Goal: Complete application form: Complete application form

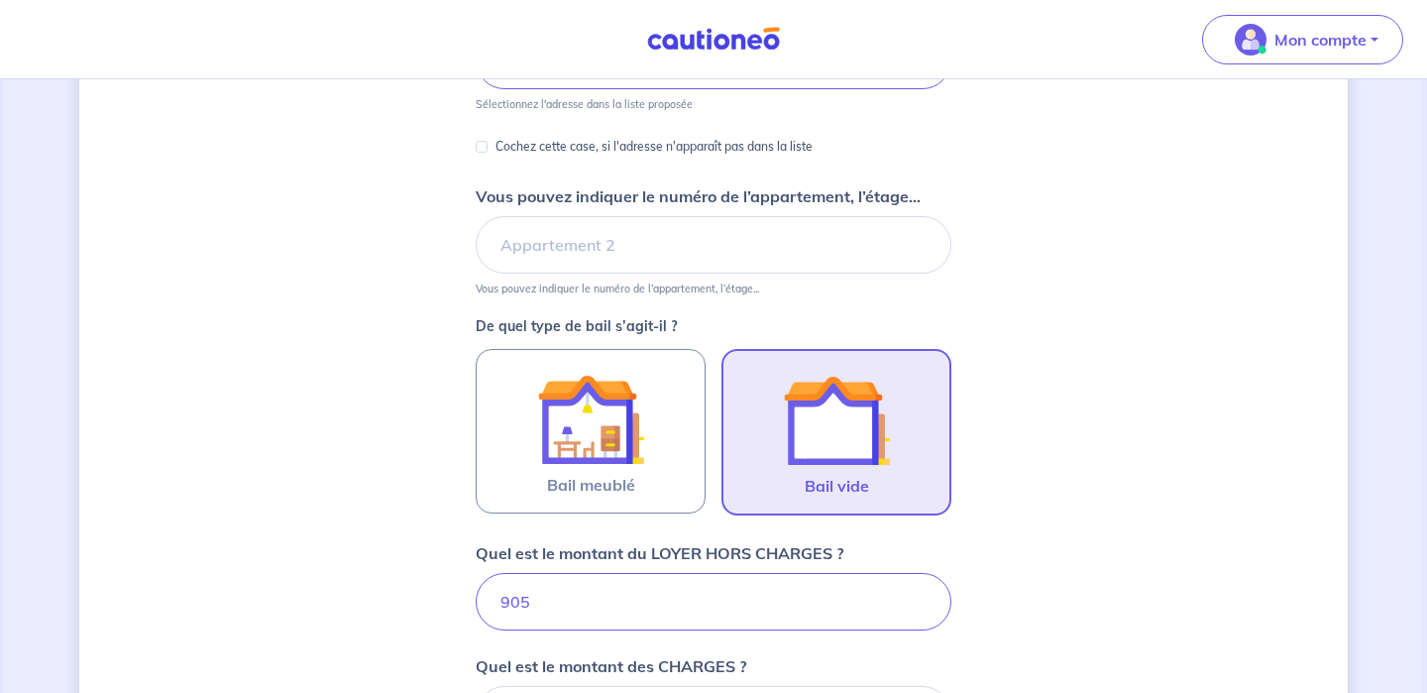
scroll to position [306, 0]
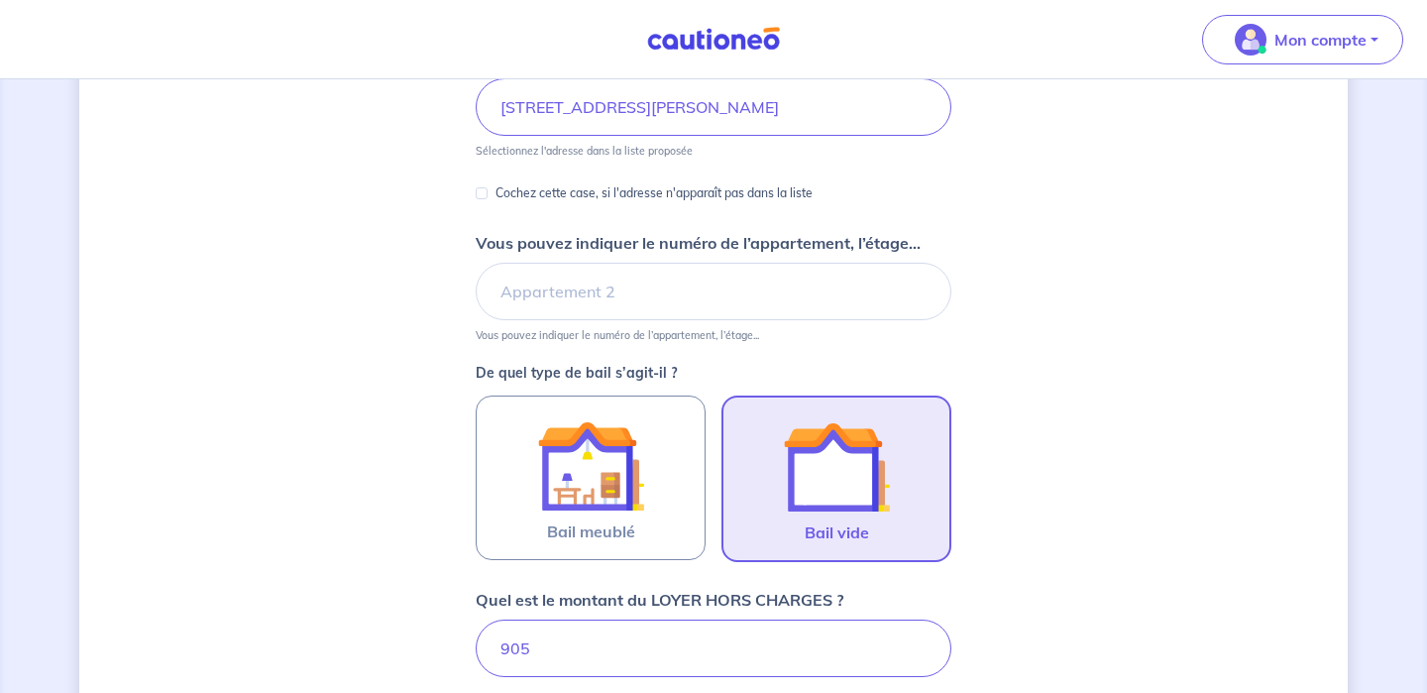
click at [698, 329] on p "Vous pouvez indiquer le numéro de l’appartement, l’étage..." at bounding box center [617, 335] width 283 height 14
click at [677, 314] on input "Vous pouvez indiquer le numéro de l’appartement, l’étage..." at bounding box center [714, 291] width 476 height 57
click at [556, 311] on input "Vous pouvez indiquer le numéro de l’appartement, l’étage..." at bounding box center [714, 291] width 476 height 57
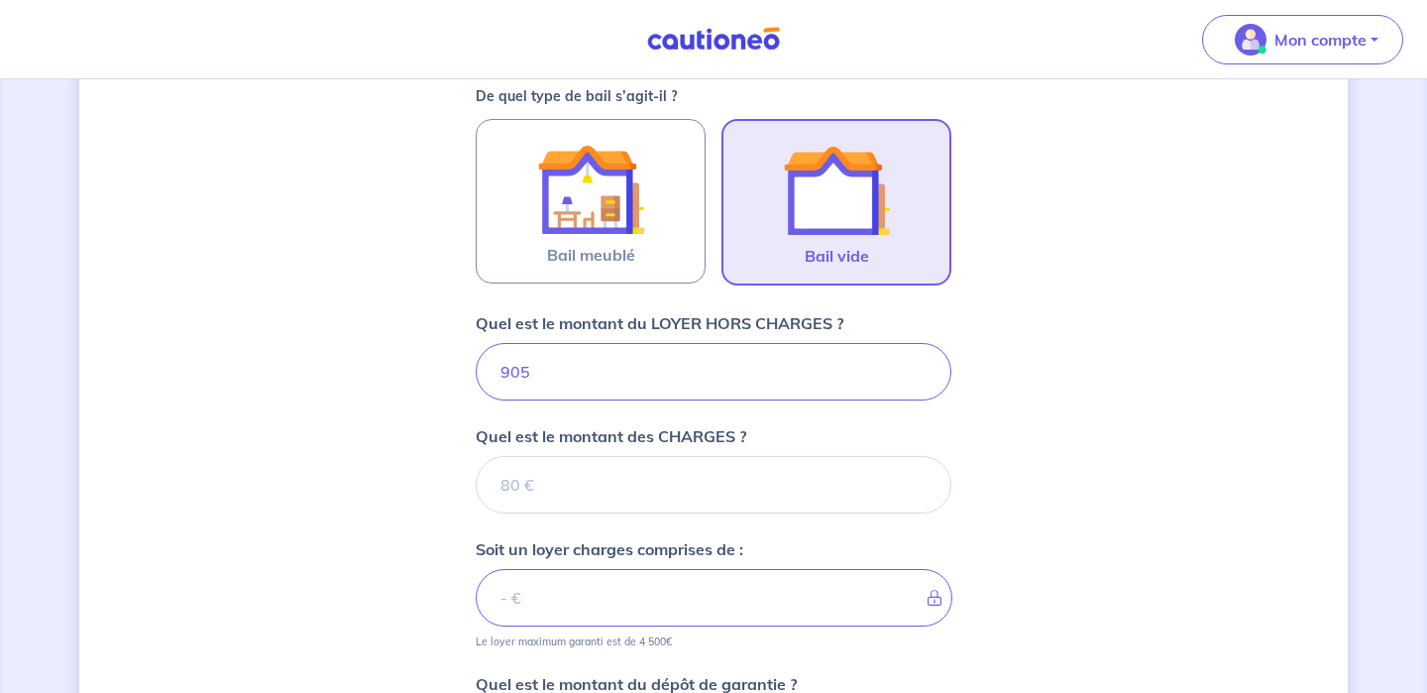
scroll to position [584, 0]
click at [548, 475] on input "Quel est le montant des CHARGES ?" at bounding box center [714, 483] width 476 height 57
type input "8"
type input "913"
type input "869"
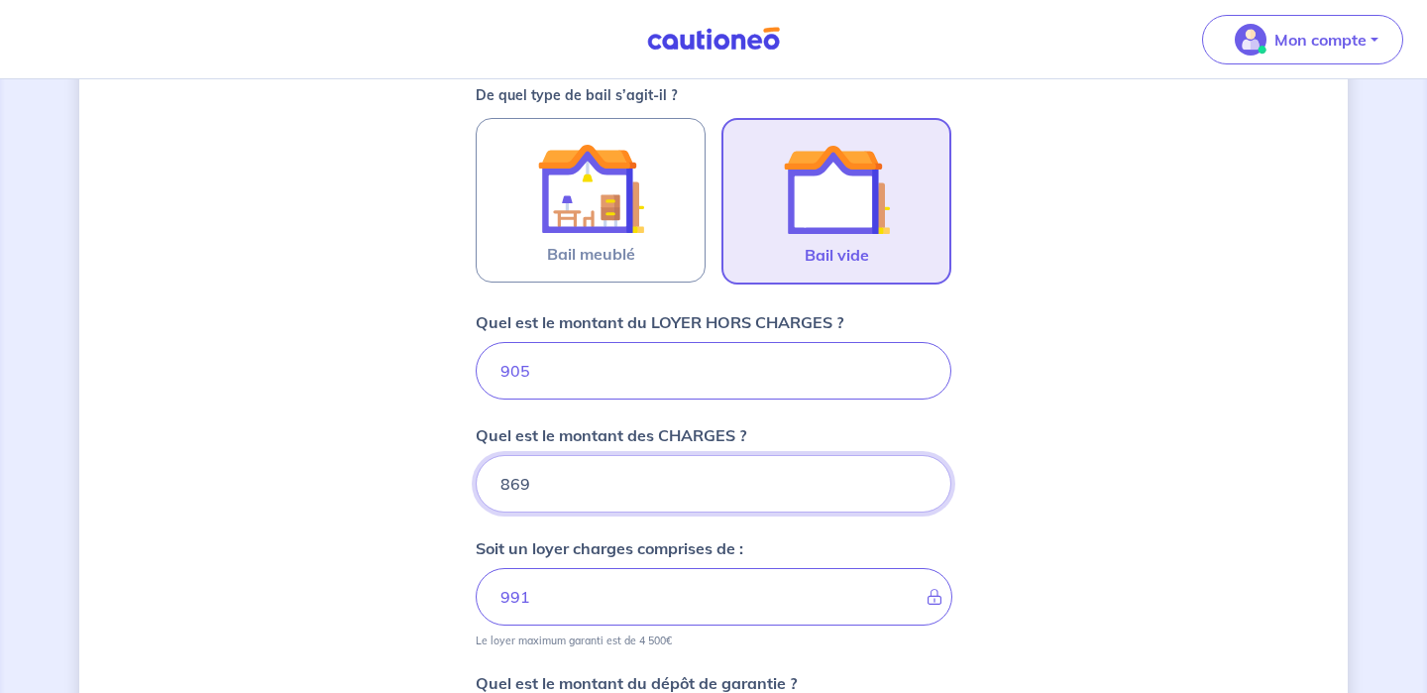
type input "1774"
drag, startPoint x: 561, startPoint y: 487, endPoint x: 464, endPoint y: 463, distance: 100.0
click at [464, 463] on div "Dites-nous en plus sur votre bien Où se situe votre bien en location ? [STREET_…" at bounding box center [713, 287] width 1269 height 1536
type input "36"
type input "941"
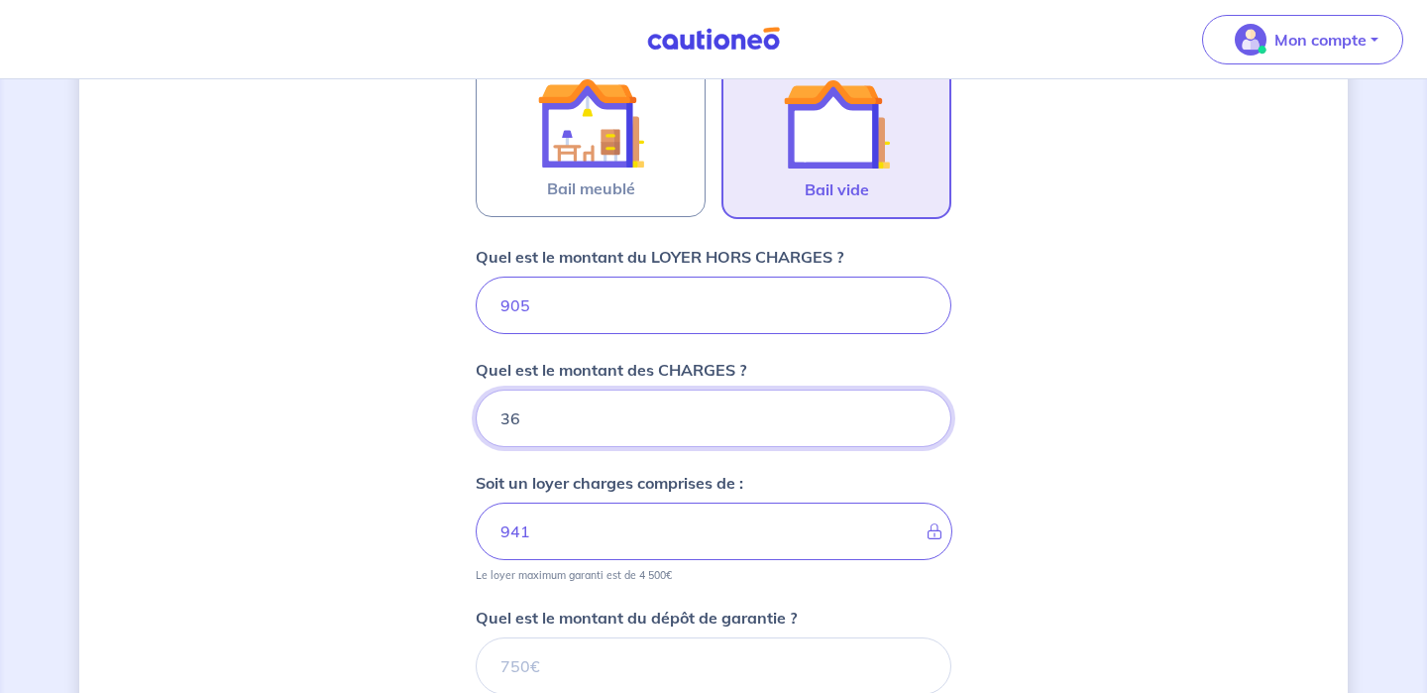
scroll to position [655, 0]
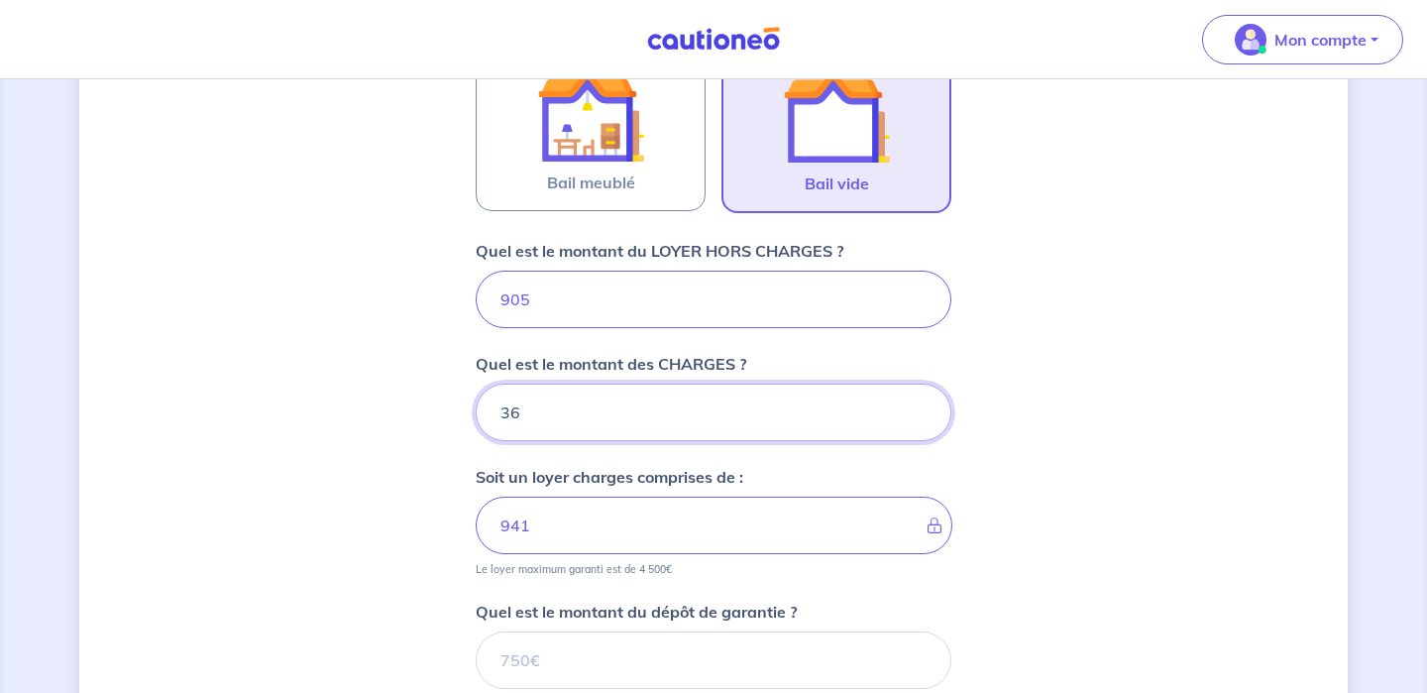
type input "36"
click at [565, 295] on input "905" at bounding box center [714, 299] width 476 height 57
type input "9"
type input "126"
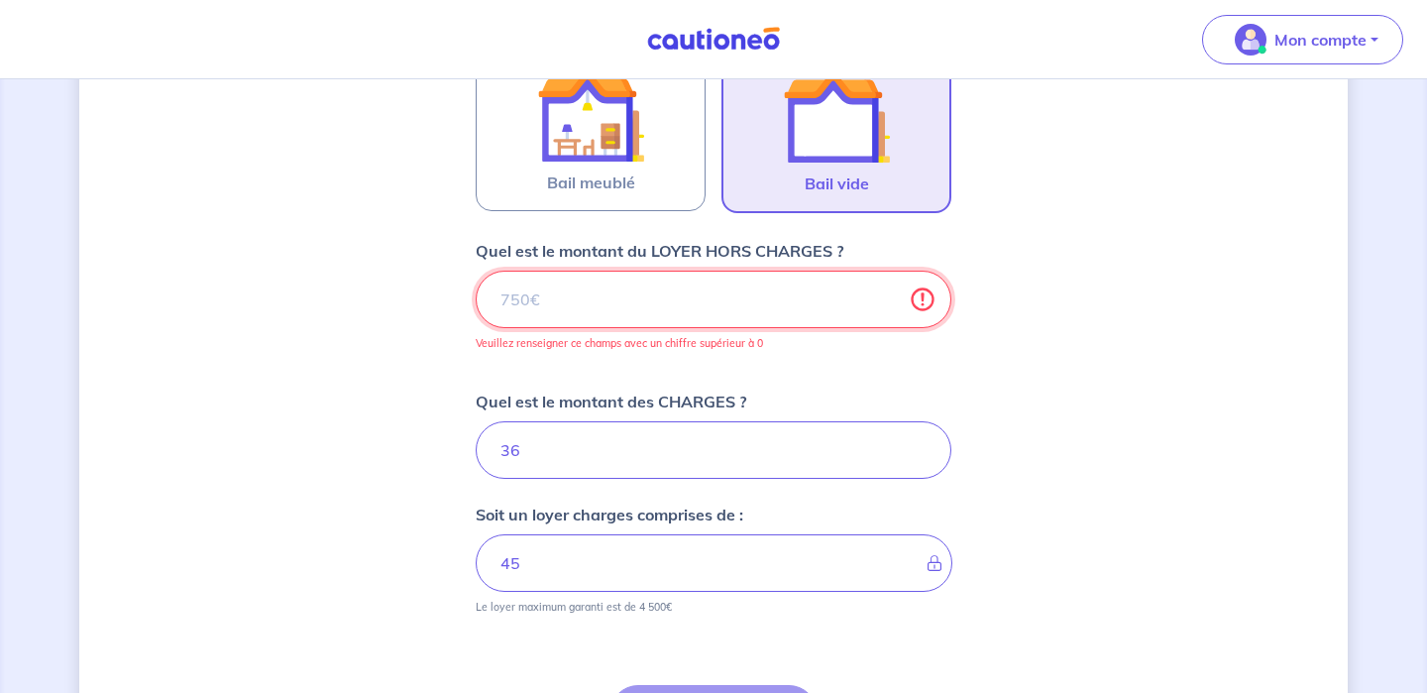
type input "36"
type input "8"
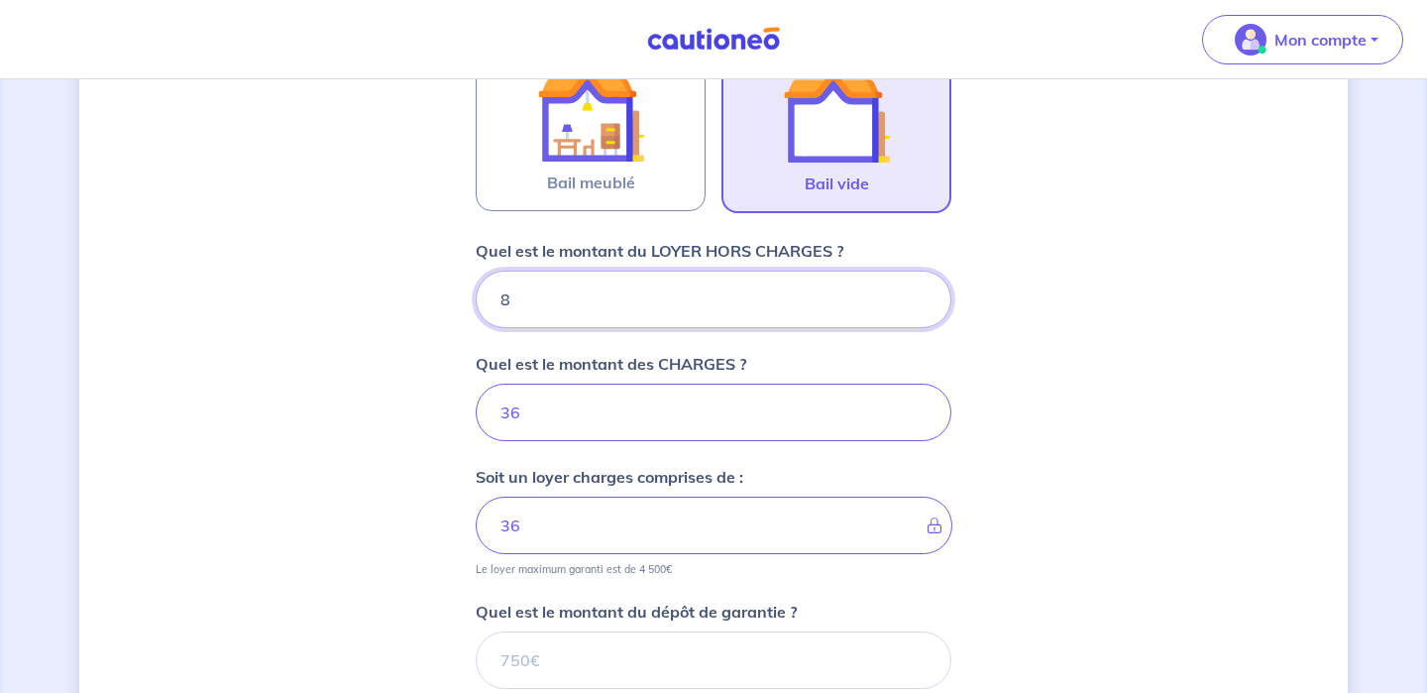
type input "44"
type input "869"
type input "905"
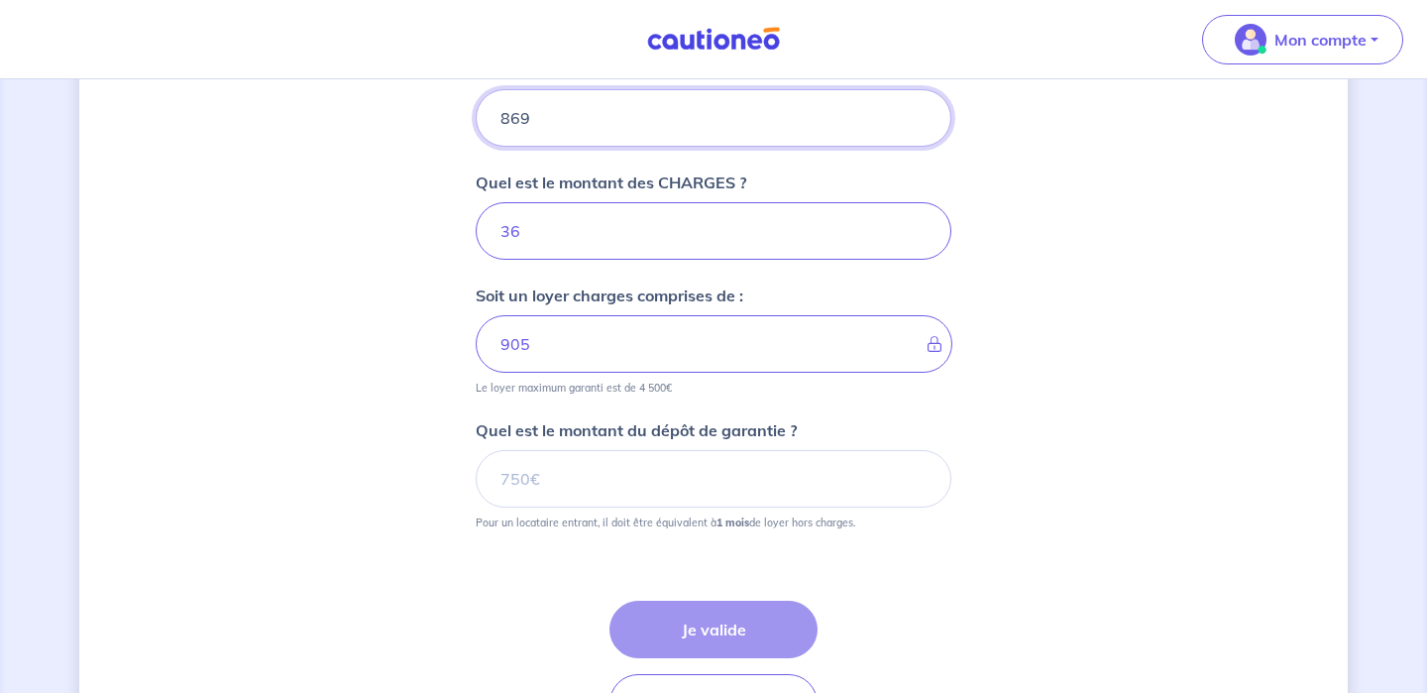
scroll to position [839, 0]
type input "869"
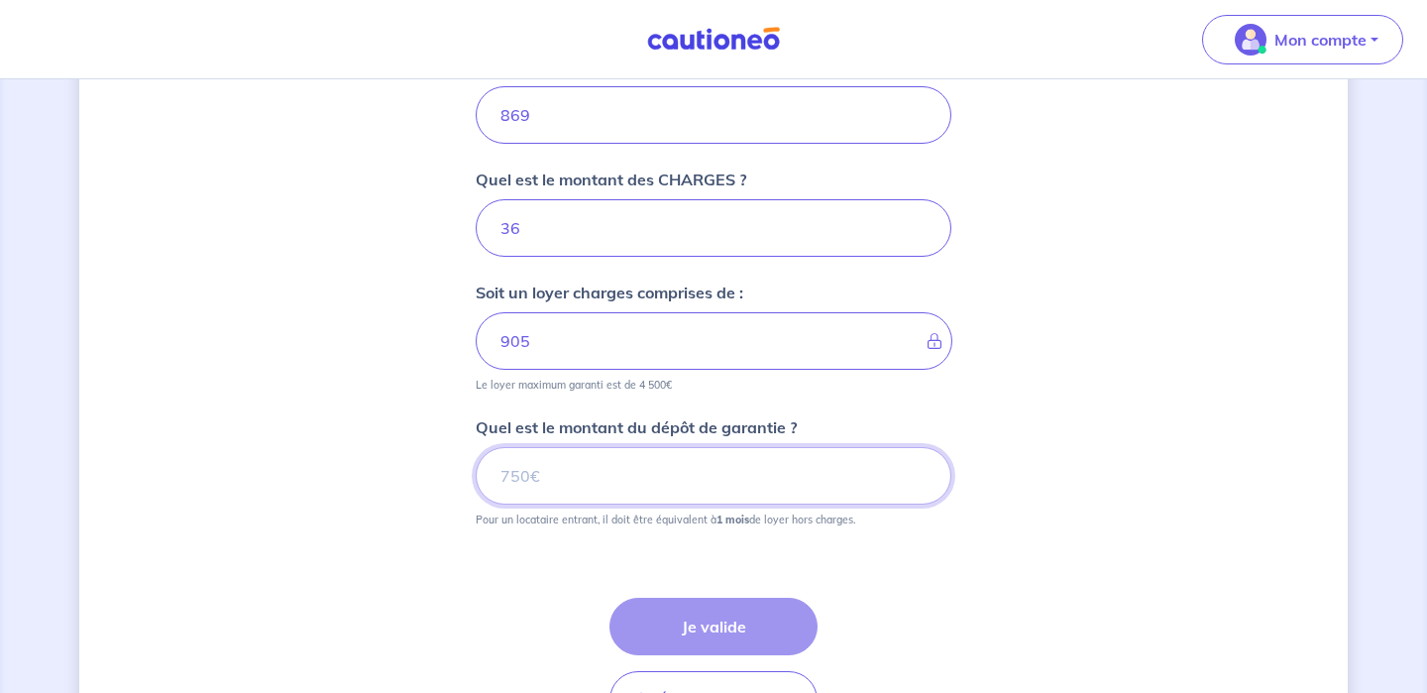
click at [546, 481] on input "Quel est le montant du dépôt de garantie ?" at bounding box center [714, 475] width 476 height 57
click at [622, 479] on input "Quel est le montant du dépôt de garantie ?" at bounding box center [714, 475] width 476 height 57
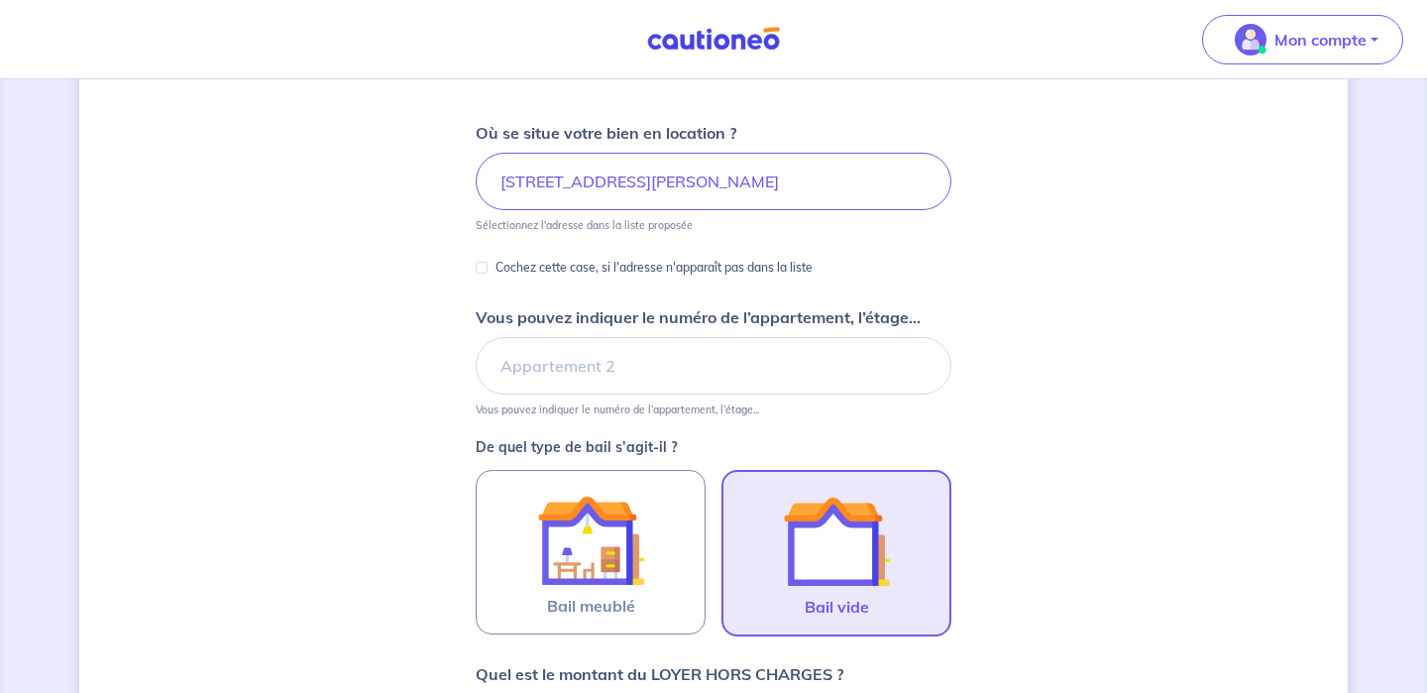
scroll to position [222, 0]
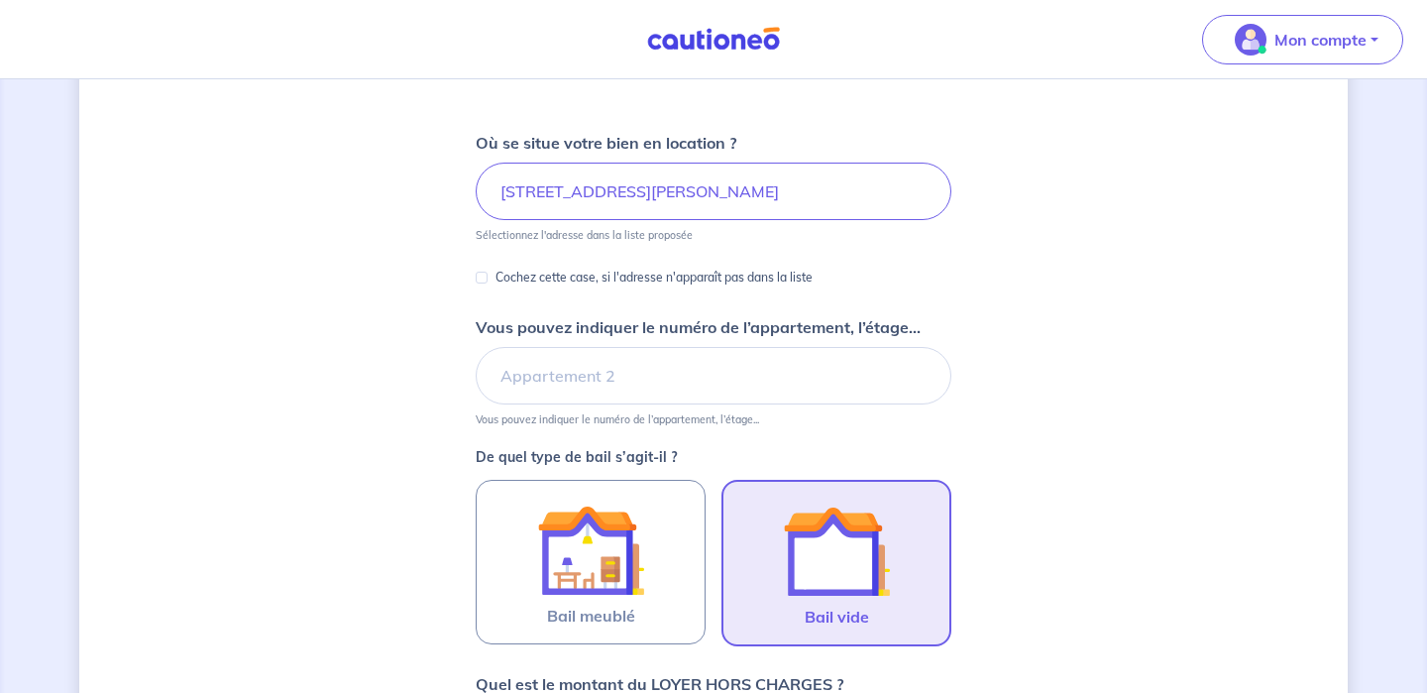
type input "869"
click at [538, 389] on input "Vous pouvez indiquer le numéro de l’appartement, l’étage..." at bounding box center [714, 375] width 476 height 57
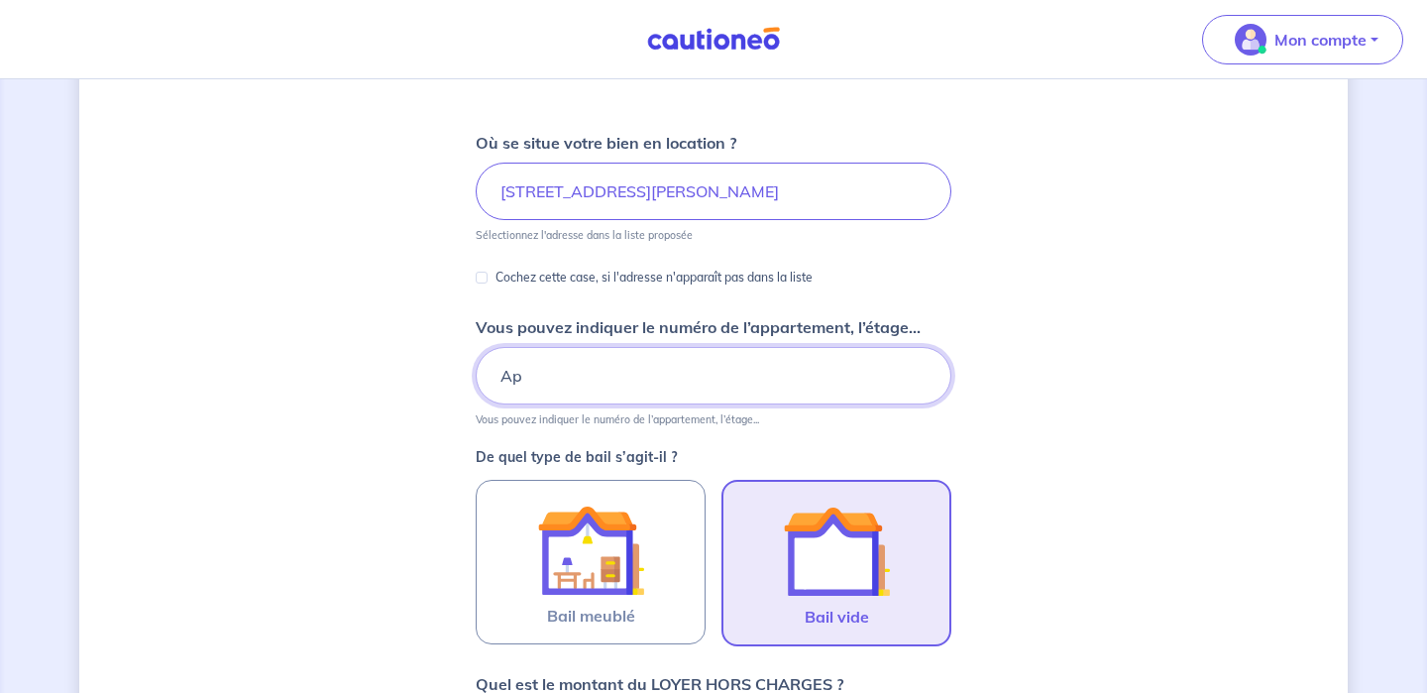
type input "A"
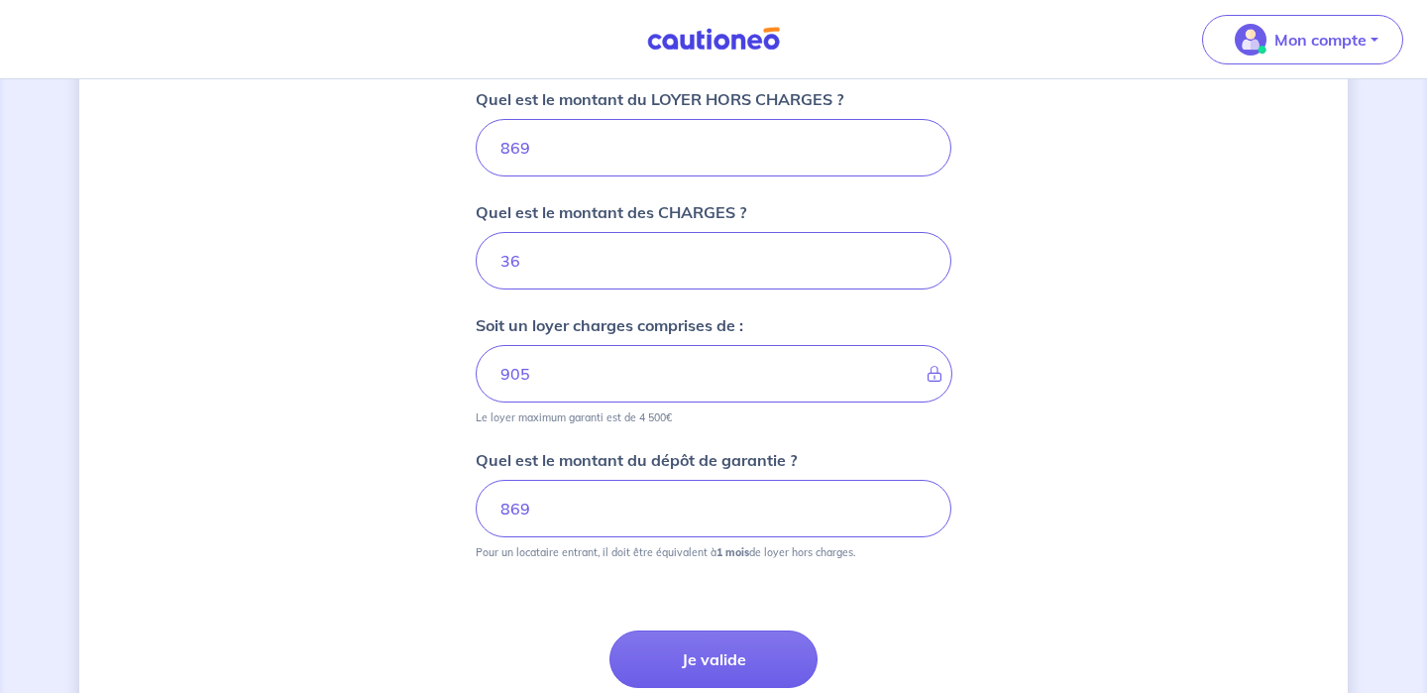
scroll to position [859, 0]
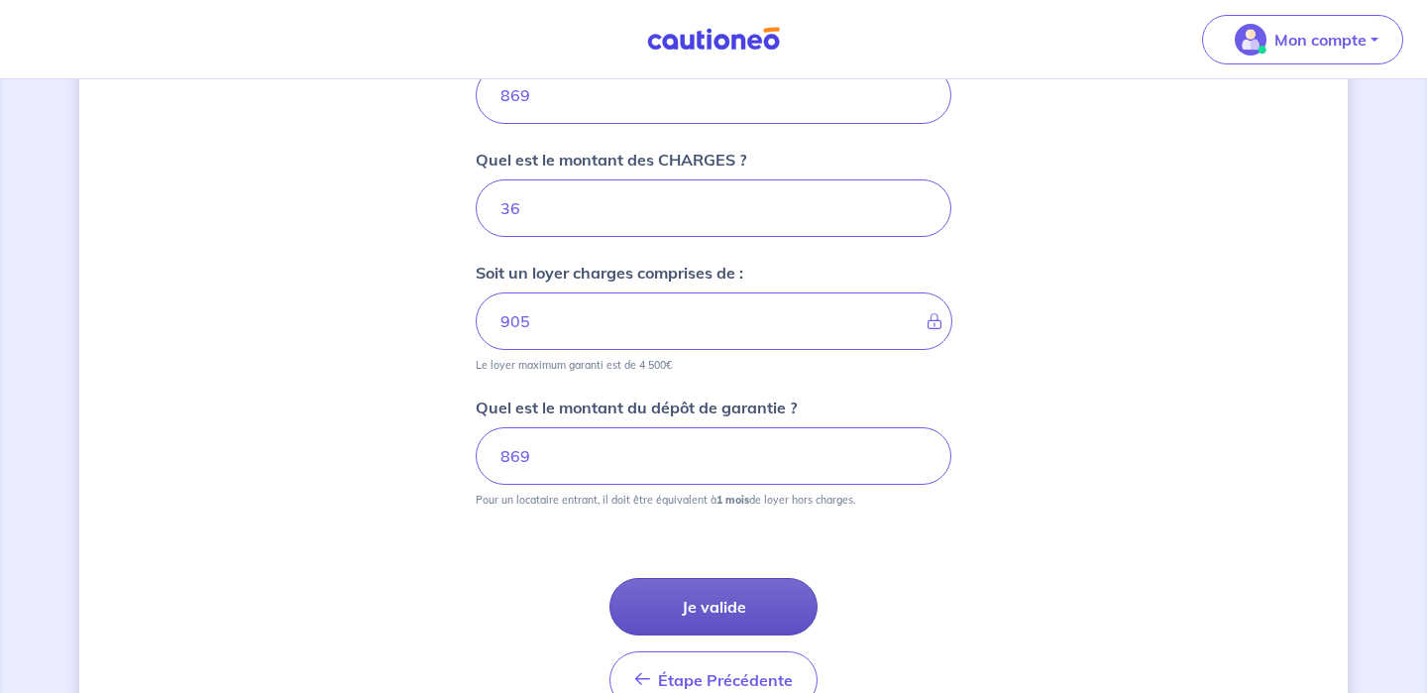
type input "1er étage , porte gauche"
click at [709, 607] on button "Je valide" at bounding box center [713, 606] width 208 height 57
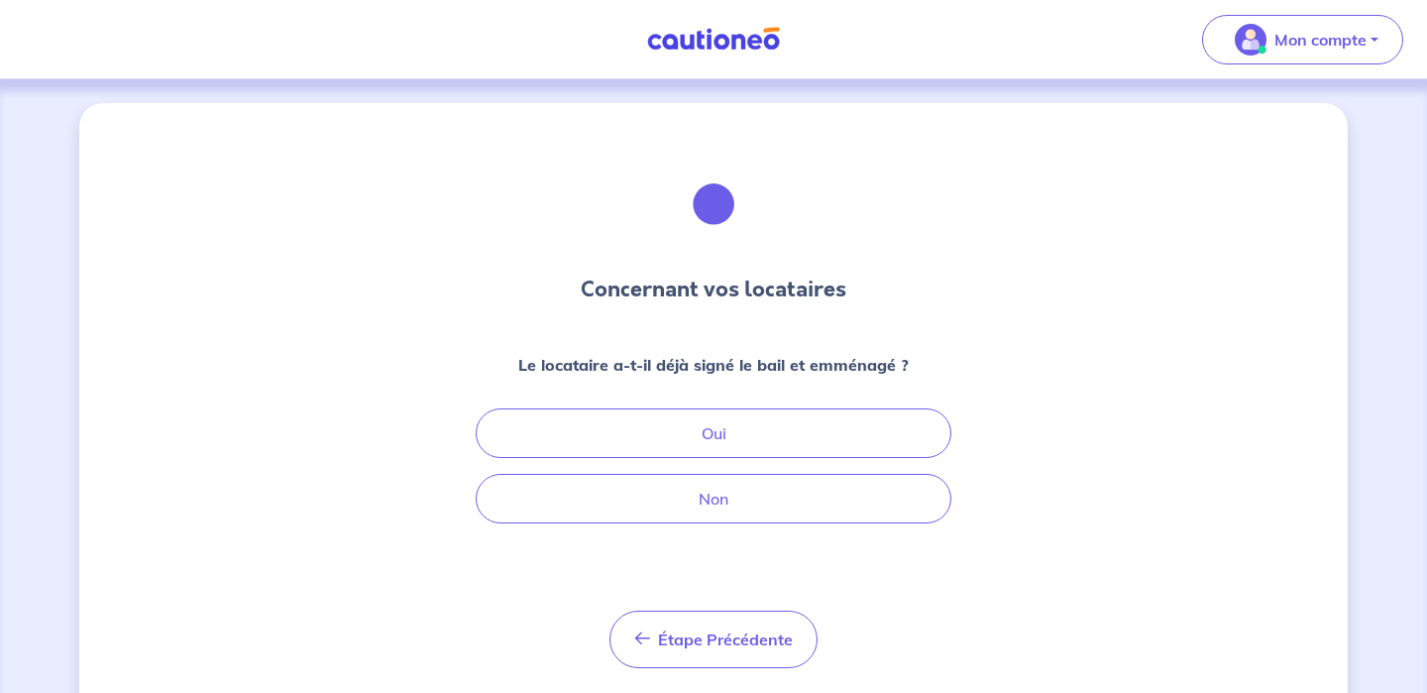
scroll to position [55, 0]
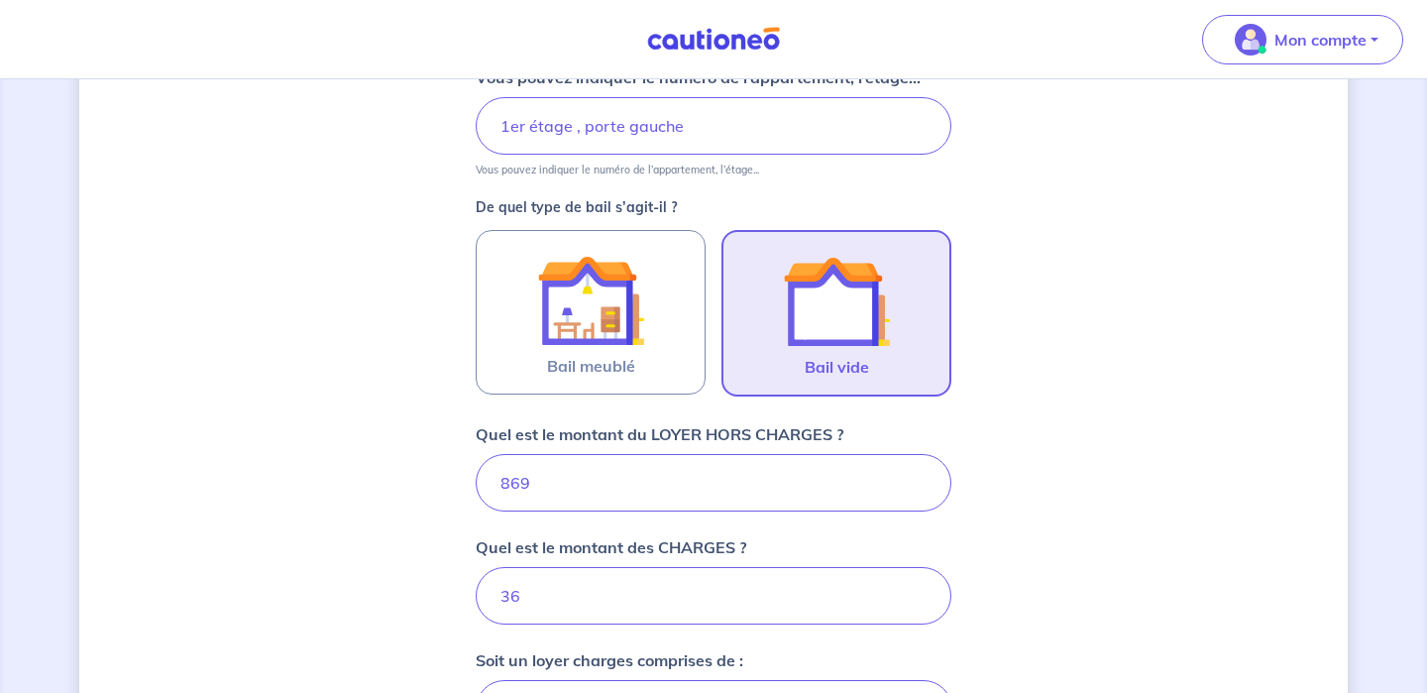
scroll to position [426, 0]
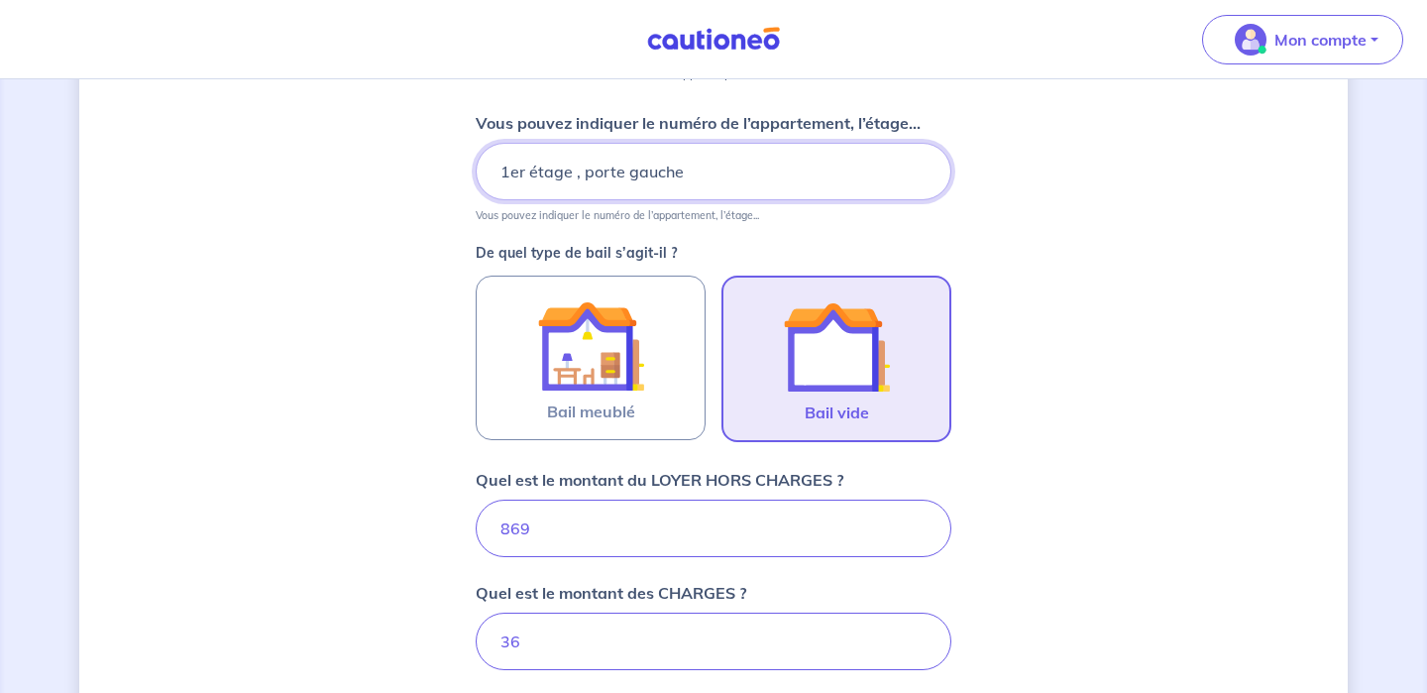
click at [697, 180] on input "1er étage , porte gauche" at bounding box center [714, 171] width 476 height 57
type input "1er étage , porte gauche"
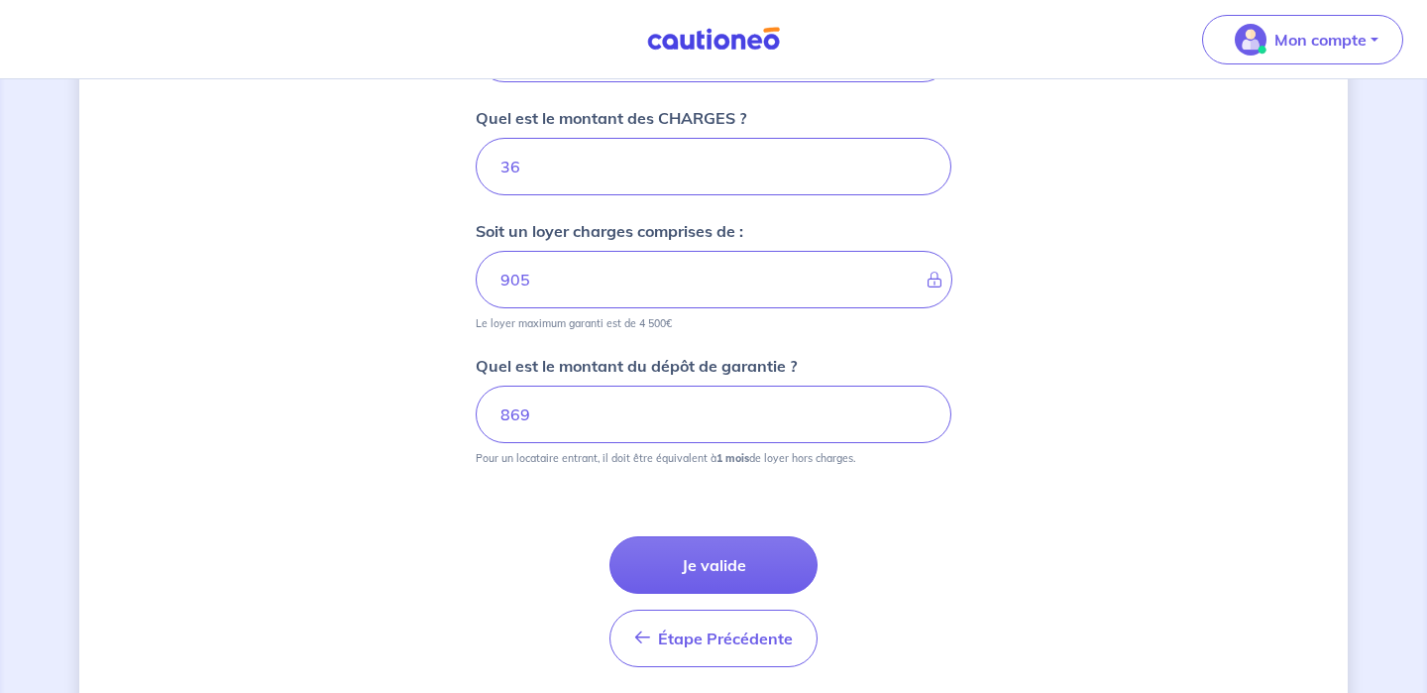
scroll to position [922, 0]
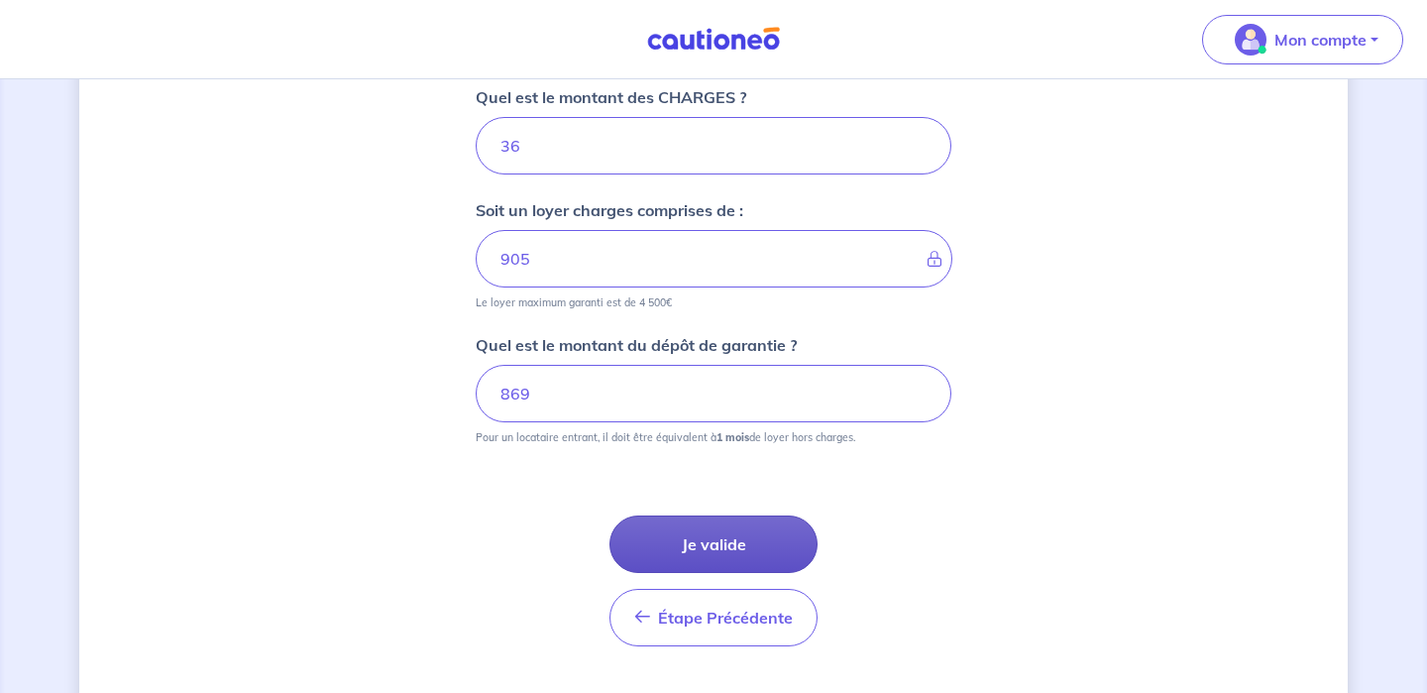
click at [698, 534] on button "Je valide" at bounding box center [713, 543] width 208 height 57
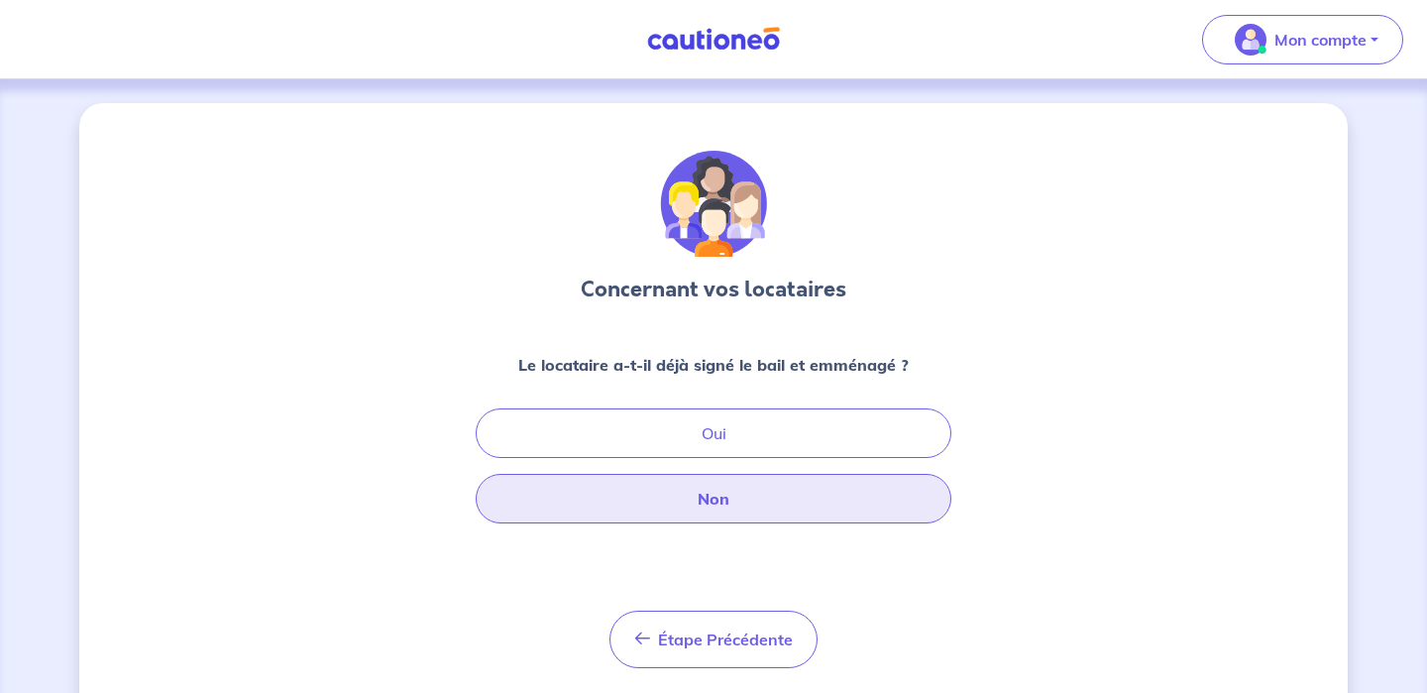
click at [695, 496] on button "Non" at bounding box center [714, 499] width 476 height 50
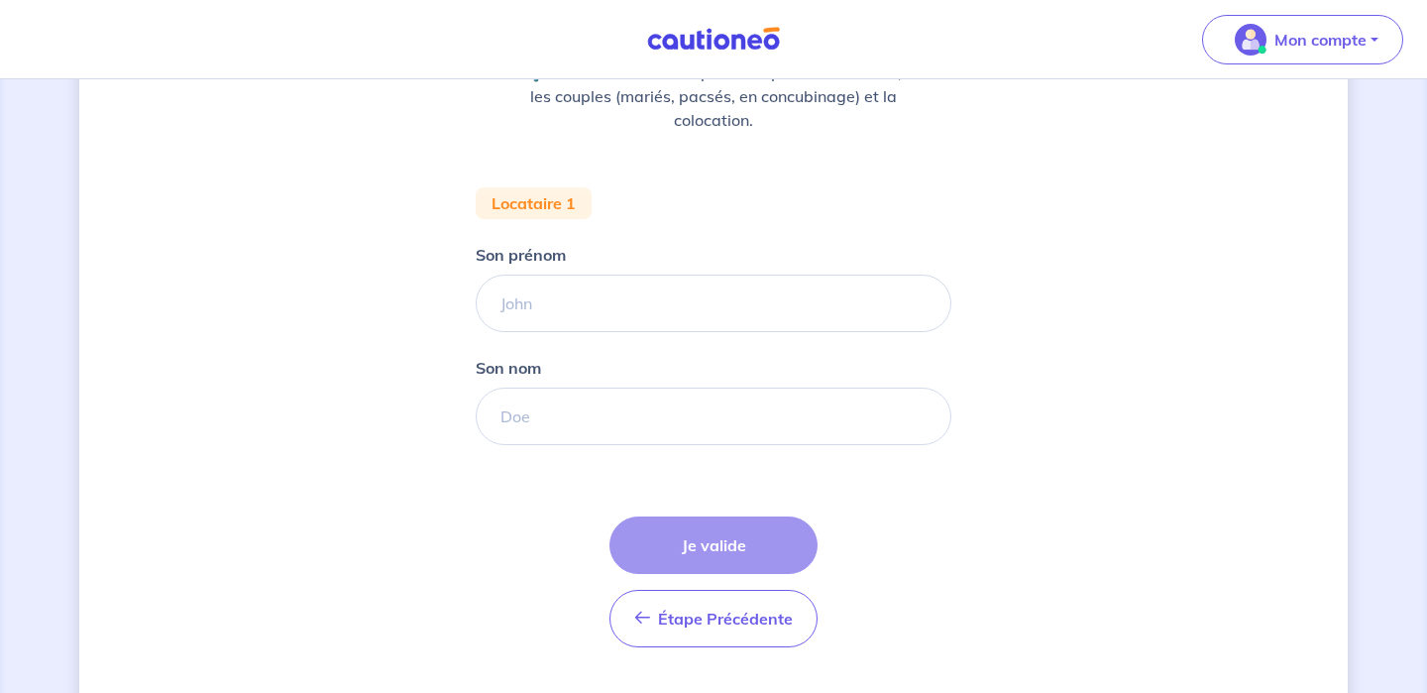
scroll to position [297, 0]
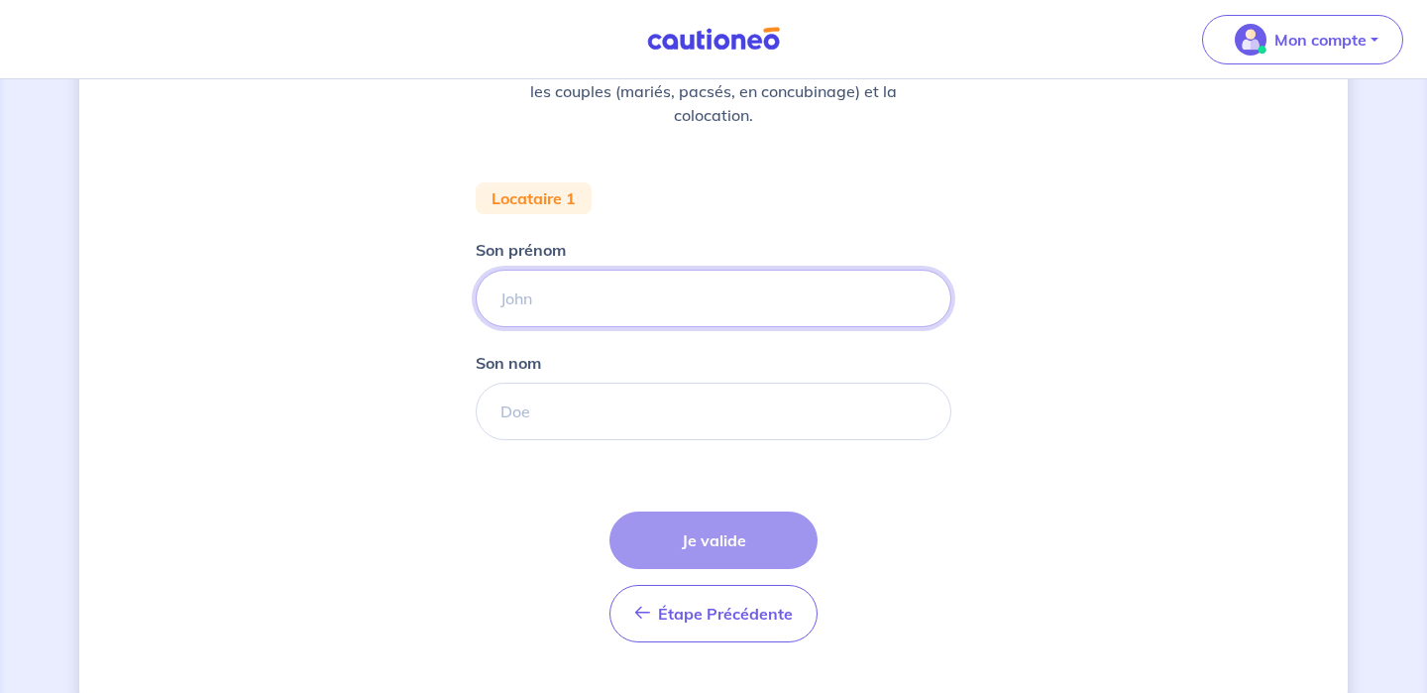
click at [552, 294] on input "Son prénom" at bounding box center [714, 298] width 476 height 57
type input "Ines"
click at [520, 419] on input "Son nom" at bounding box center [714, 411] width 476 height 57
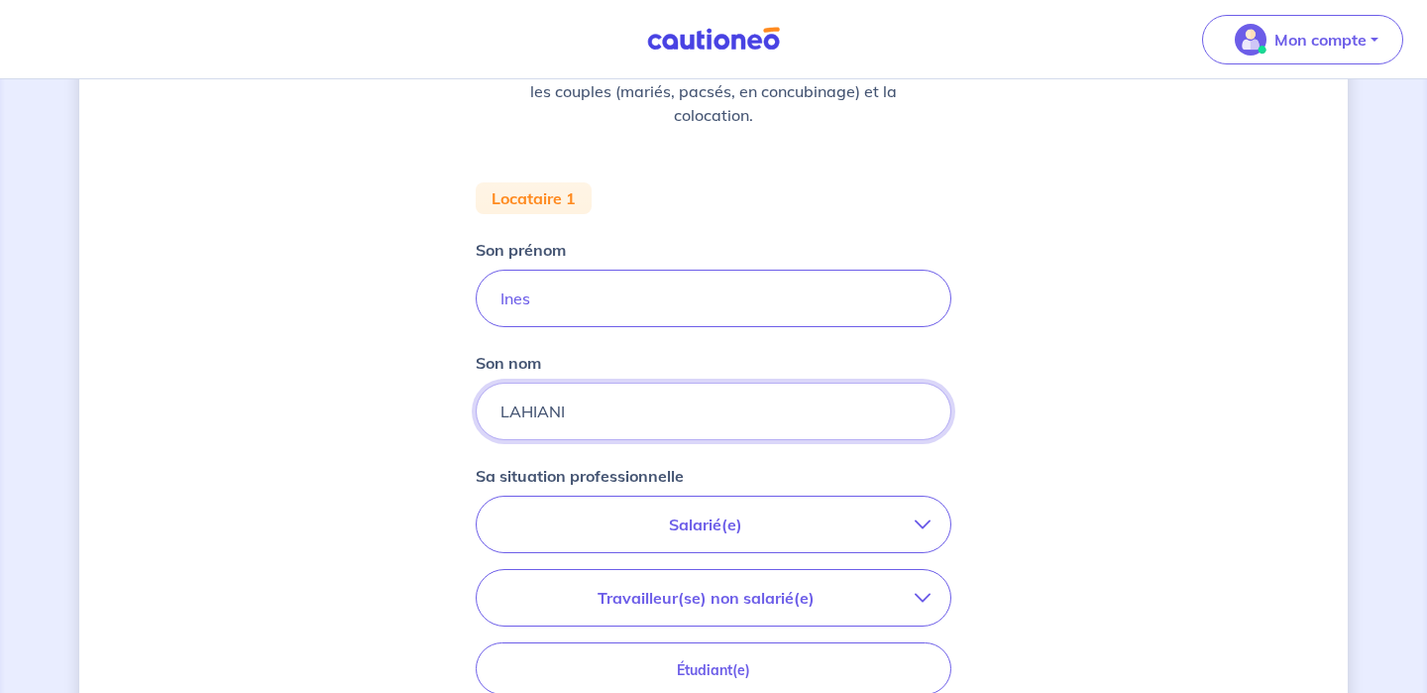
type input "LAHIANI"
click at [1082, 438] on div "Concernant vos locataires 💡 Pour info : nous acceptons les personnes seules, le…" at bounding box center [713, 432] width 1269 height 1252
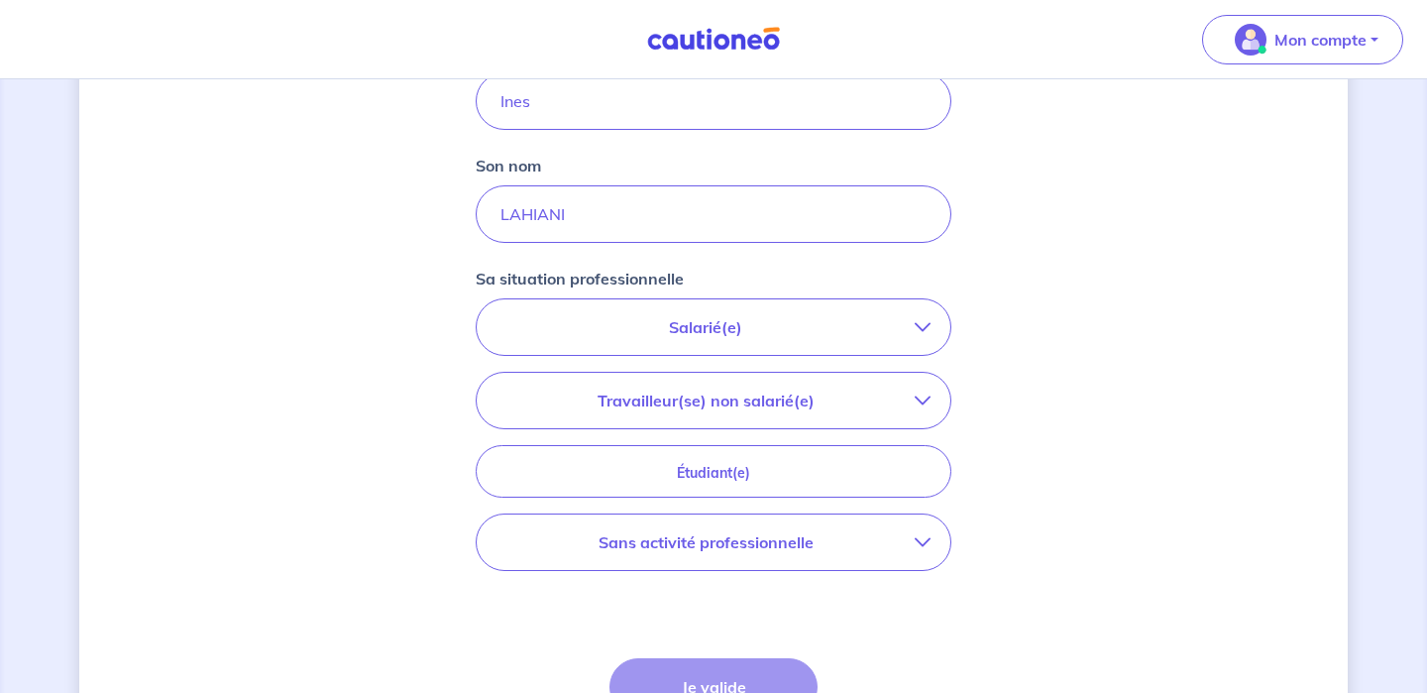
scroll to position [499, 0]
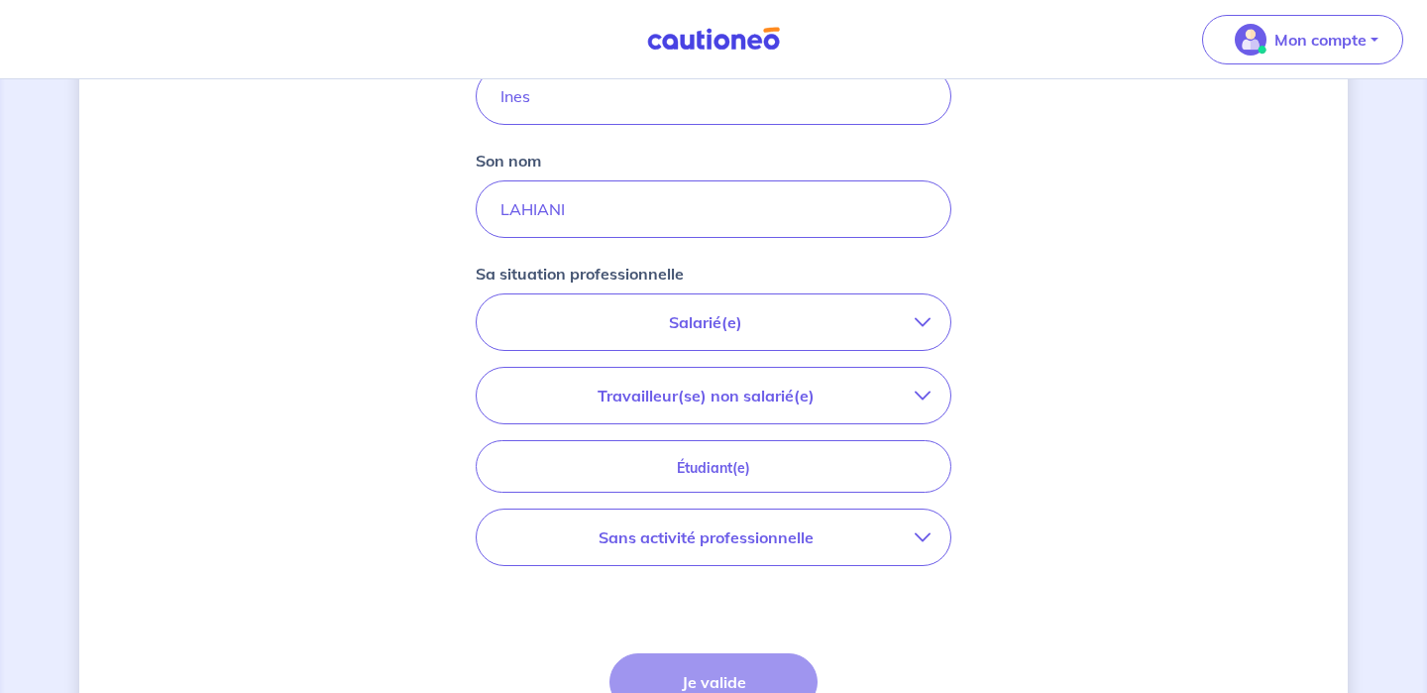
click at [656, 332] on p "Salarié(e)" at bounding box center [706, 322] width 418 height 24
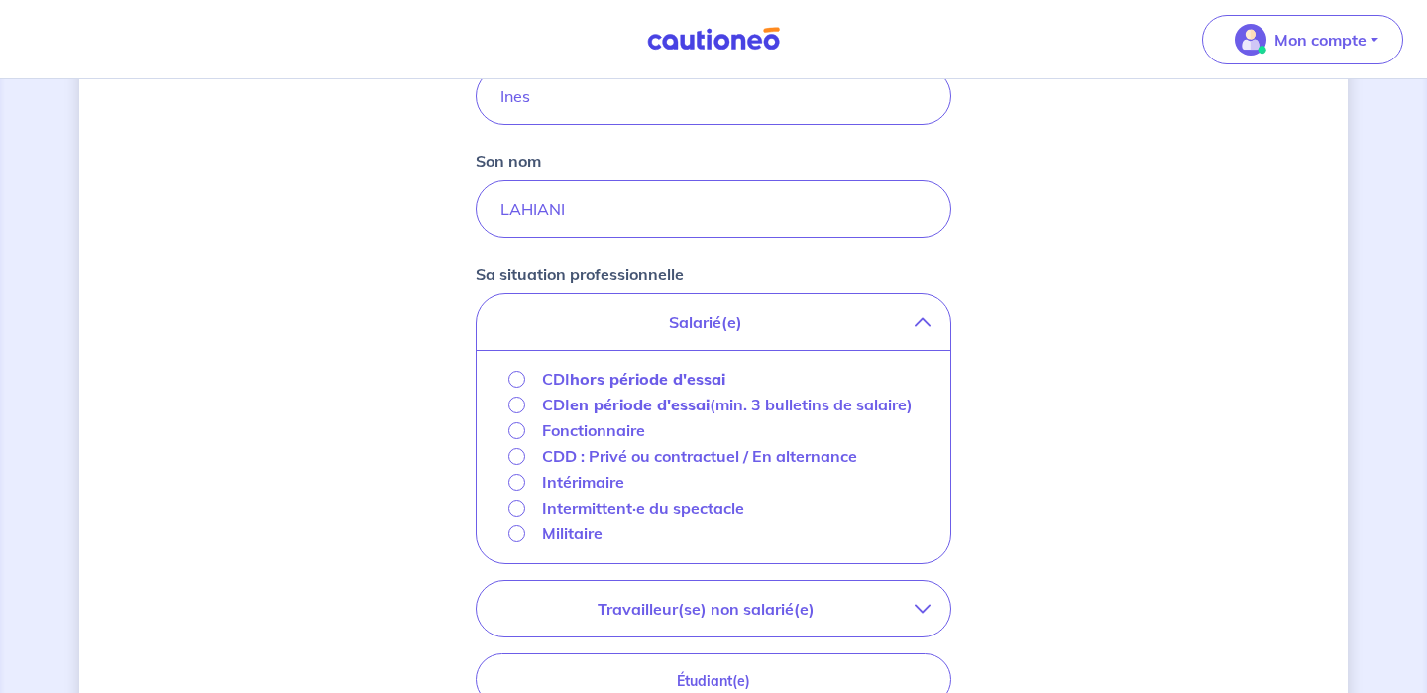
click at [681, 379] on strong "hors période d'essai" at bounding box center [648, 379] width 156 height 20
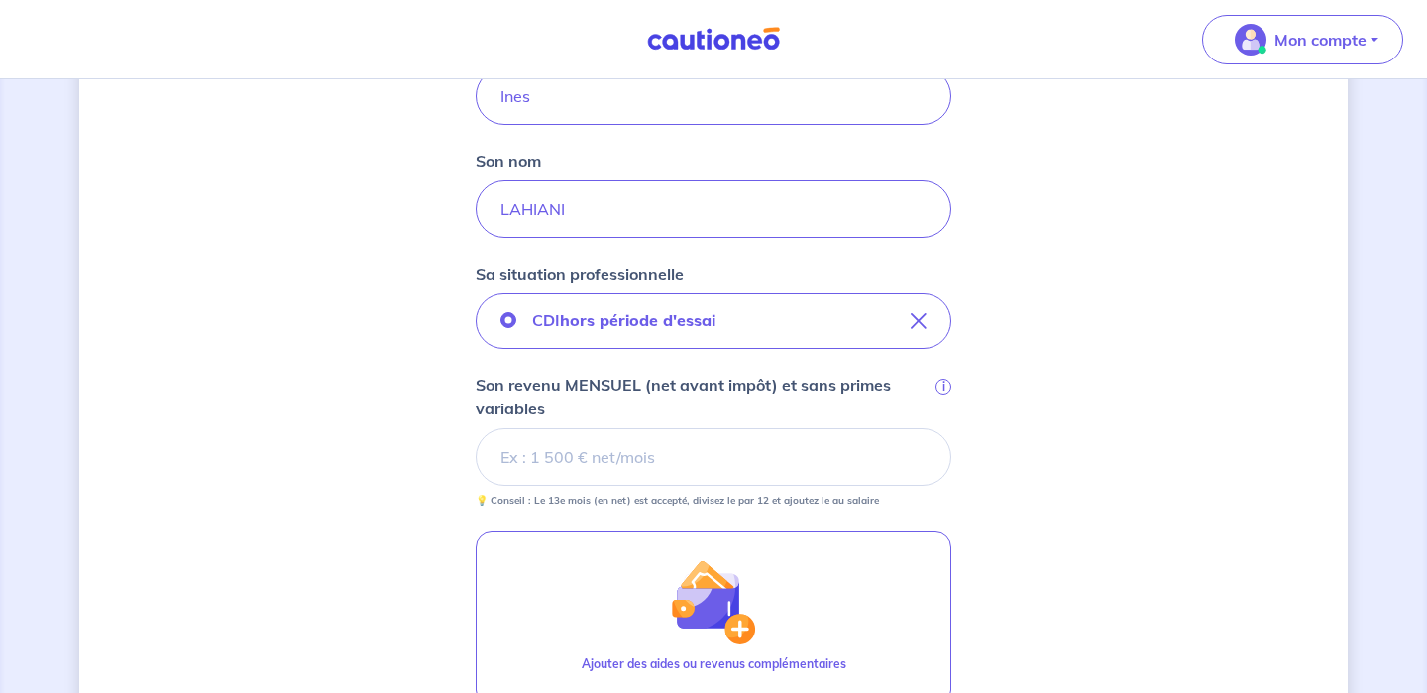
click at [633, 465] on input "Son revenu MENSUEL (net avant impôt) et sans primes variables i" at bounding box center [714, 456] width 476 height 57
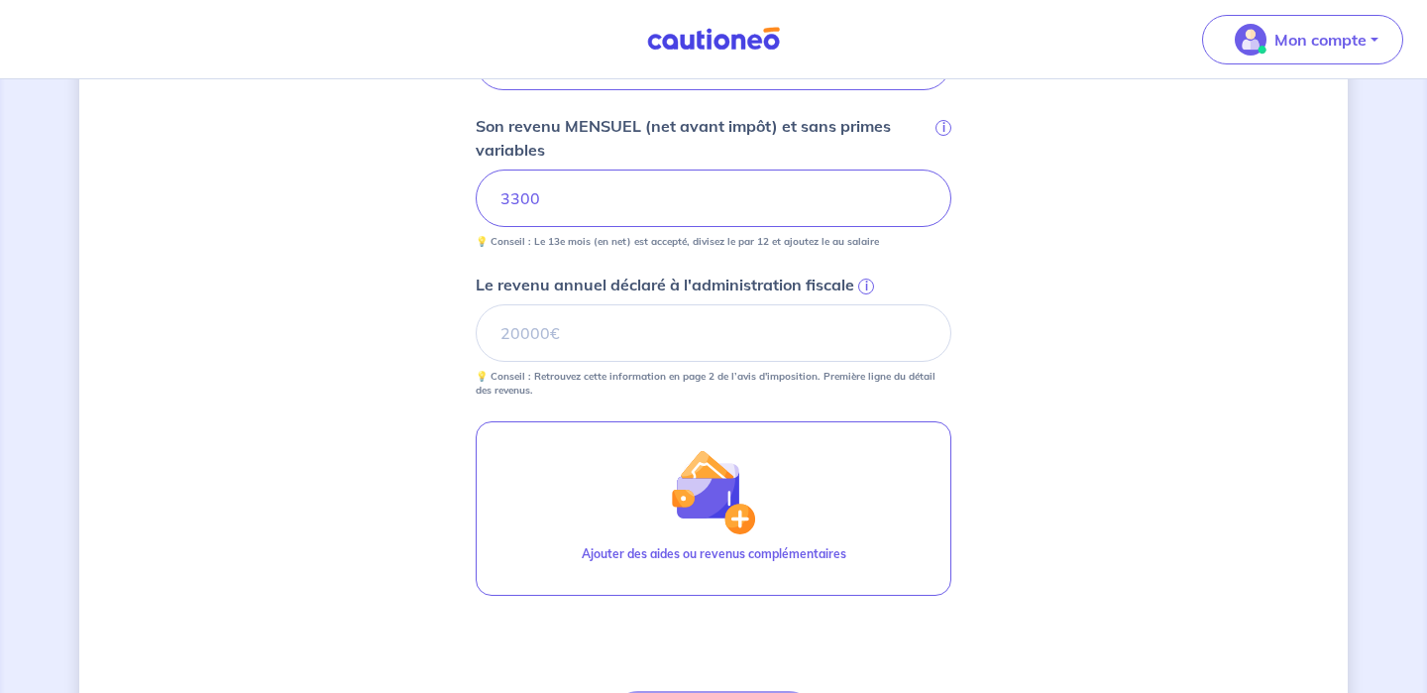
scroll to position [766, 0]
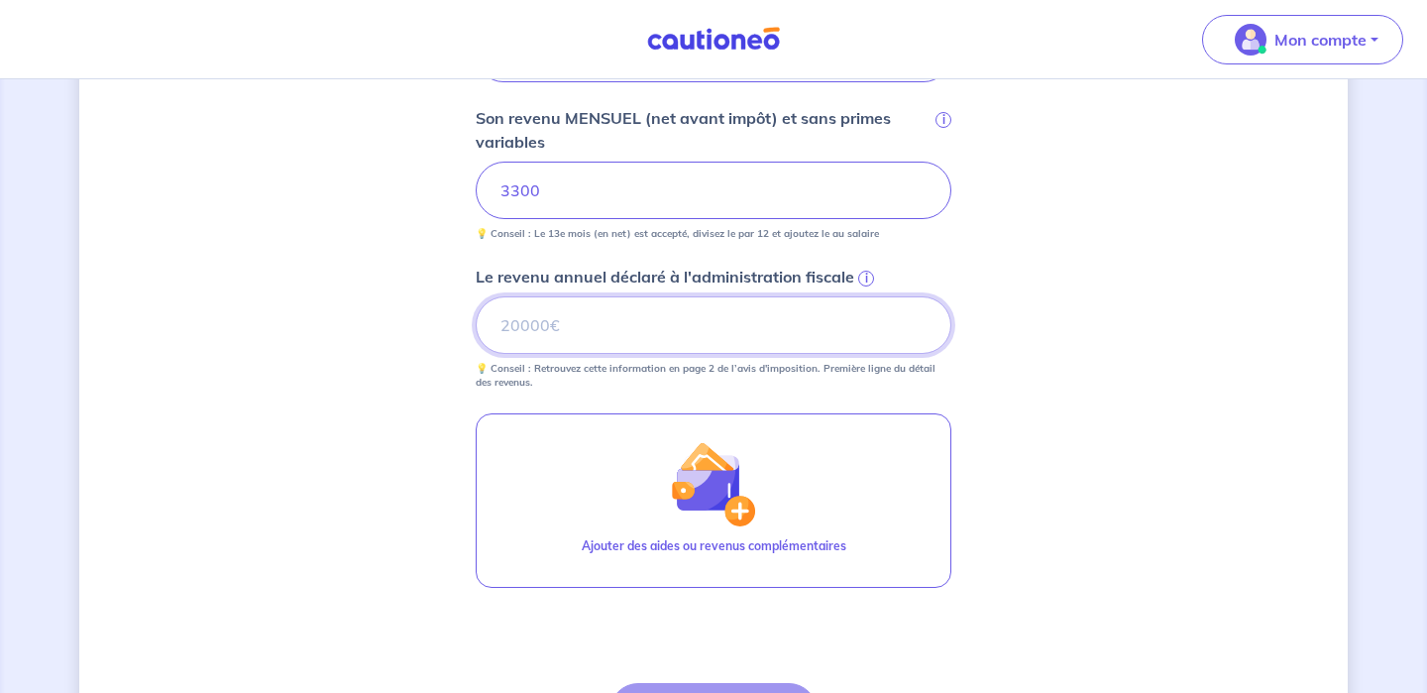
click at [651, 340] on input "Le revenu annuel déclaré à l'administration fiscale i" at bounding box center [714, 324] width 476 height 57
click at [920, 345] on input "0" at bounding box center [714, 324] width 476 height 57
click at [920, 337] on input "0" at bounding box center [714, 324] width 476 height 57
click at [925, 318] on input "0.01" at bounding box center [714, 324] width 476 height 57
type input "0"
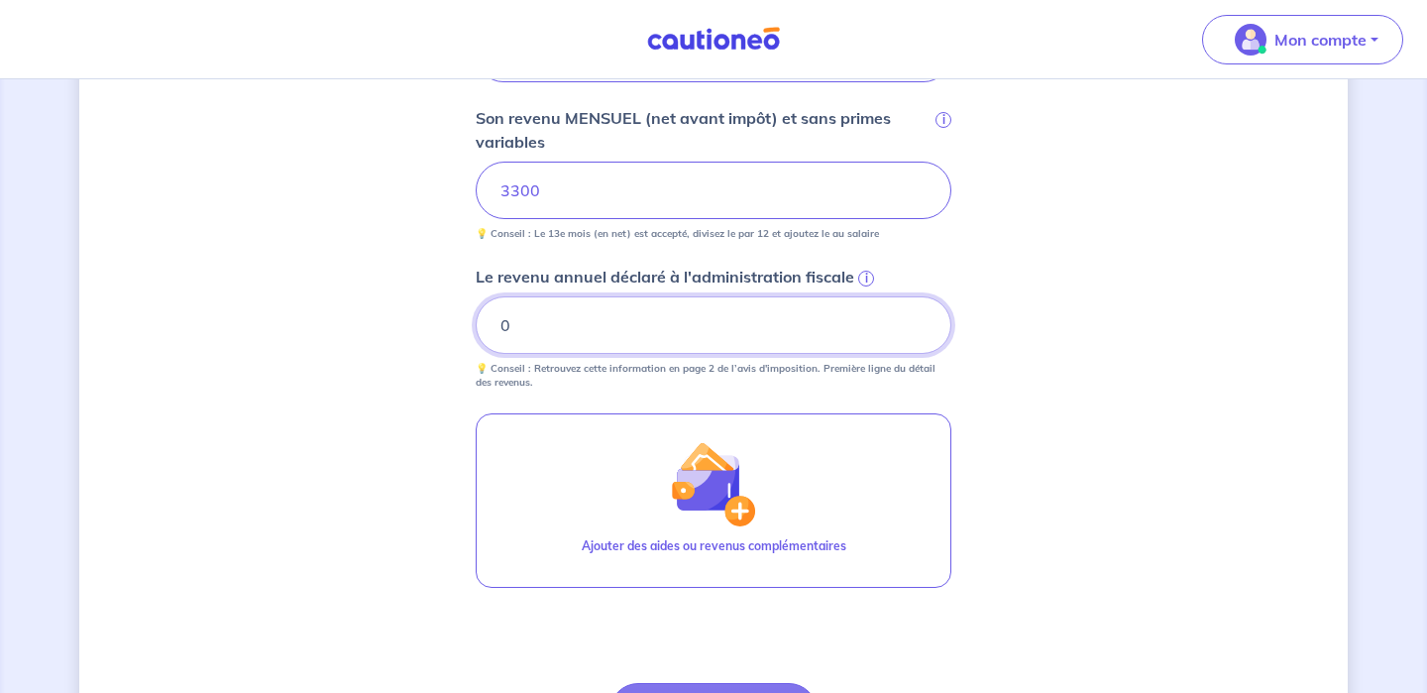
click at [919, 333] on input "0" at bounding box center [714, 324] width 476 height 57
click at [670, 329] on input "0" at bounding box center [714, 324] width 476 height 57
type input "0"
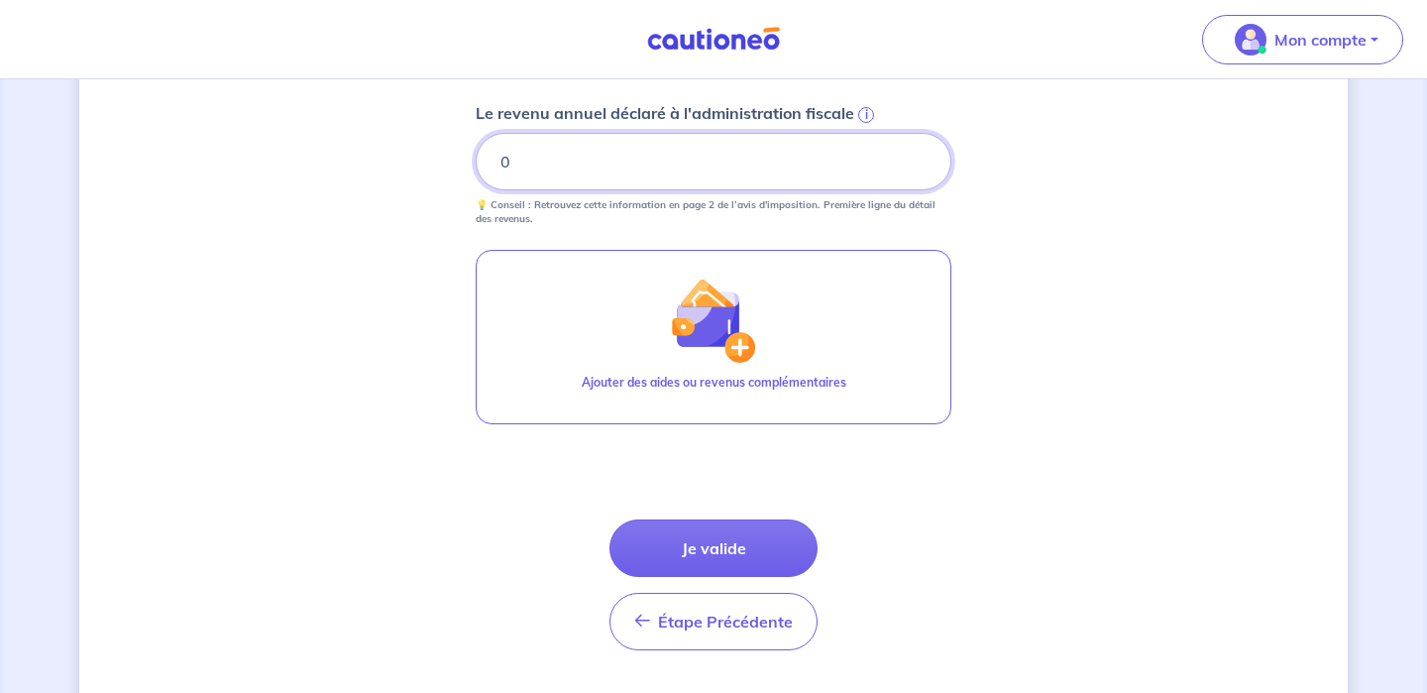
scroll to position [982, 0]
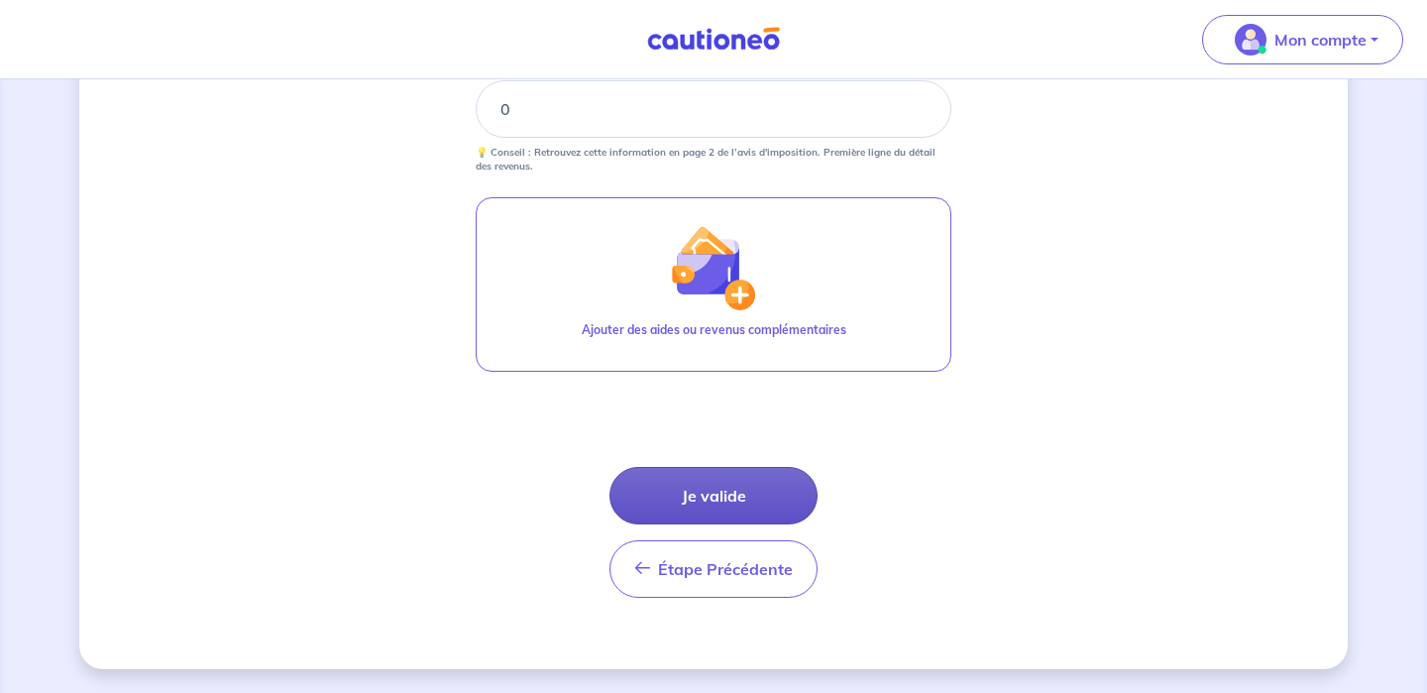
click at [745, 493] on button "Je valide" at bounding box center [713, 495] width 208 height 57
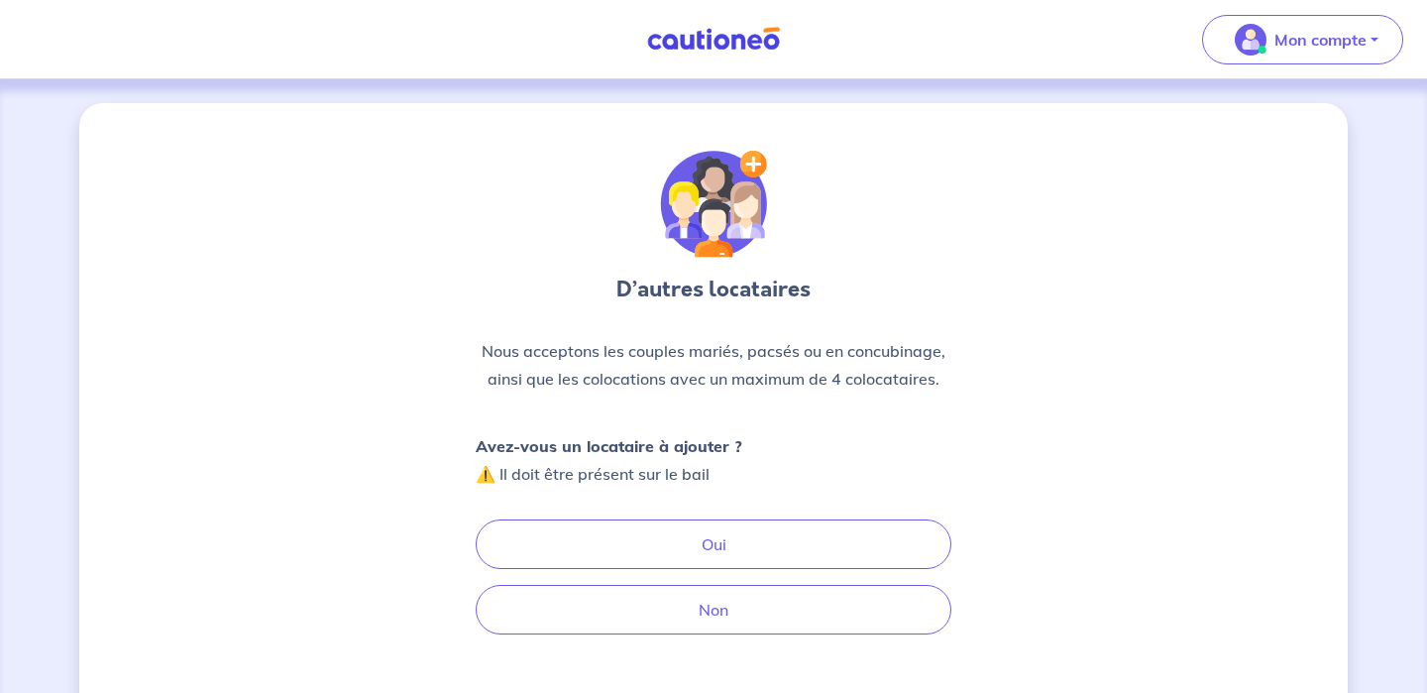
scroll to position [150, 0]
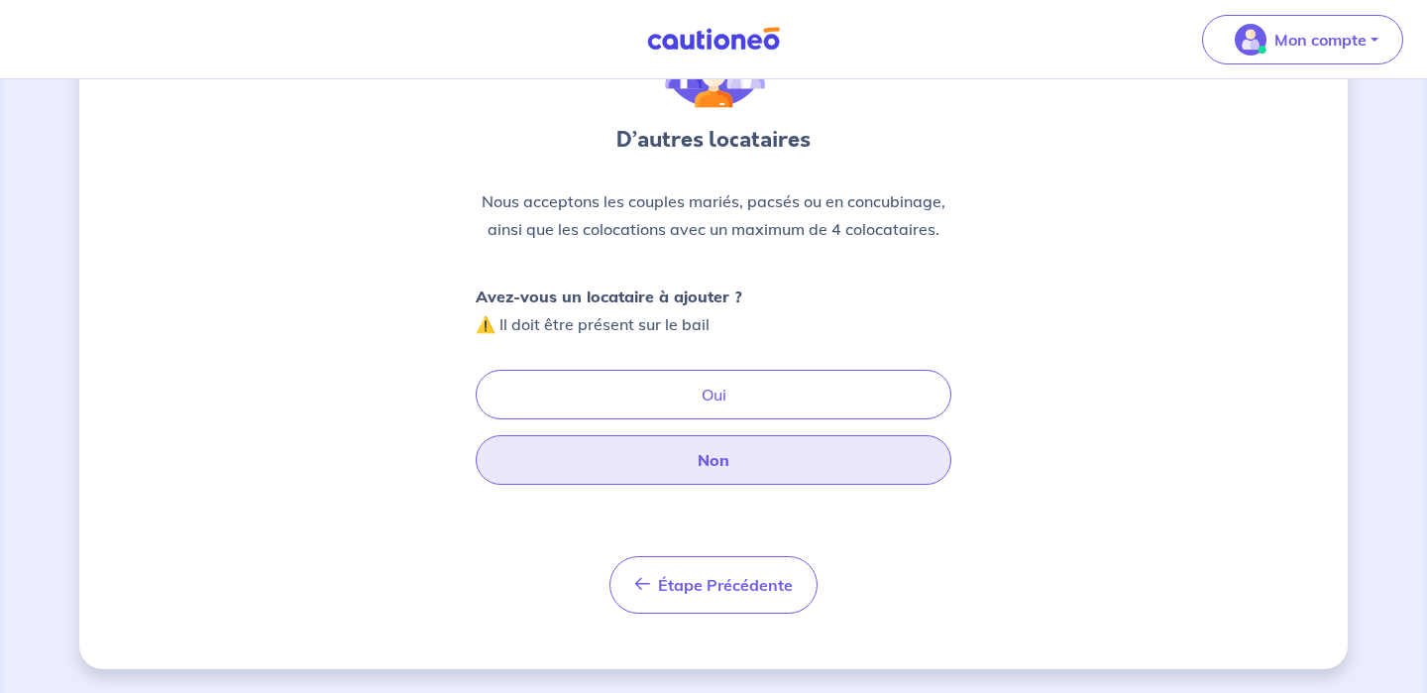
click at [683, 454] on button "Non" at bounding box center [714, 460] width 476 height 50
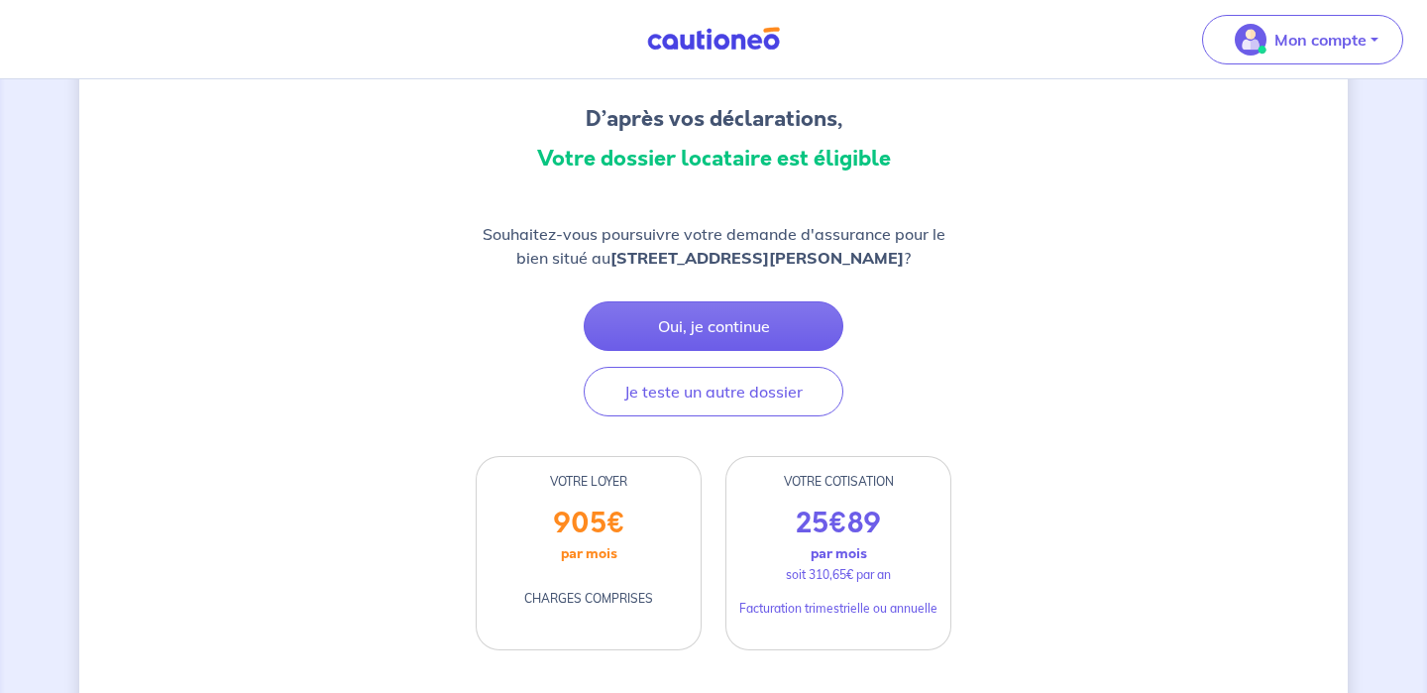
scroll to position [185, 0]
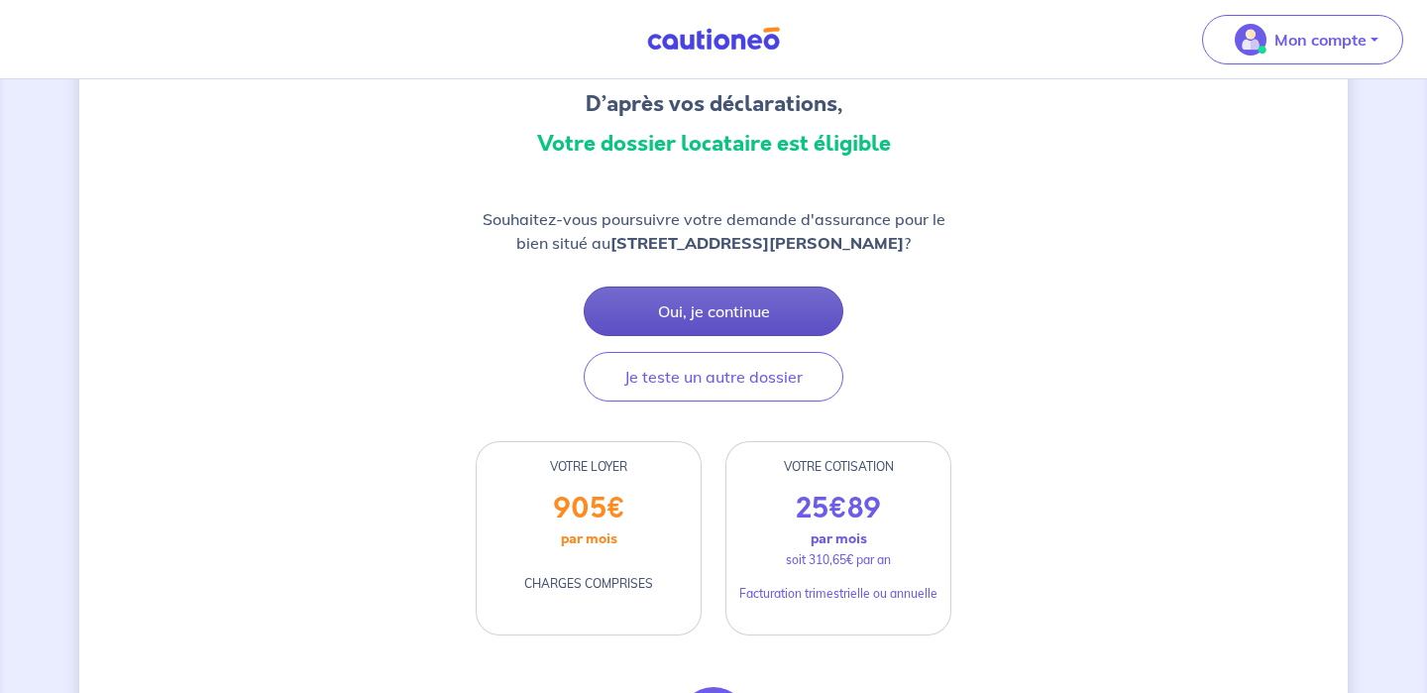
click at [727, 301] on button "Oui, je continue" at bounding box center [714, 311] width 260 height 50
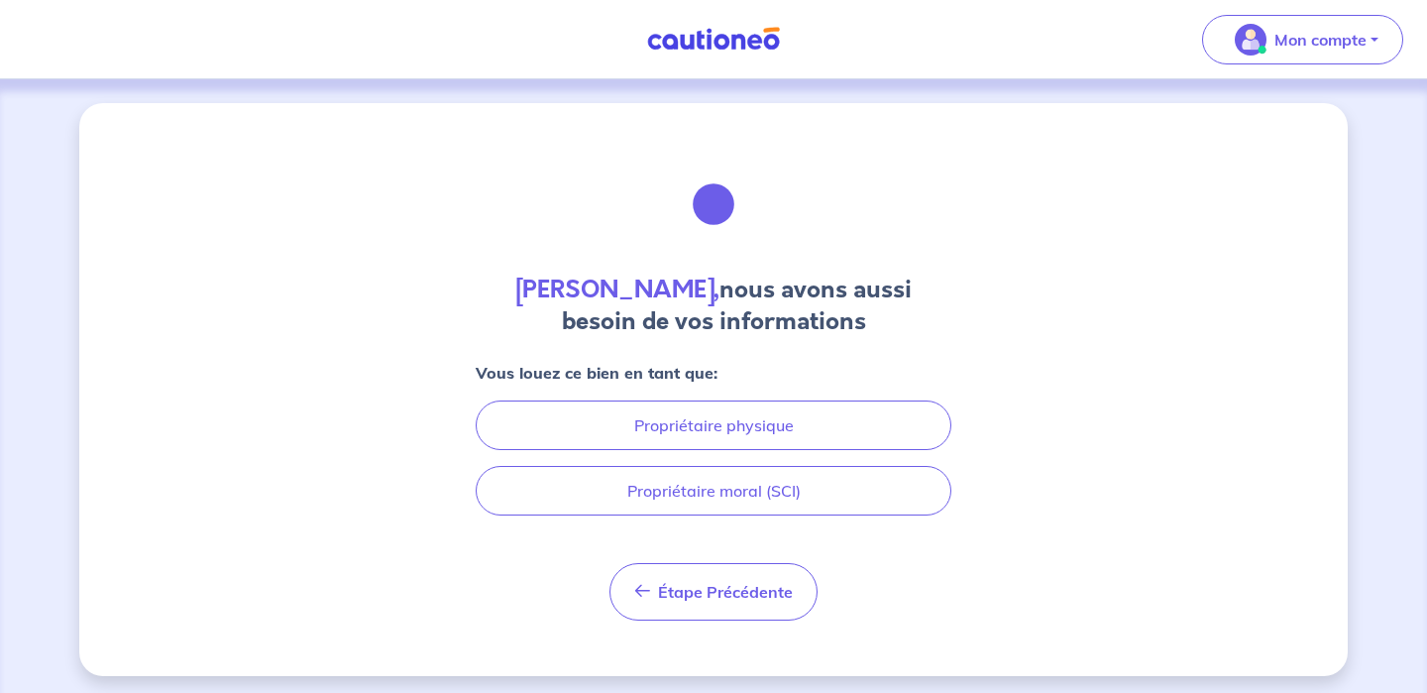
scroll to position [7, 0]
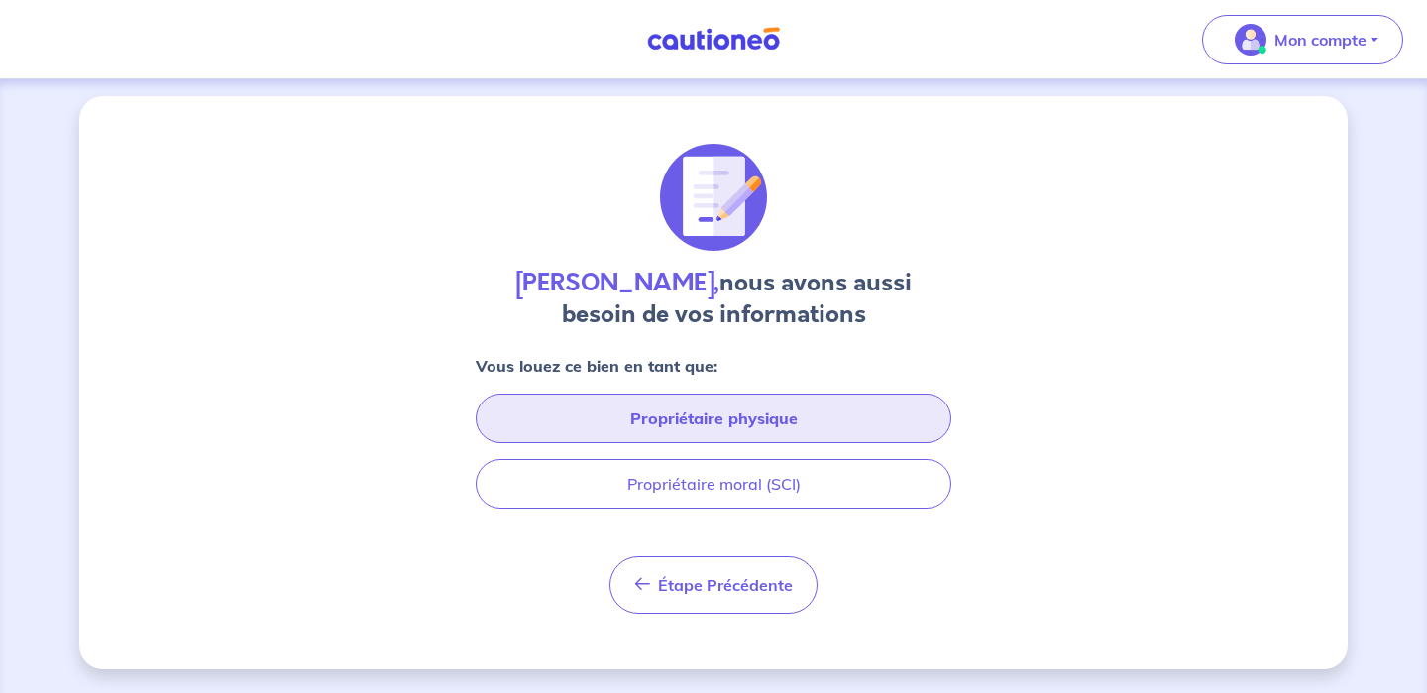
click at [785, 422] on button "Propriétaire physique" at bounding box center [714, 418] width 476 height 50
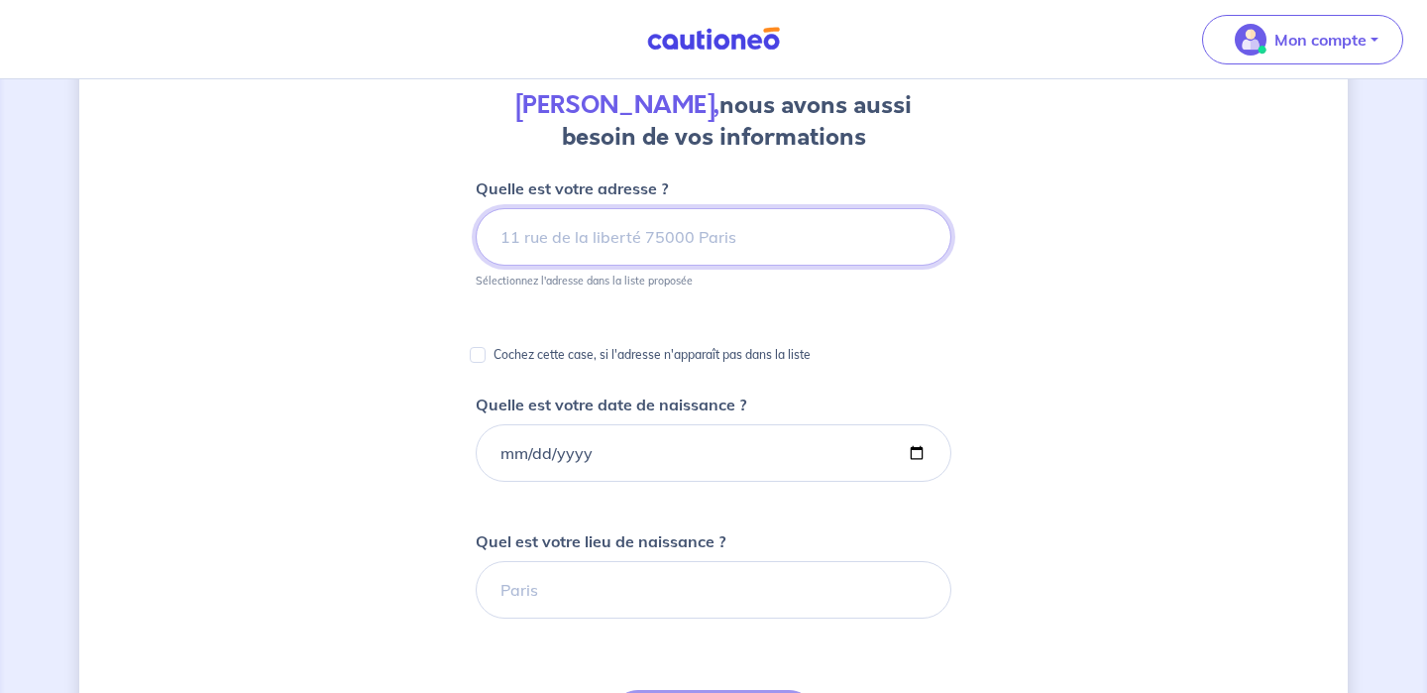
scroll to position [182, 0]
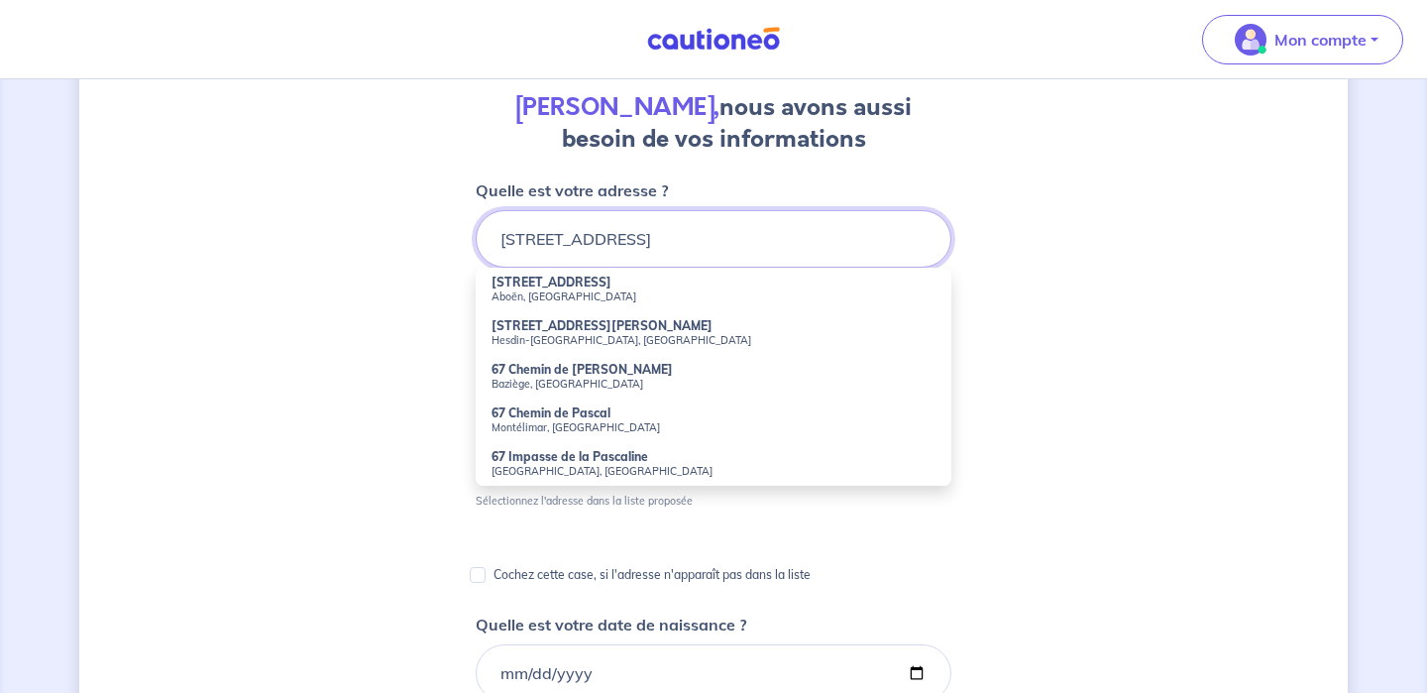
click at [569, 238] on input "[STREET_ADDRESS]" at bounding box center [714, 238] width 476 height 57
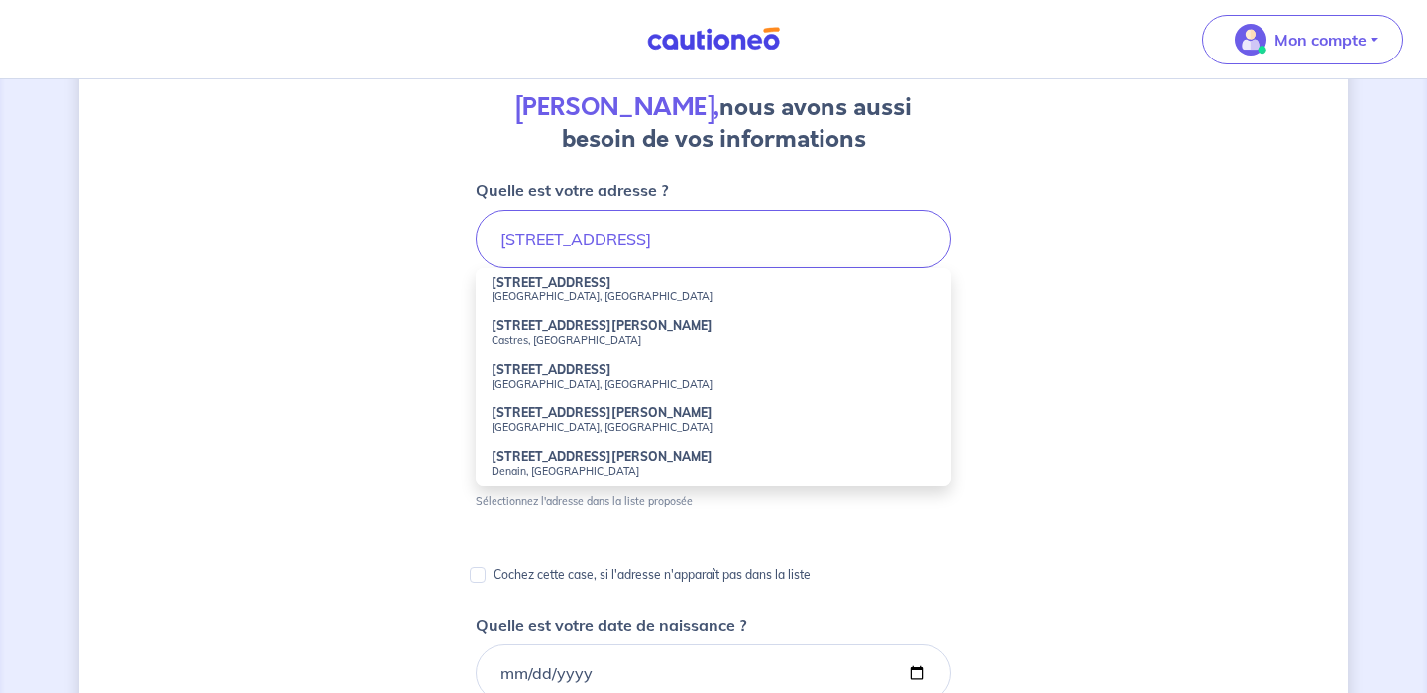
click at [555, 296] on small "[GEOGRAPHIC_DATA], [GEOGRAPHIC_DATA]" at bounding box center [714, 296] width 444 height 14
type input "[STREET_ADDRESS]"
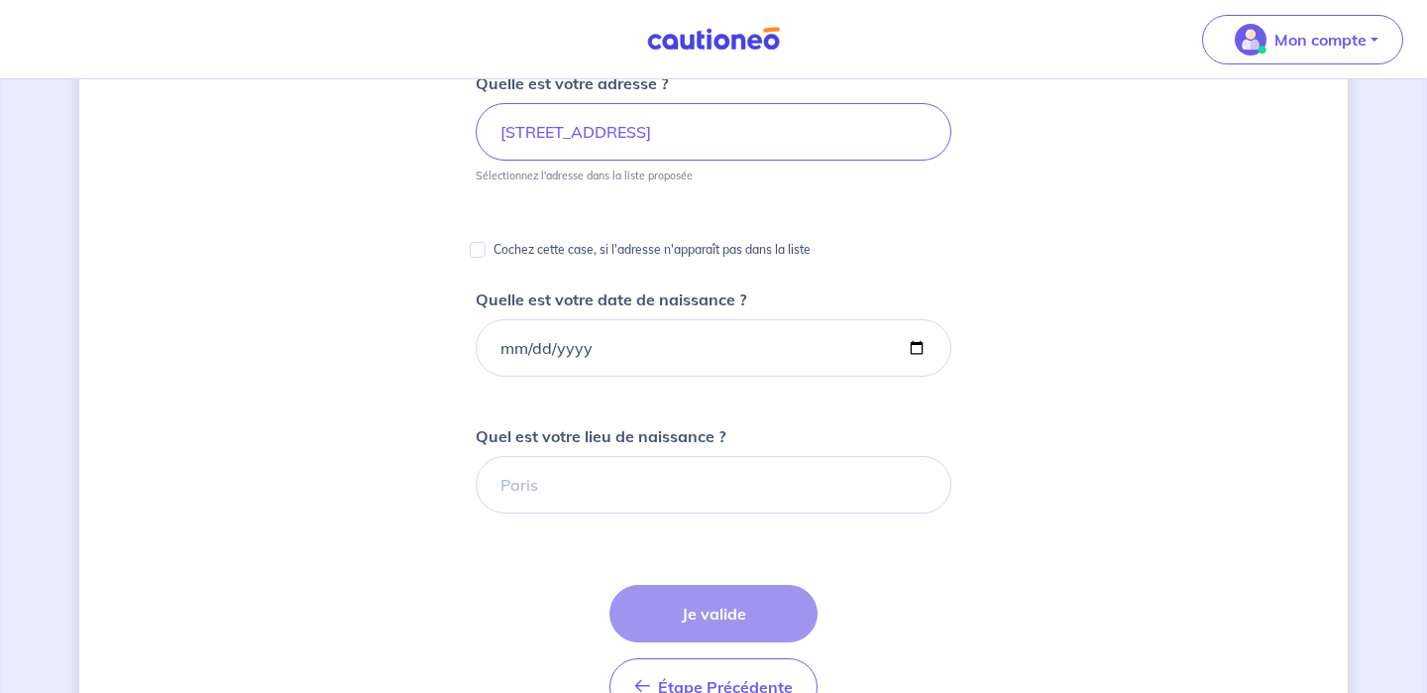
scroll to position [285, 0]
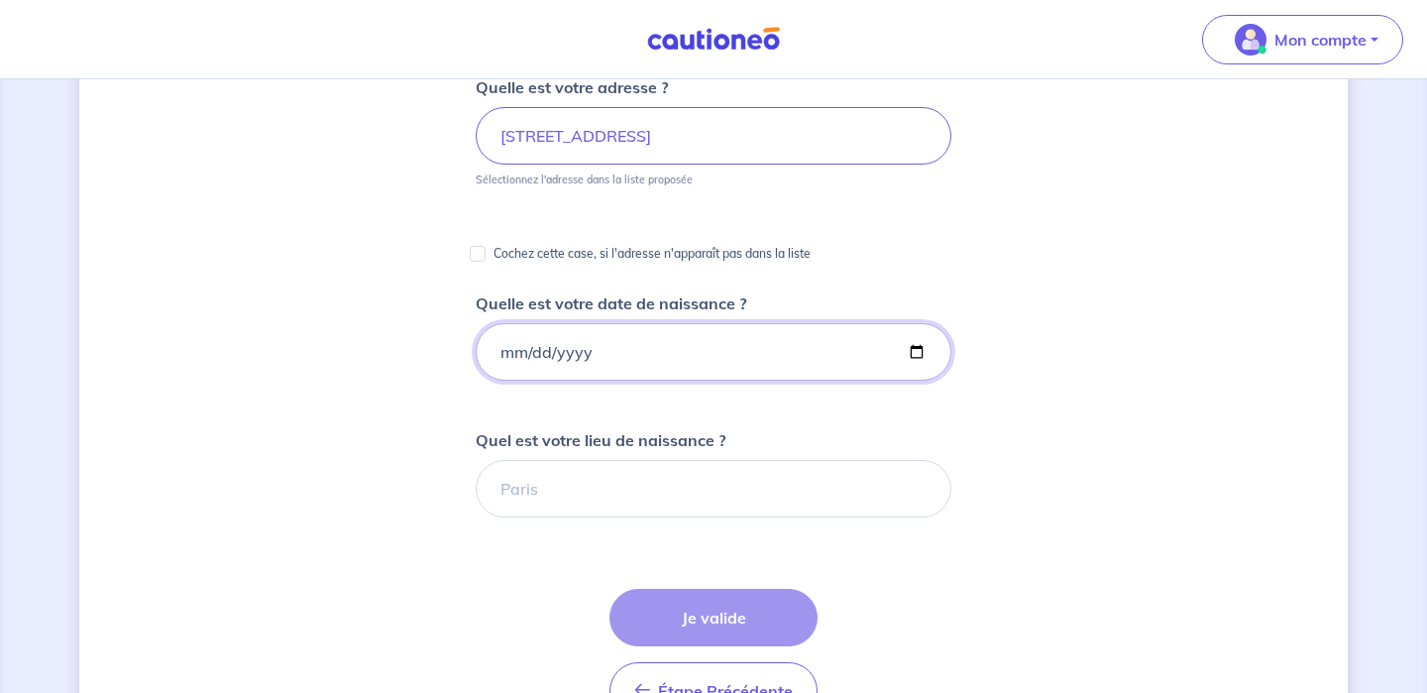
click at [588, 359] on input "Quelle est votre date de naissance ?" at bounding box center [714, 351] width 476 height 57
type input "[DATE]"
click at [595, 517] on form "Quelle est votre adresse ? [STREET_ADDRESS] Sélectionnez l'adresse dans la list…" at bounding box center [714, 559] width 476 height 969
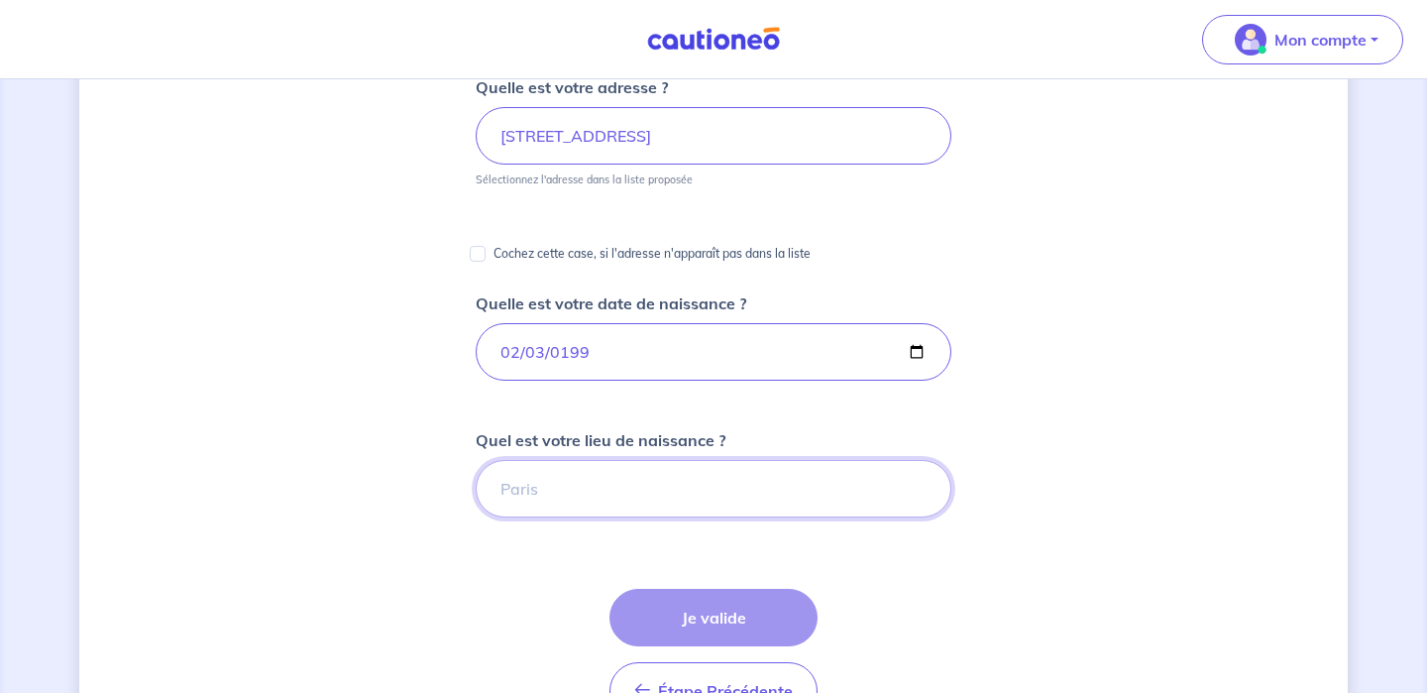
click at [576, 487] on input "Quel est votre lieu de naissance ?" at bounding box center [714, 488] width 476 height 57
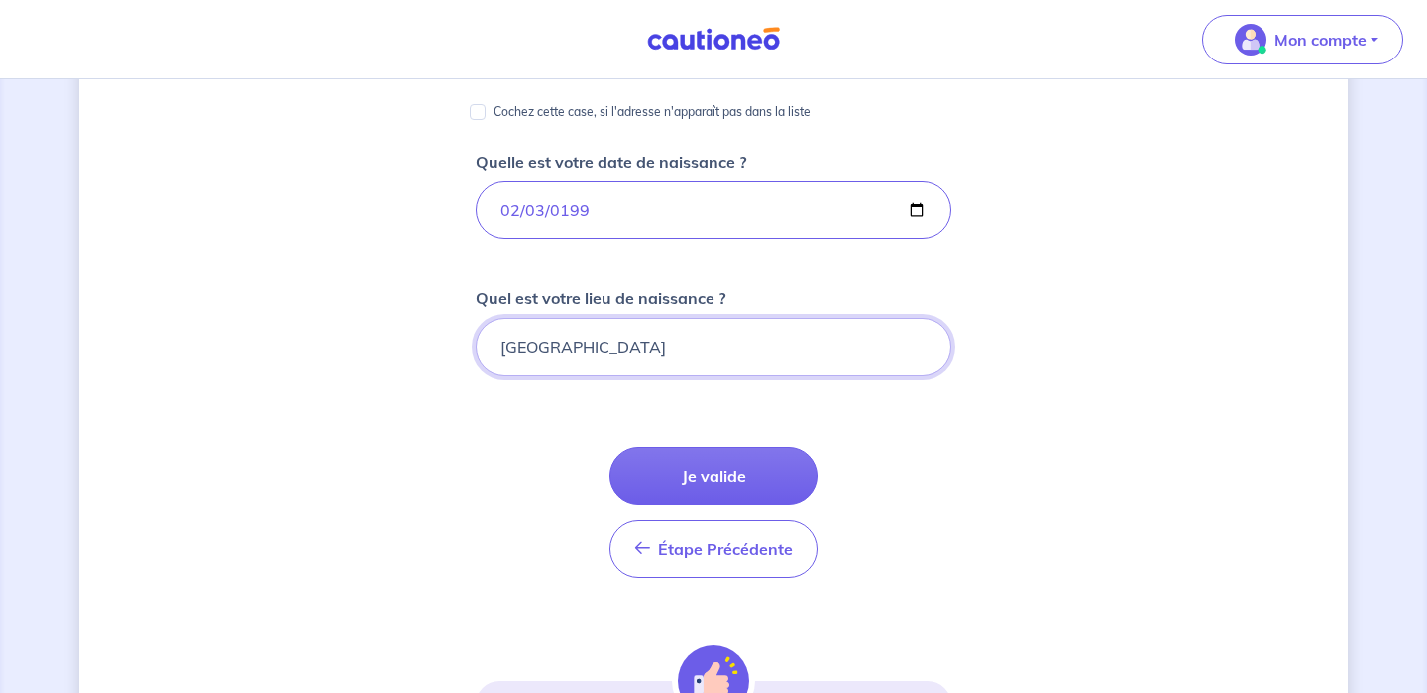
scroll to position [444, 0]
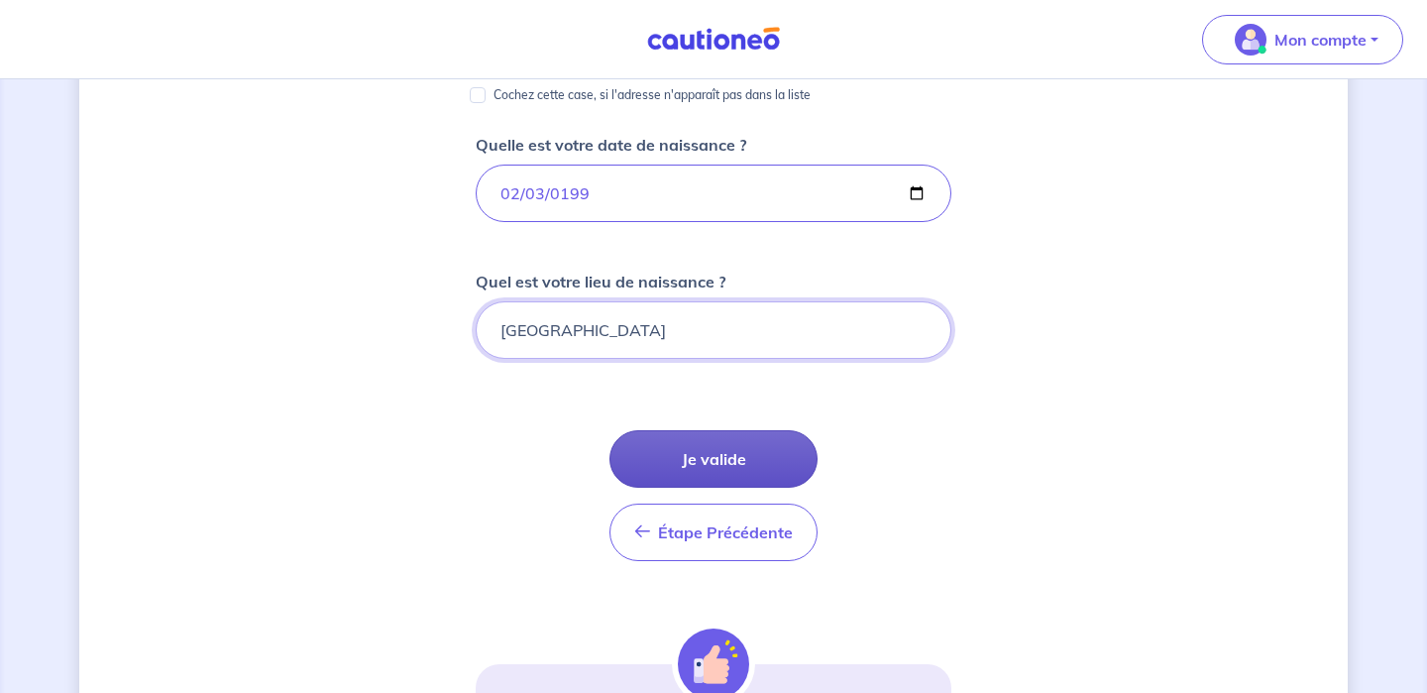
type input "[GEOGRAPHIC_DATA]"
click at [698, 443] on button "Je valide" at bounding box center [713, 458] width 208 height 57
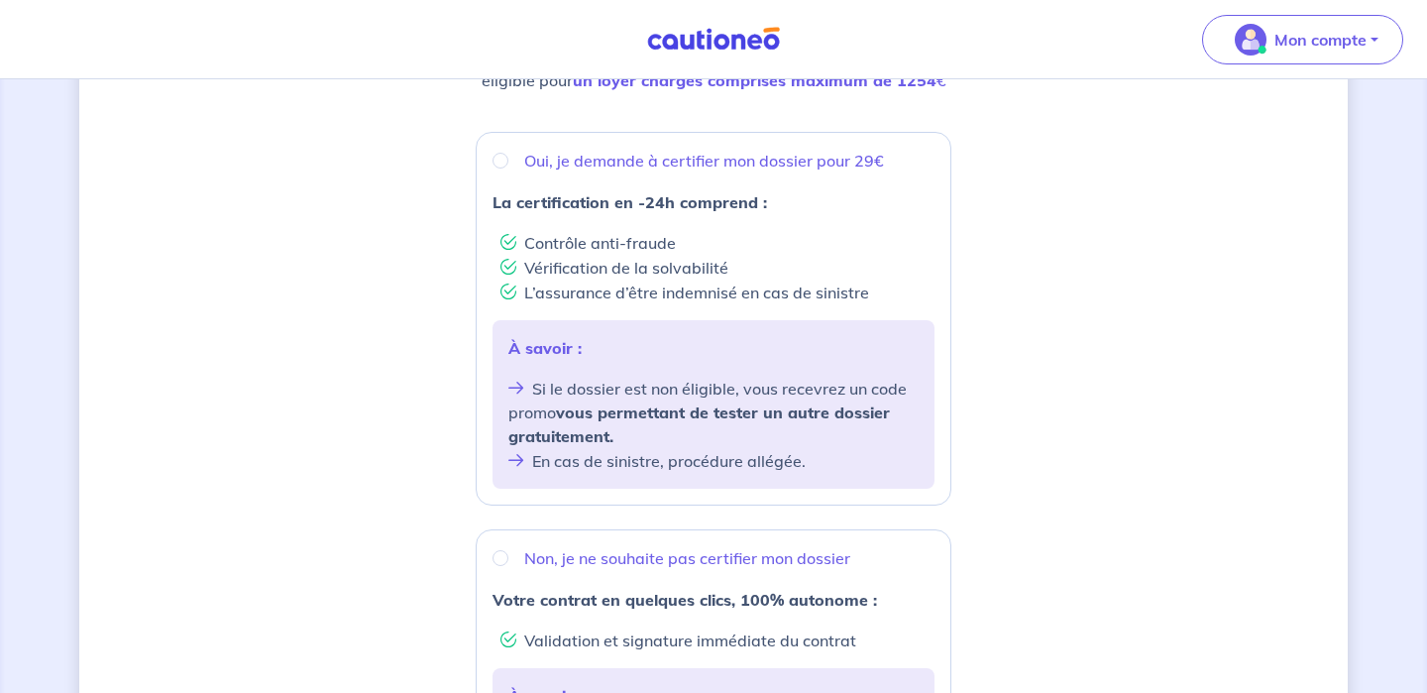
scroll to position [328, 0]
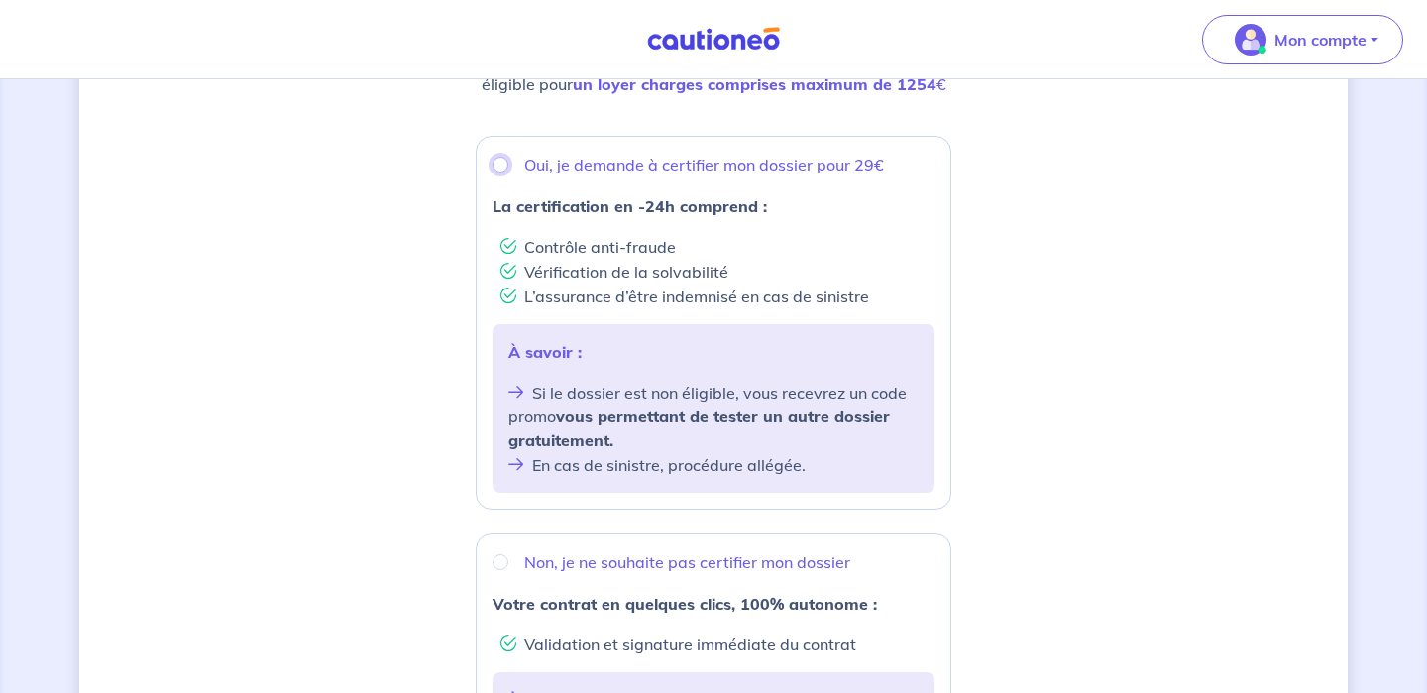
click at [502, 163] on input "Oui, je demande à certifier mon dossier pour 29€" at bounding box center [501, 165] width 16 height 16
radio input "true"
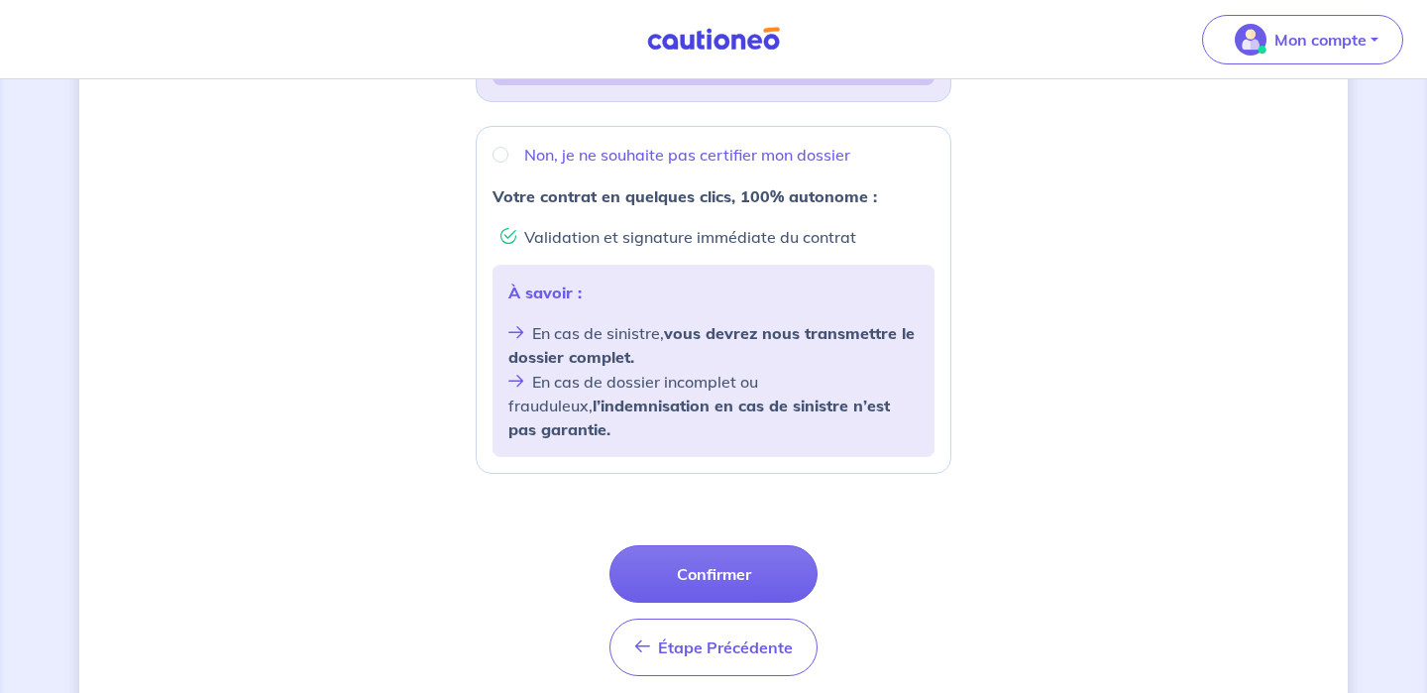
scroll to position [739, 0]
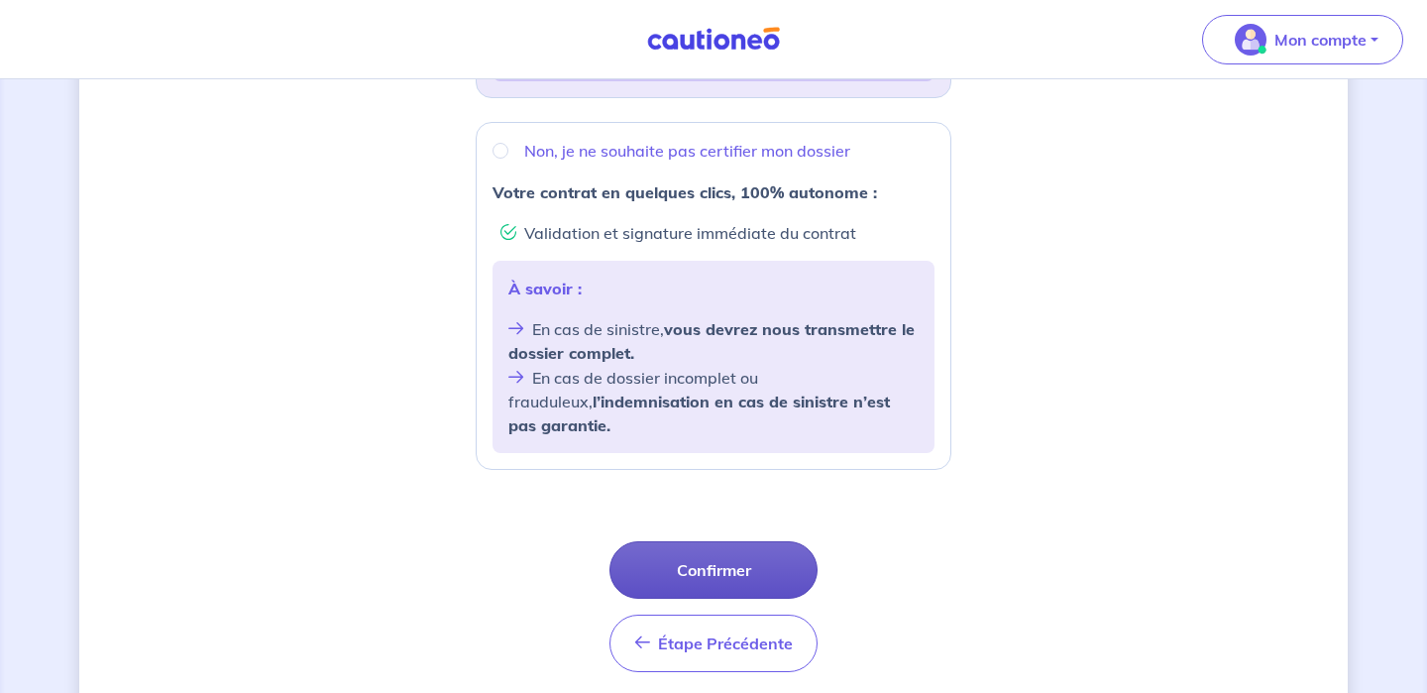
click at [721, 545] on button "Confirmer" at bounding box center [713, 569] width 208 height 57
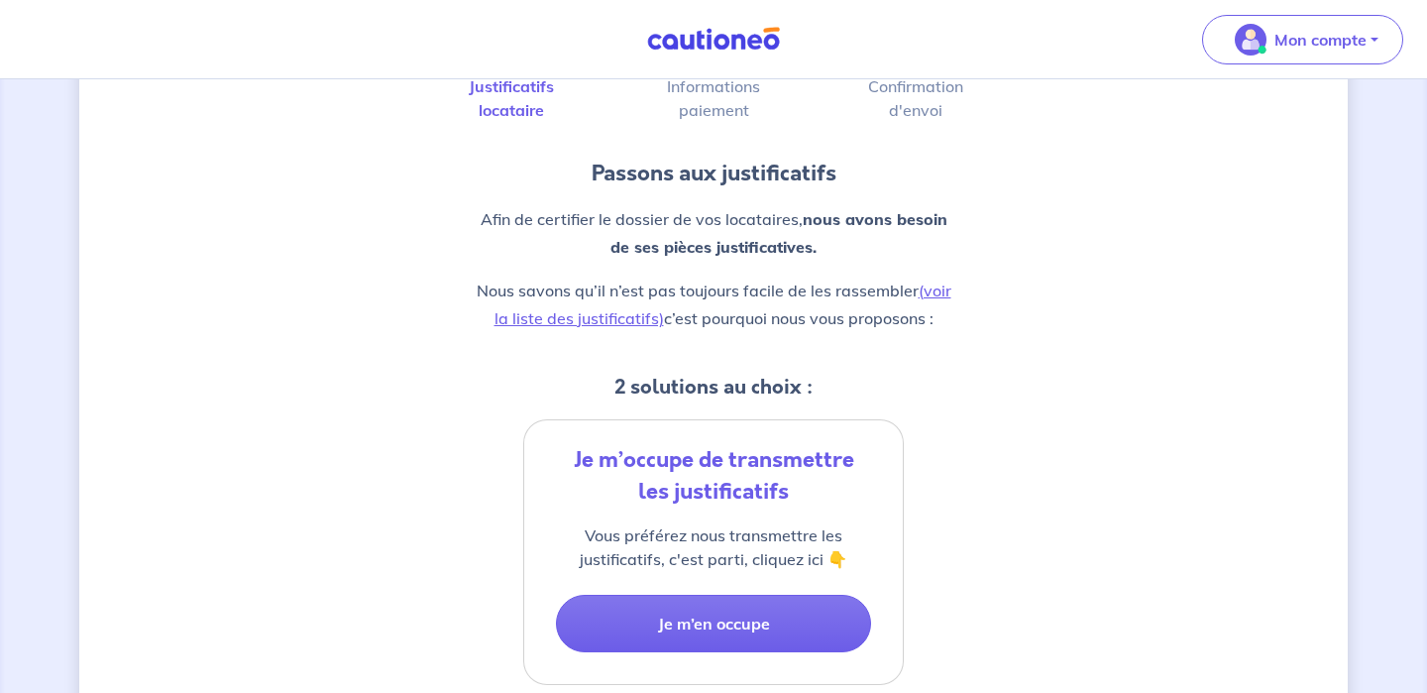
scroll to position [153, 0]
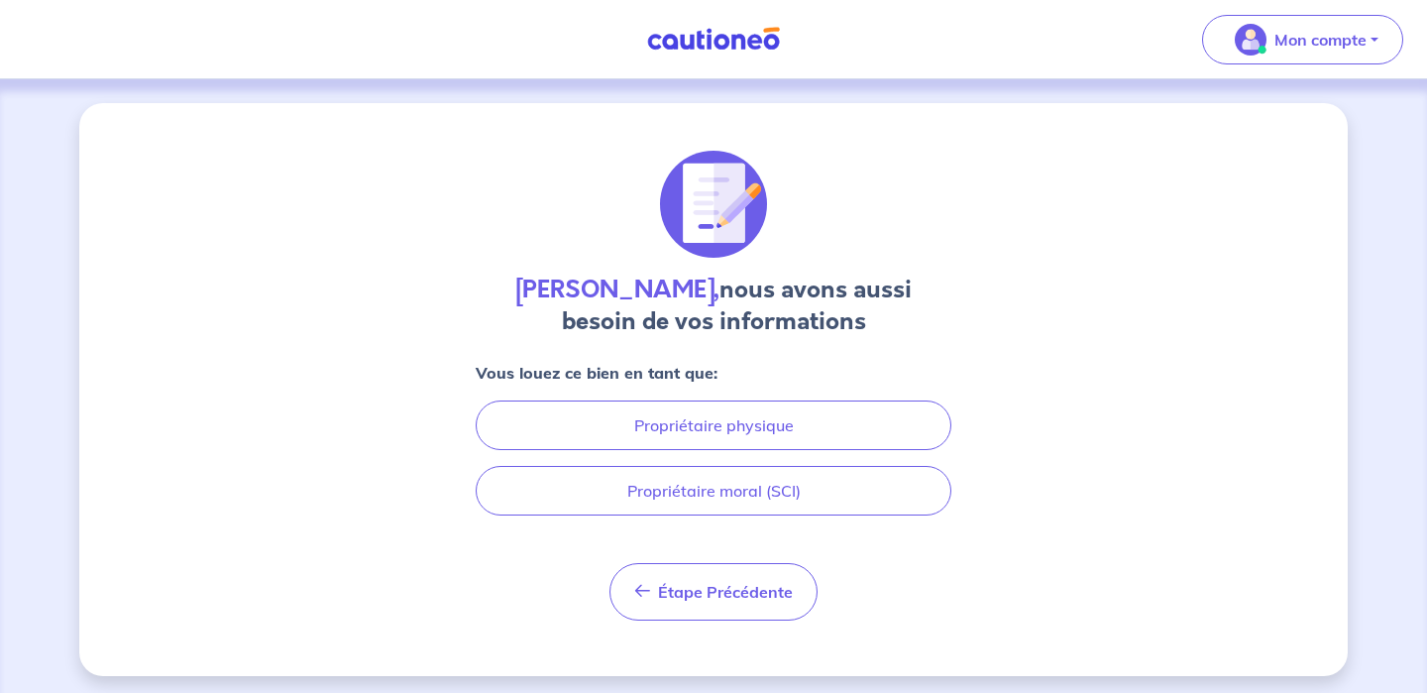
scroll to position [7, 0]
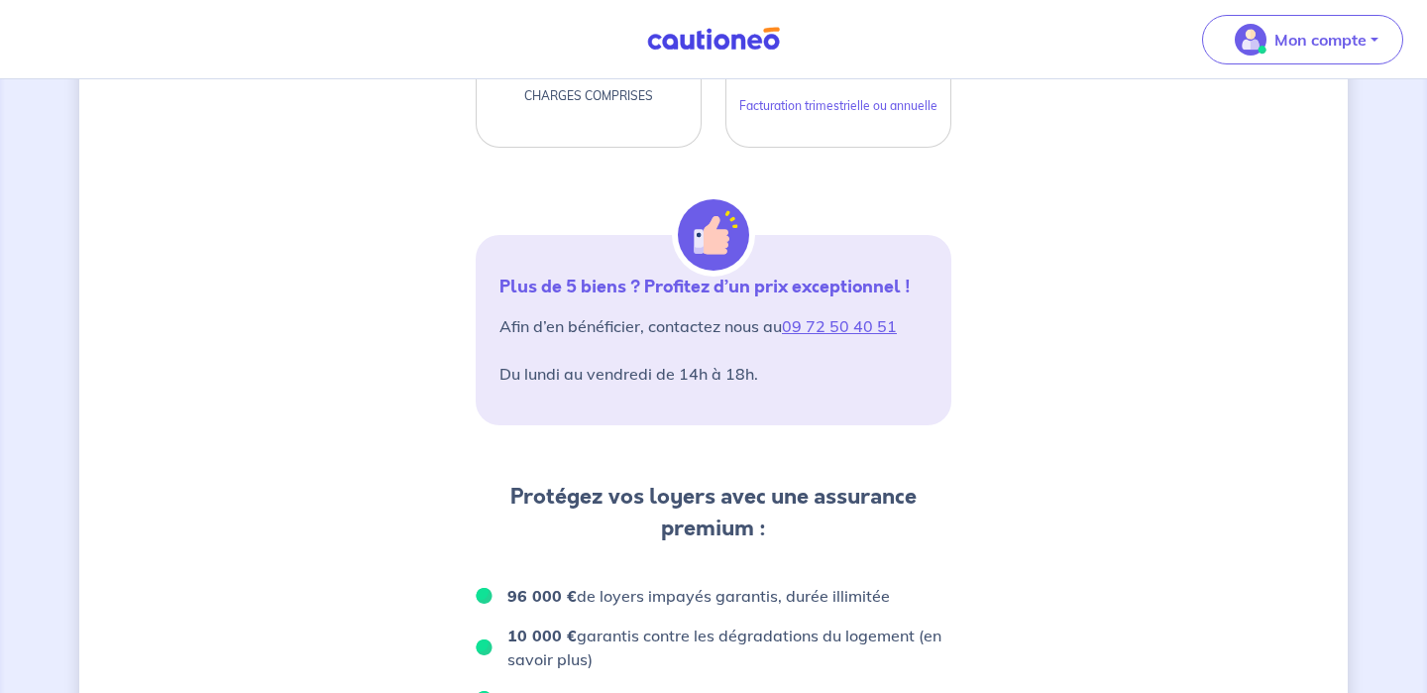
scroll to position [675, 0]
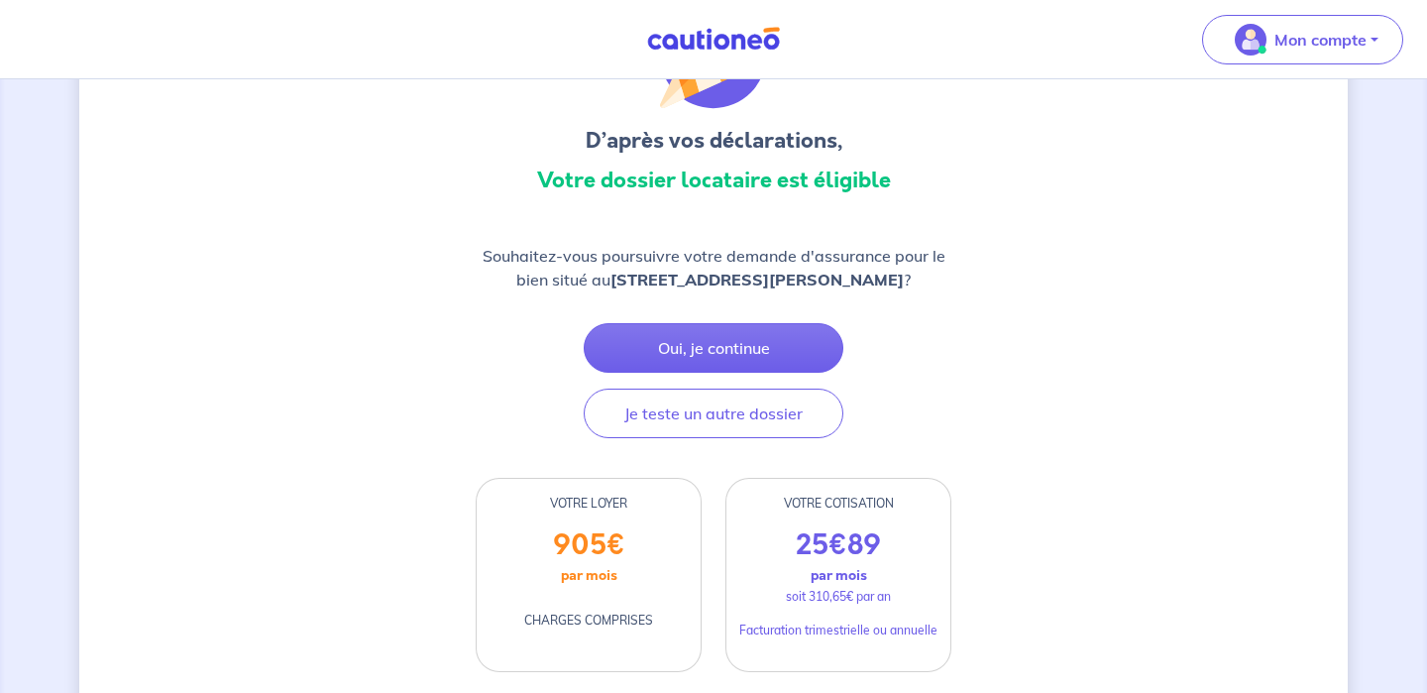
scroll to position [131, 0]
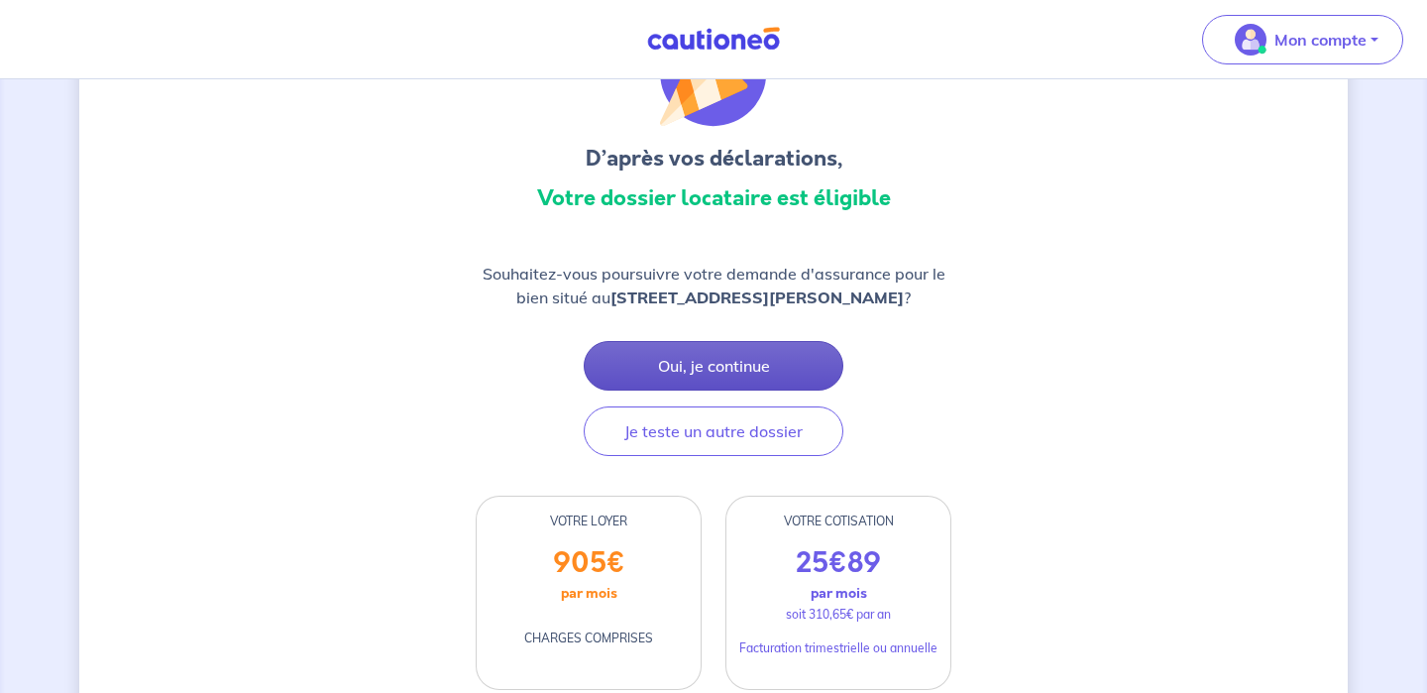
click at [712, 355] on button "Oui, je continue" at bounding box center [714, 366] width 260 height 50
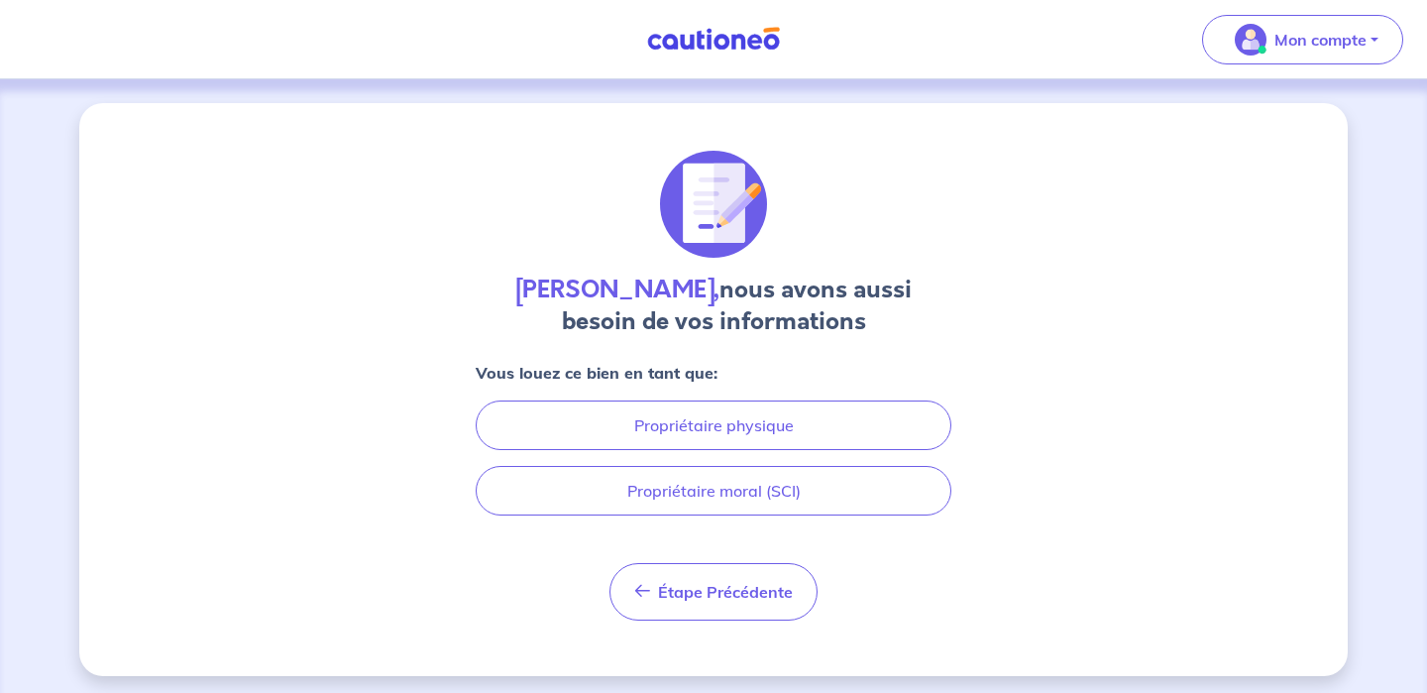
scroll to position [7, 0]
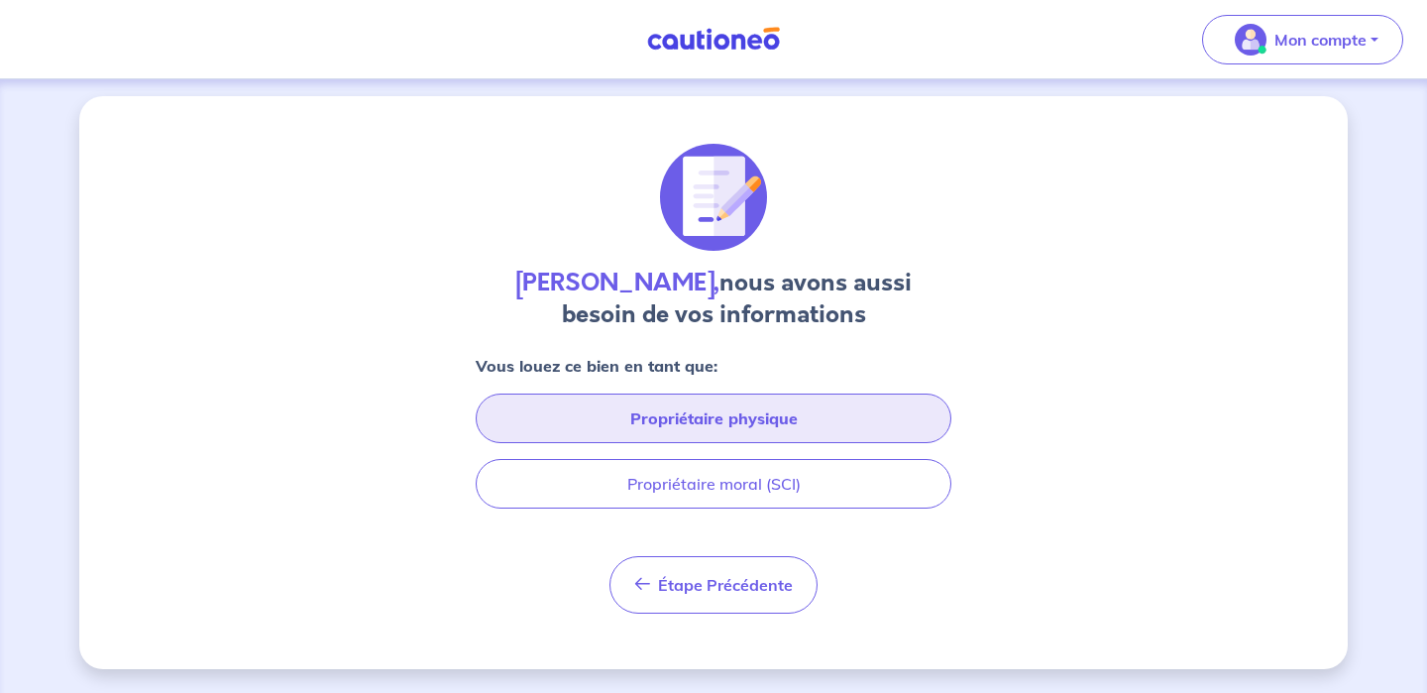
click at [675, 410] on button "Propriétaire physique" at bounding box center [714, 418] width 476 height 50
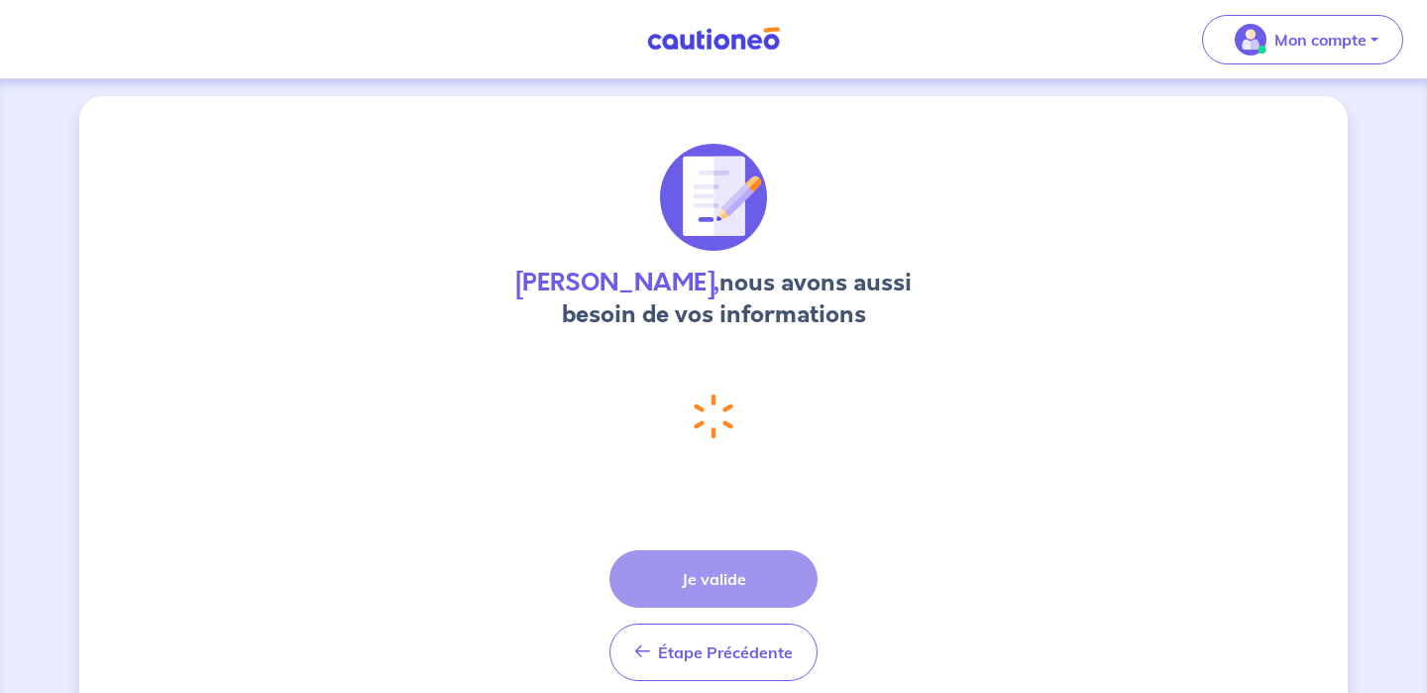
select select "FR"
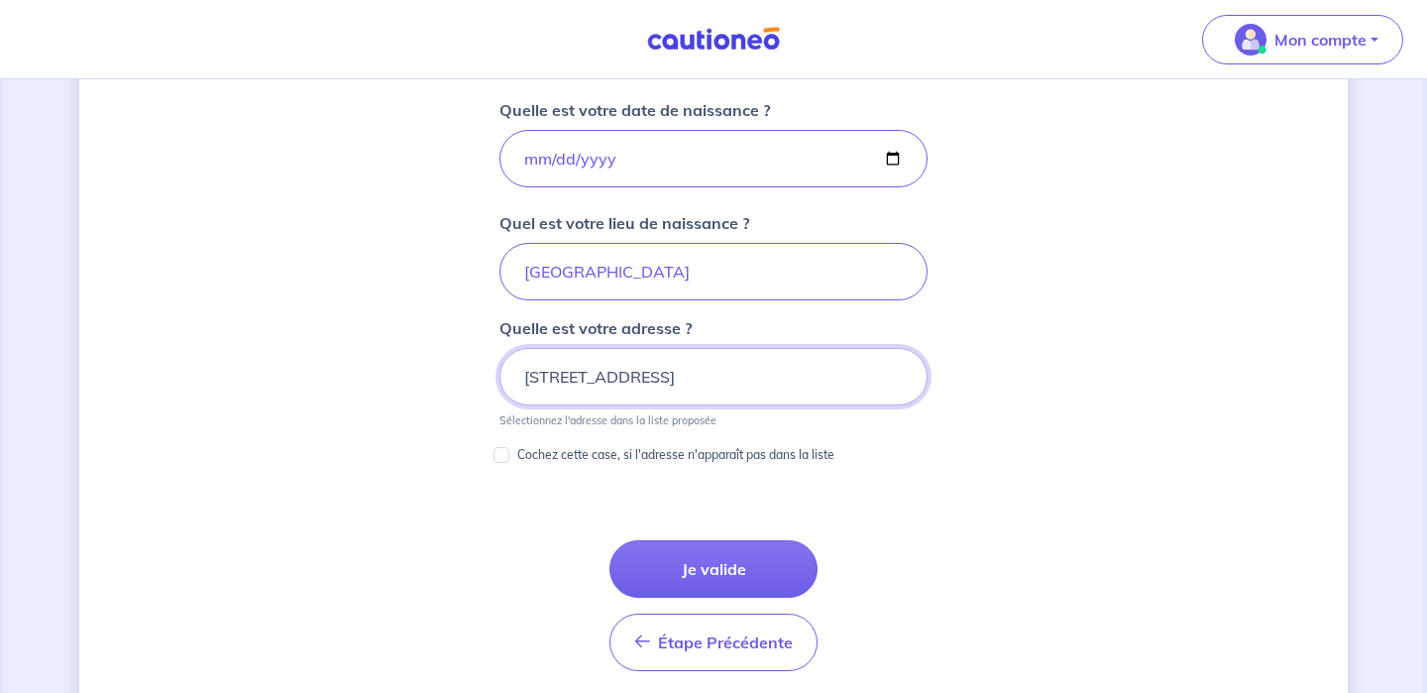
scroll to position [898, 0]
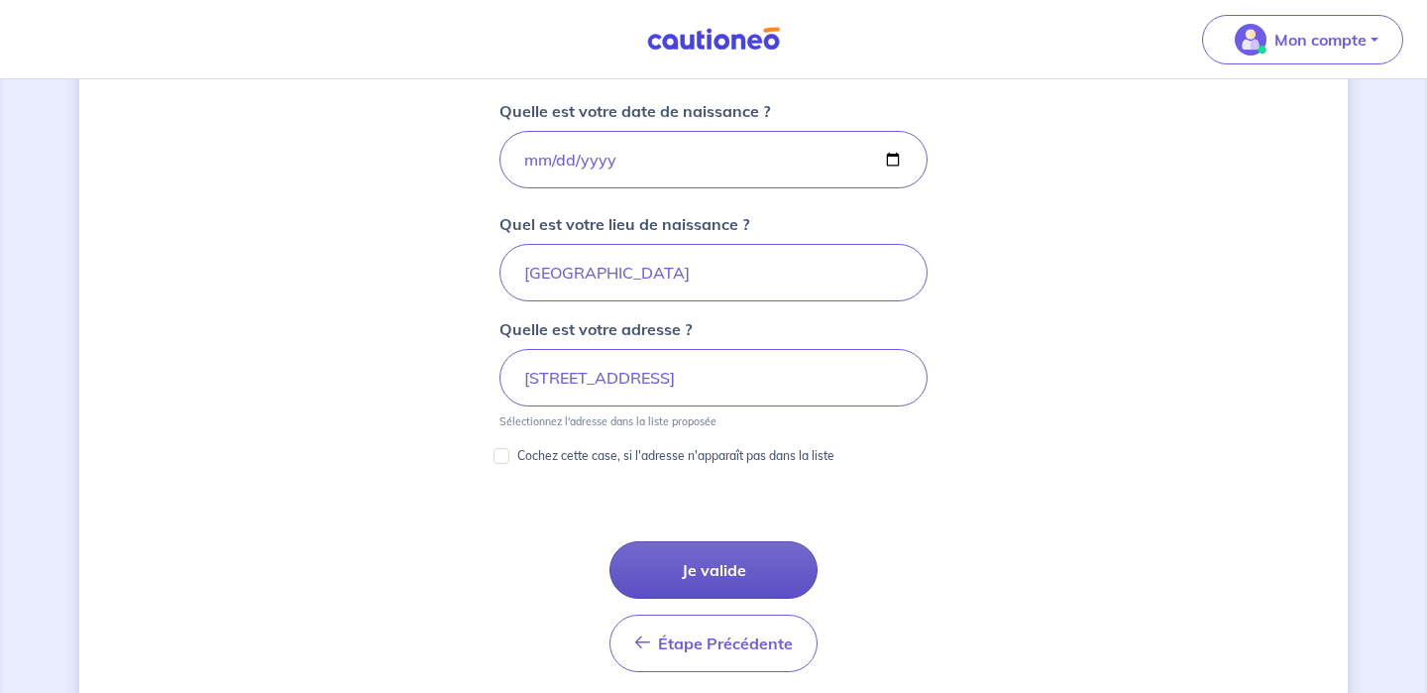
click at [694, 574] on button "Je valide" at bounding box center [713, 569] width 208 height 57
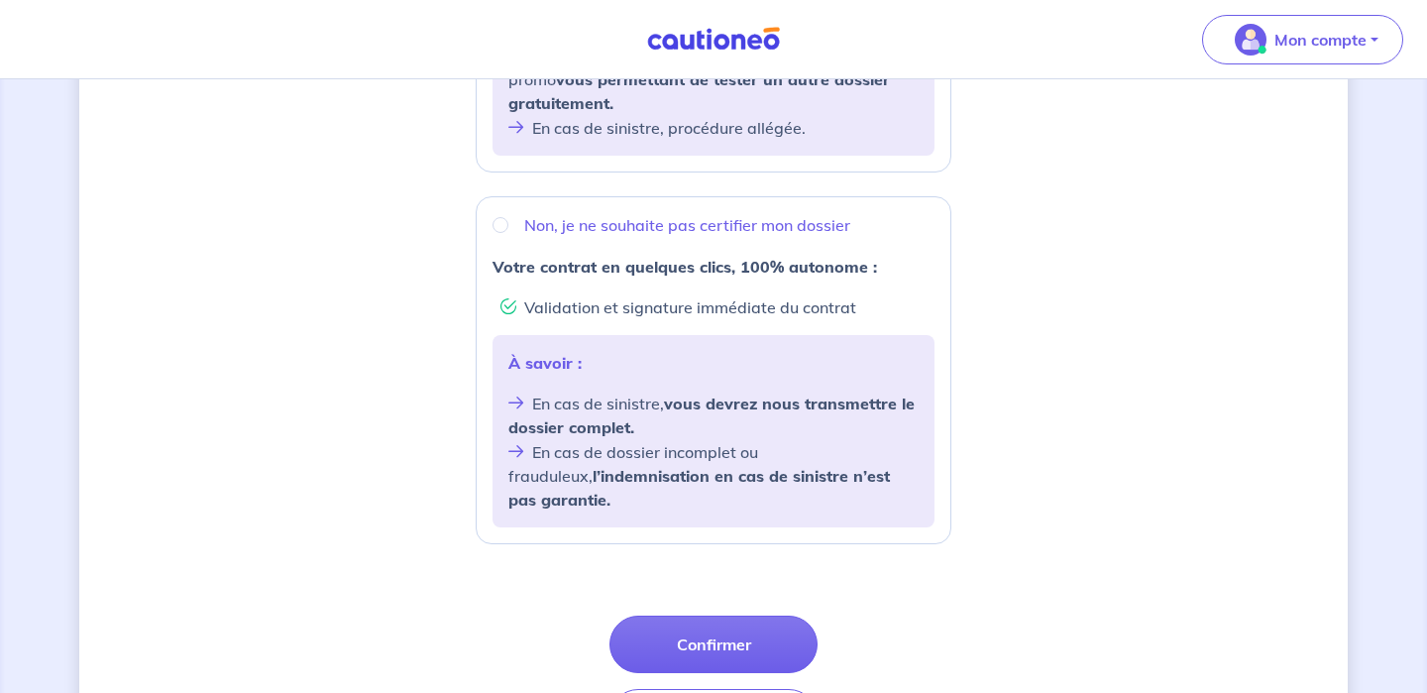
scroll to position [664, 0]
click at [694, 629] on button "Confirmer" at bounding box center [713, 644] width 208 height 57
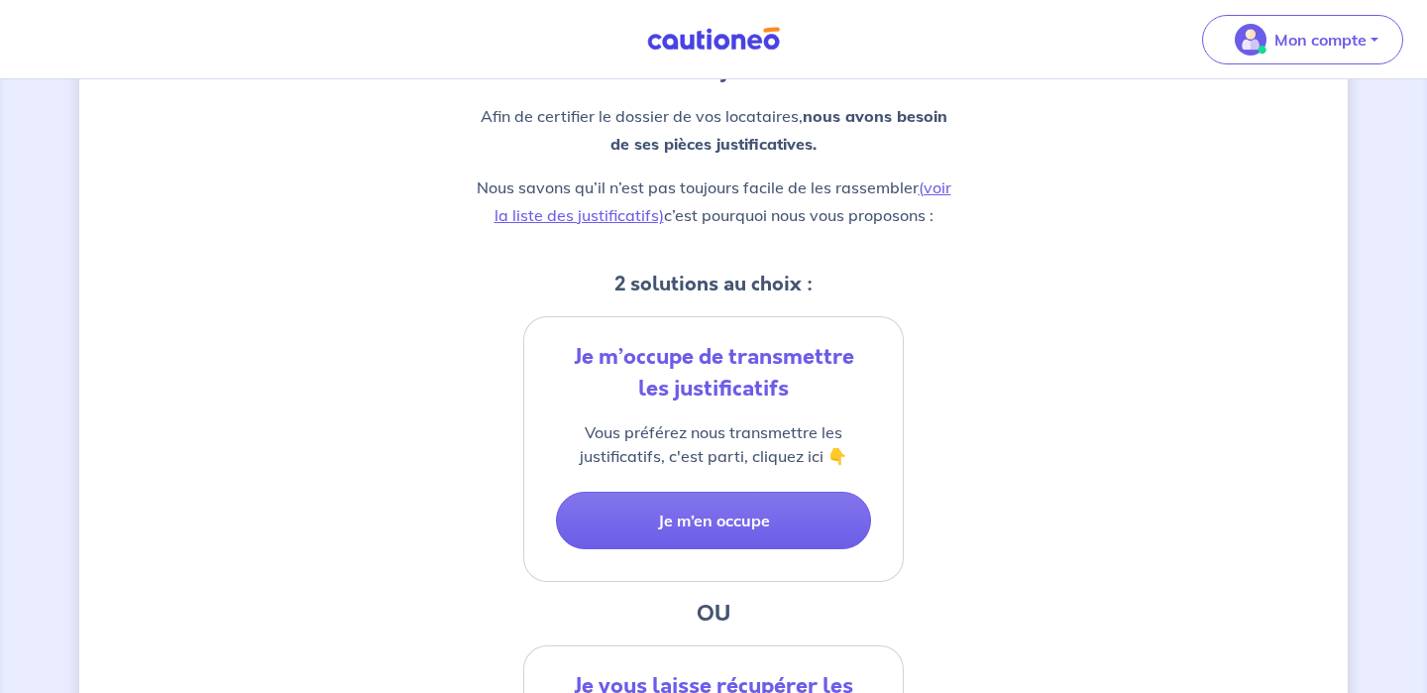
scroll to position [243, 0]
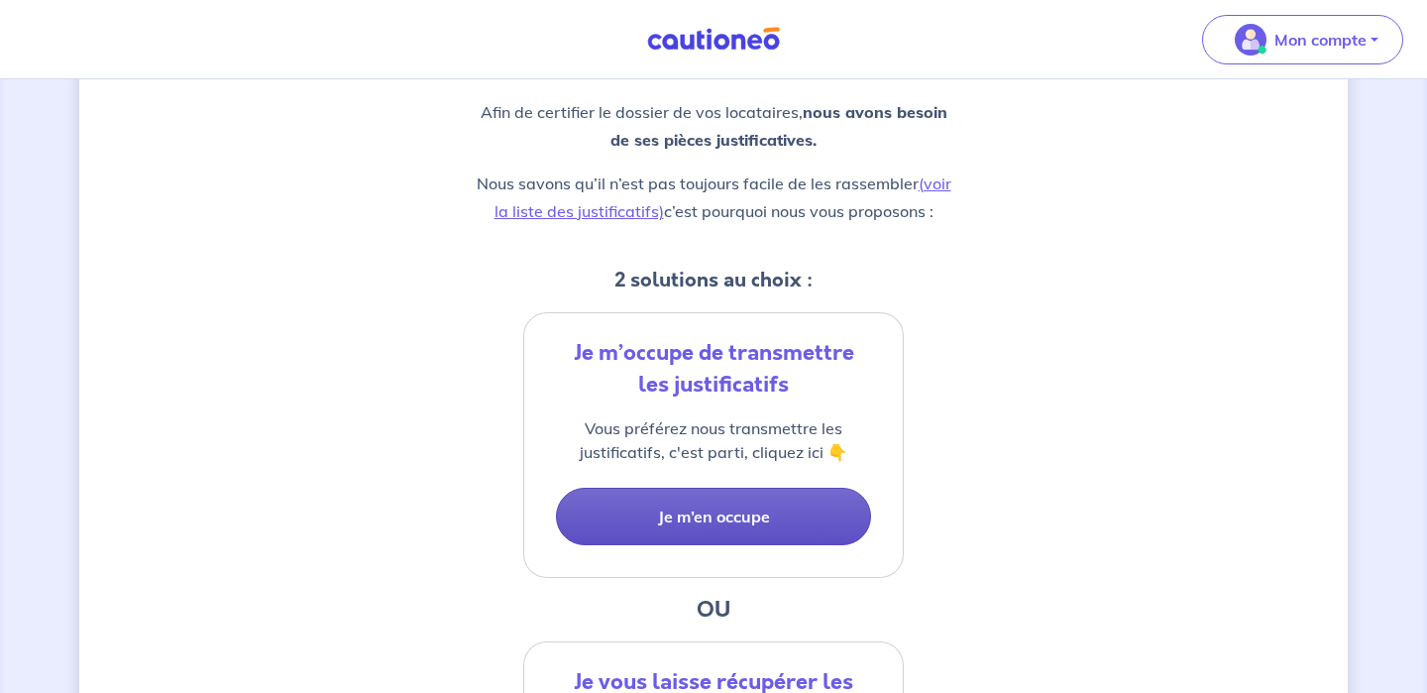
click at [670, 513] on button "Je m’en occupe" at bounding box center [713, 516] width 315 height 57
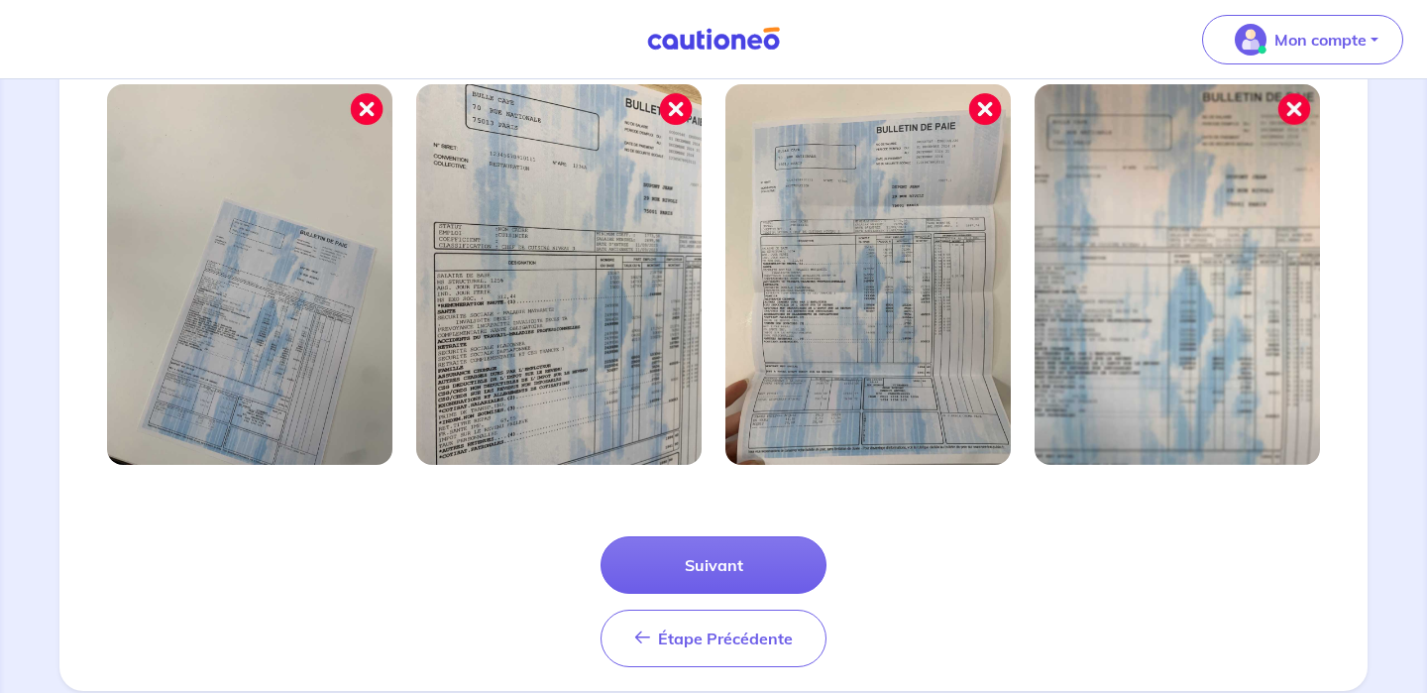
scroll to position [675, 0]
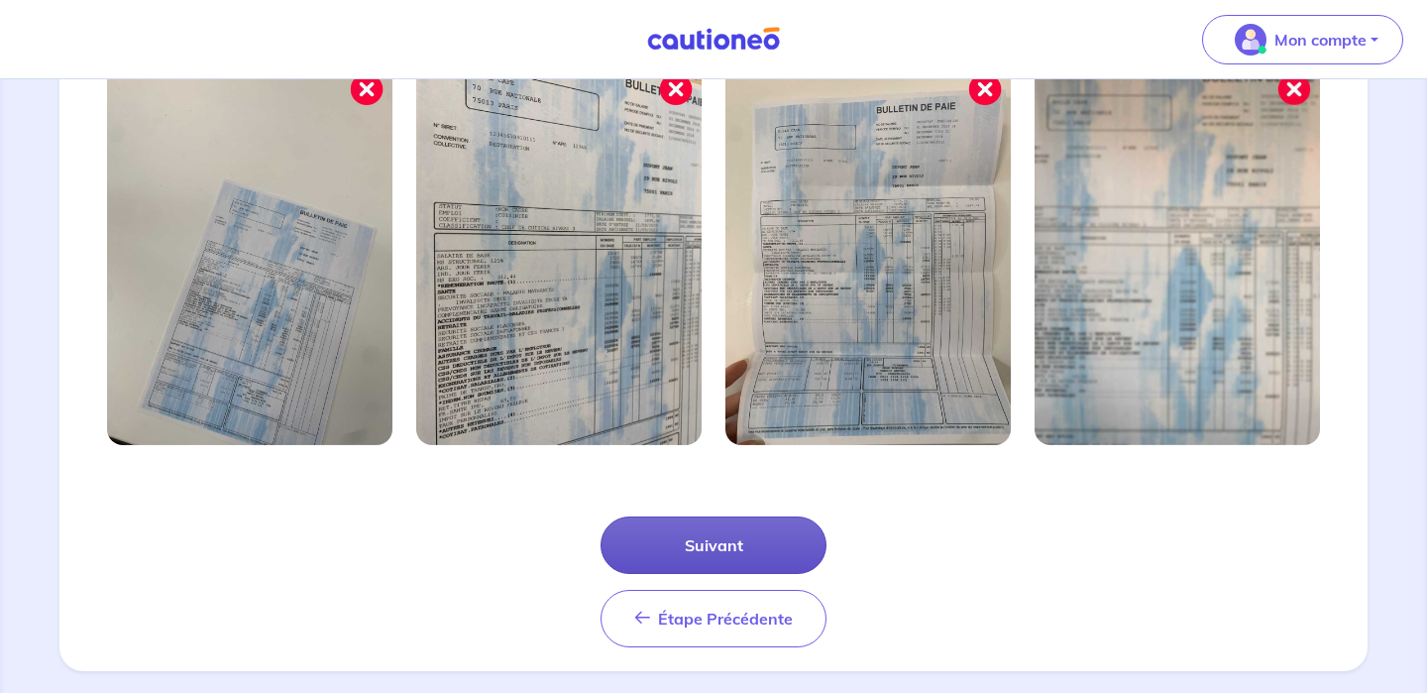
click at [718, 531] on button "Suivant" at bounding box center [714, 544] width 226 height 57
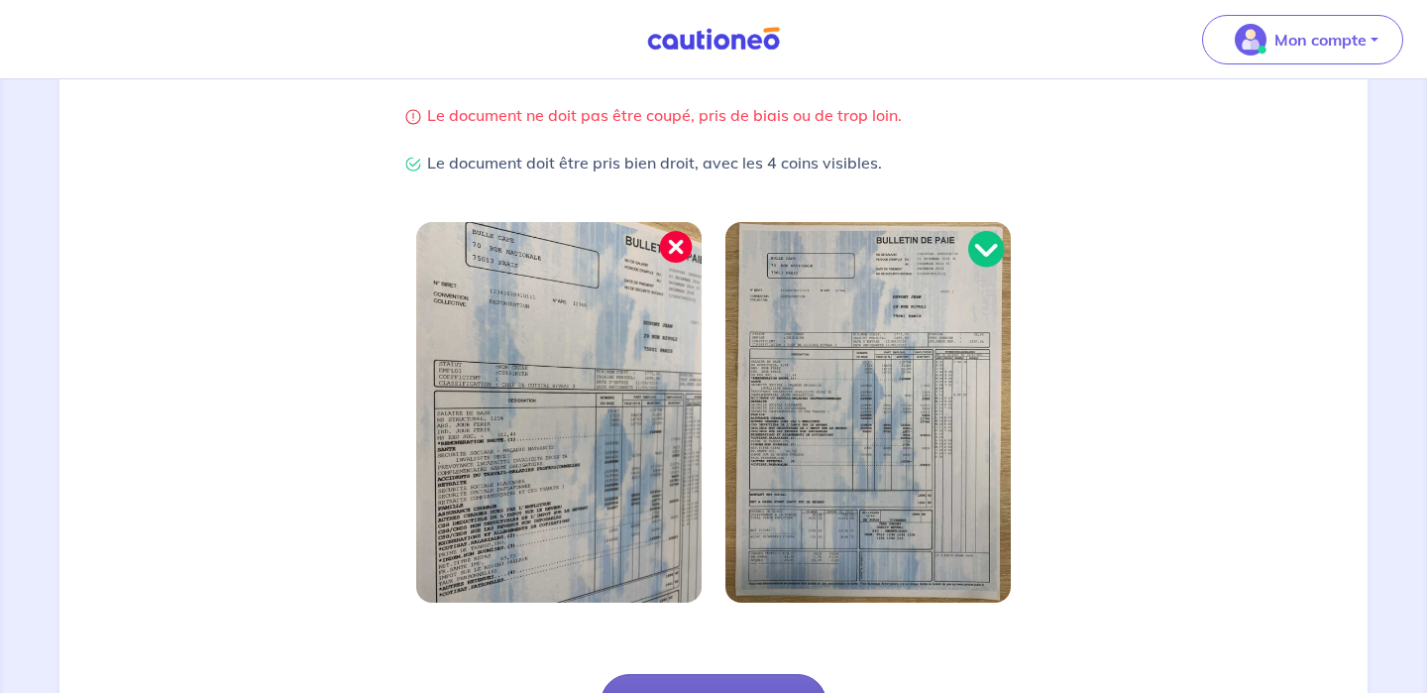
scroll to position [631, 0]
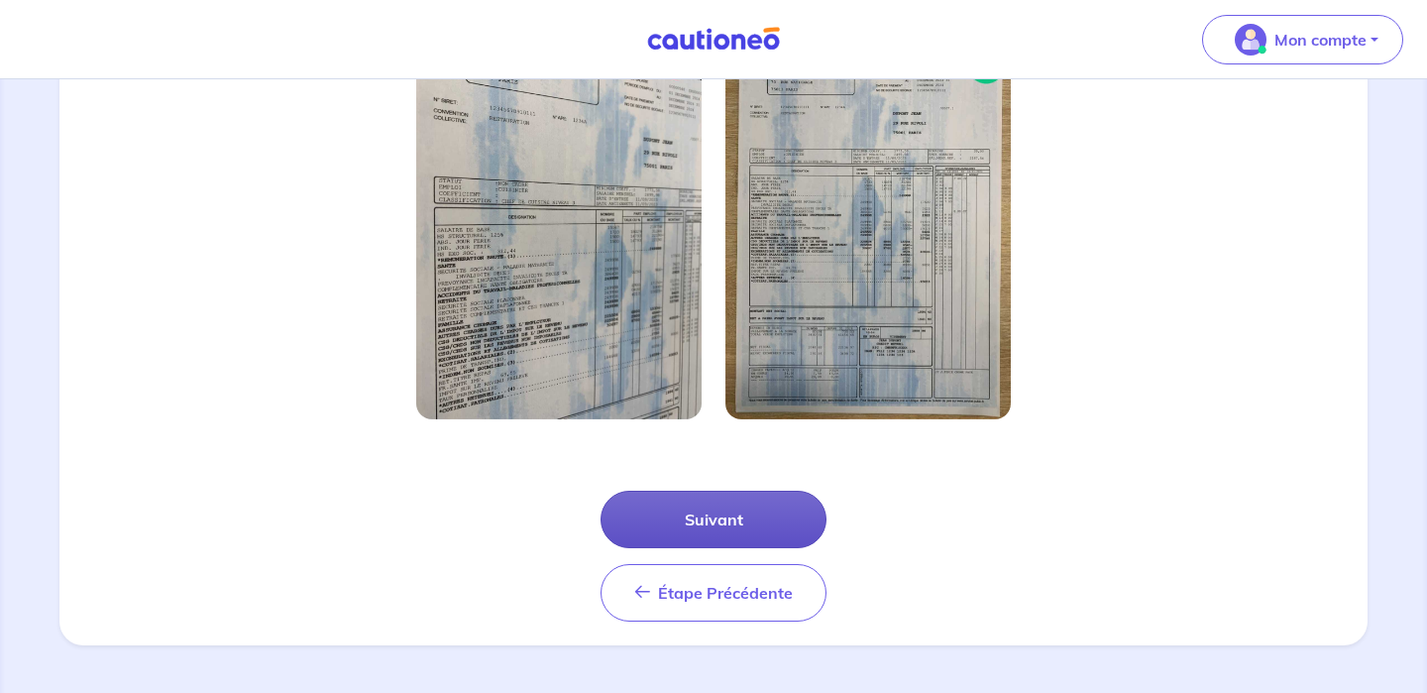
click at [678, 522] on button "Suivant" at bounding box center [714, 519] width 226 height 57
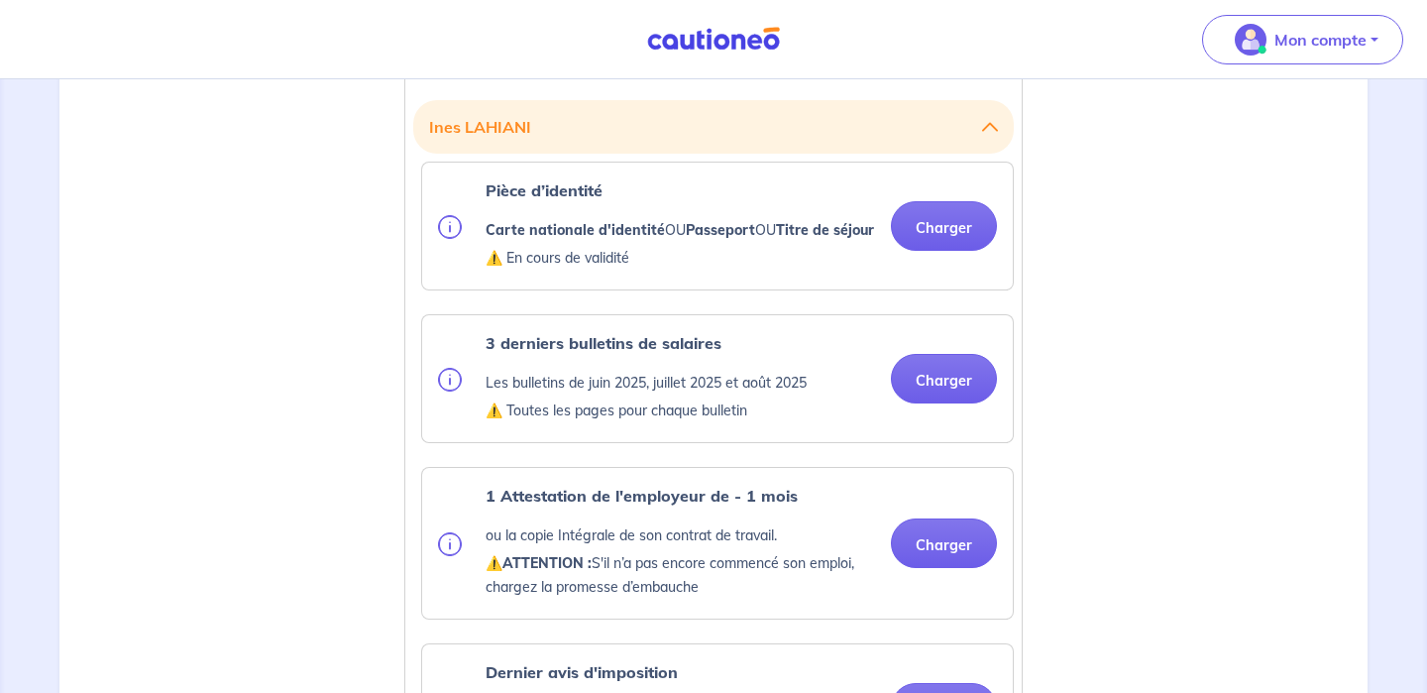
scroll to position [574, 0]
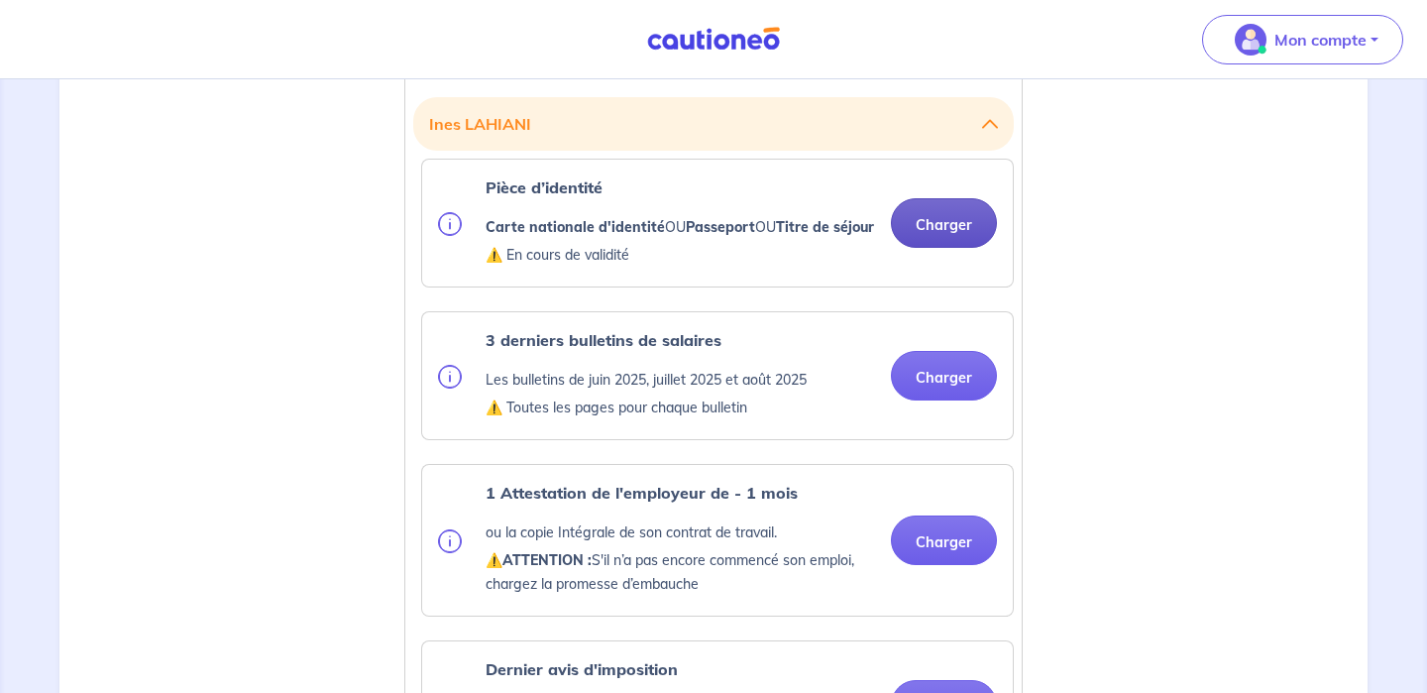
click at [937, 243] on button "Charger" at bounding box center [944, 223] width 106 height 50
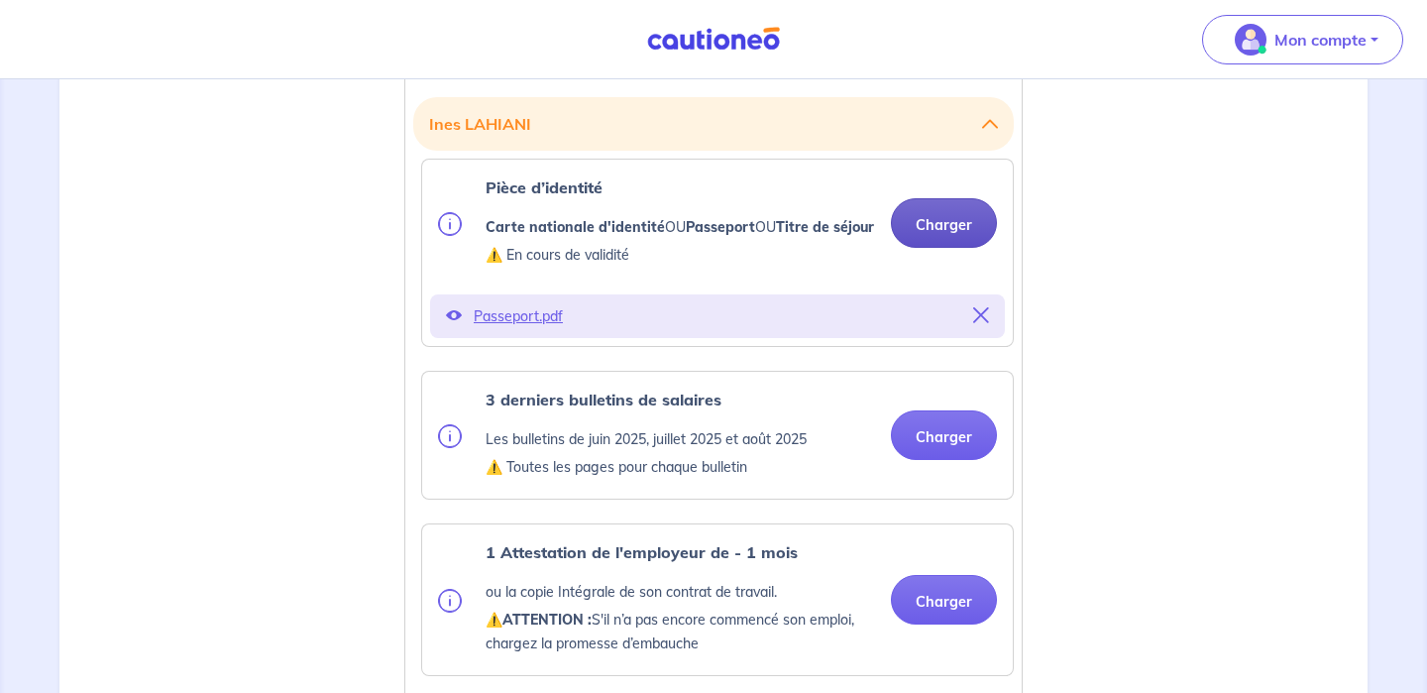
click at [947, 226] on button "Charger" at bounding box center [944, 223] width 106 height 50
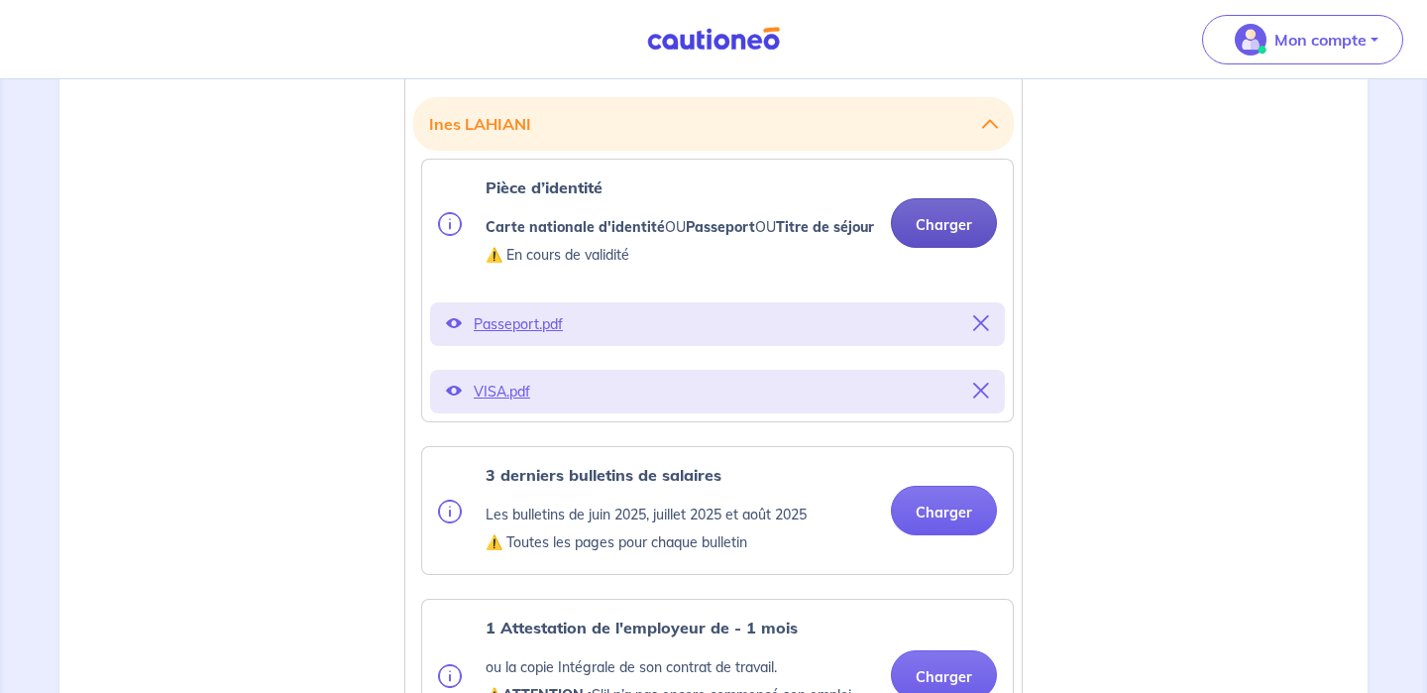
click at [939, 241] on button "Charger" at bounding box center [944, 223] width 106 height 50
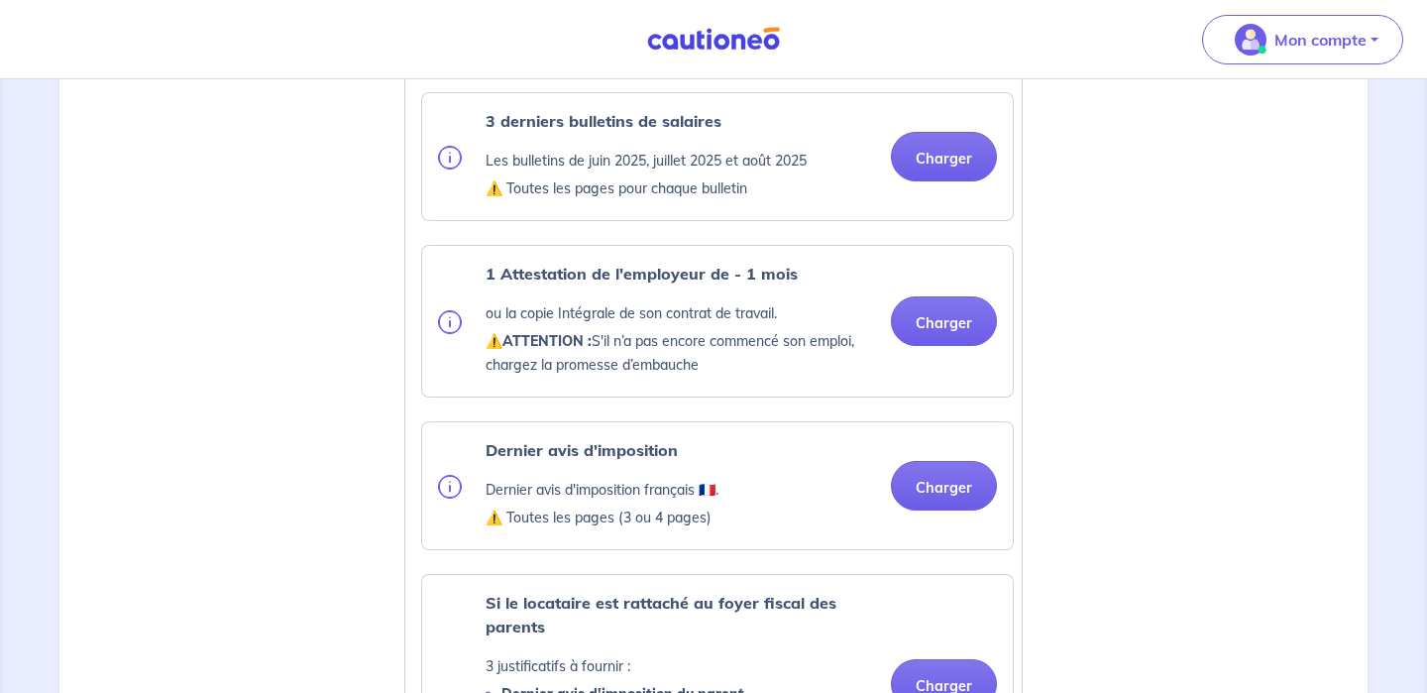
scroll to position [973, 0]
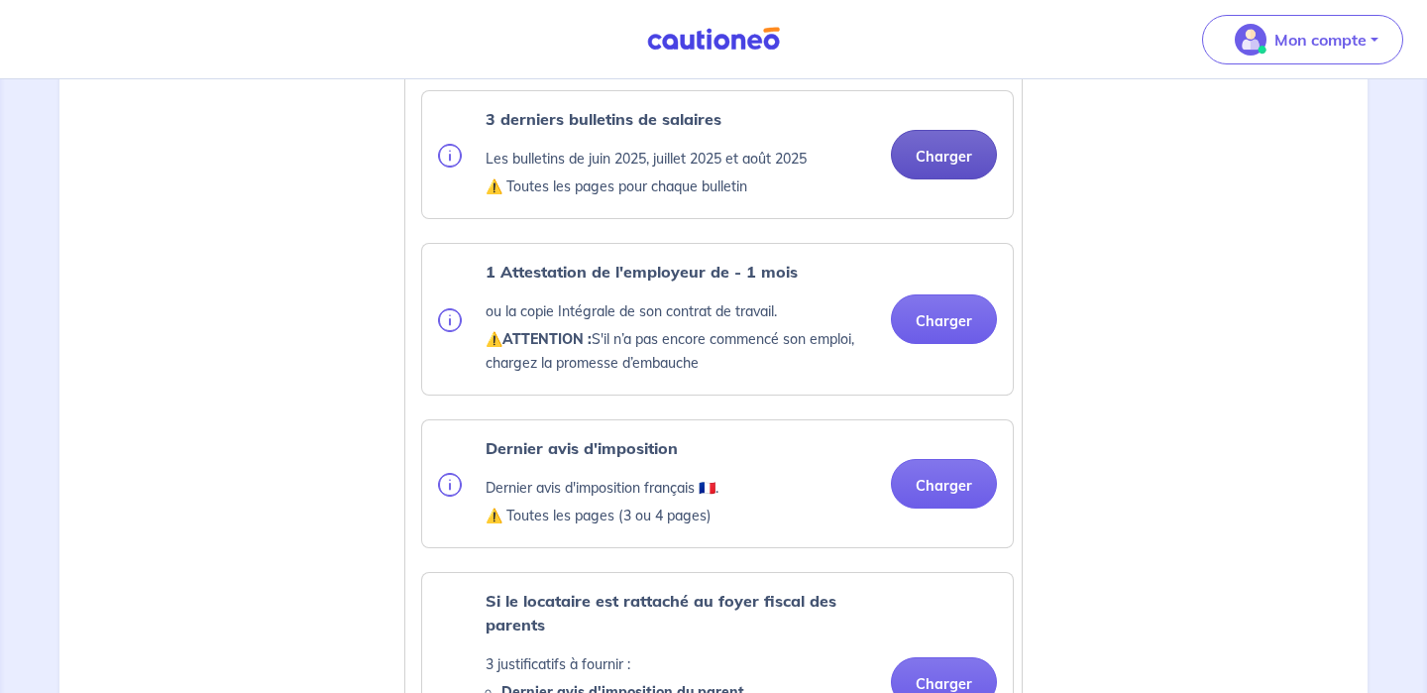
click at [942, 176] on button "Charger" at bounding box center [944, 155] width 106 height 50
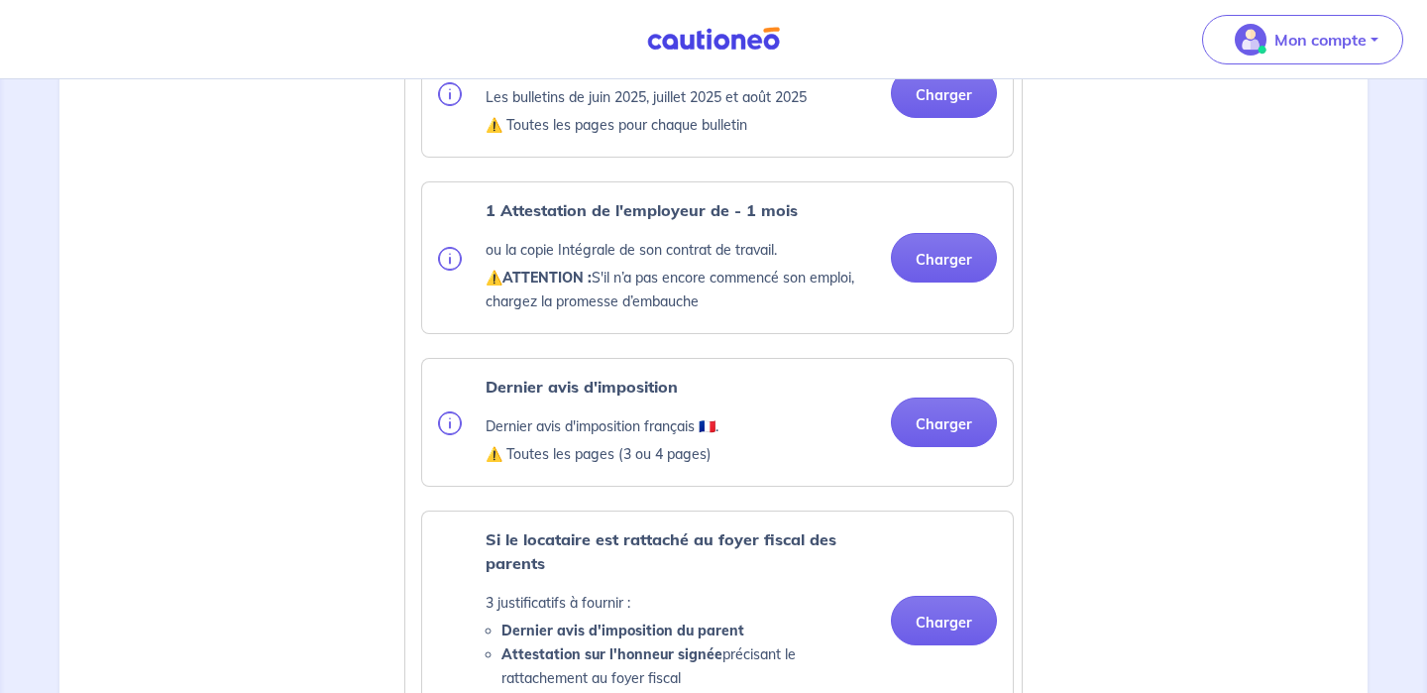
scroll to position [1034, 0]
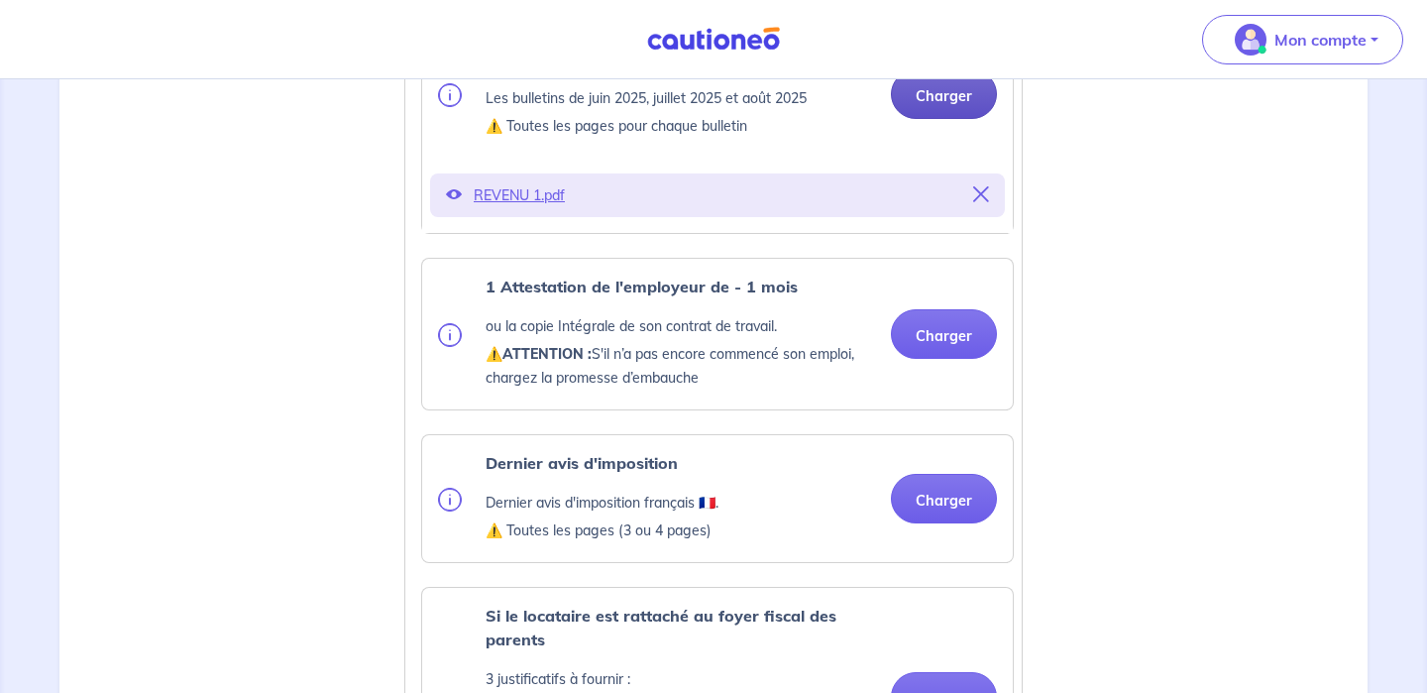
click at [936, 113] on button "Charger" at bounding box center [944, 94] width 106 height 50
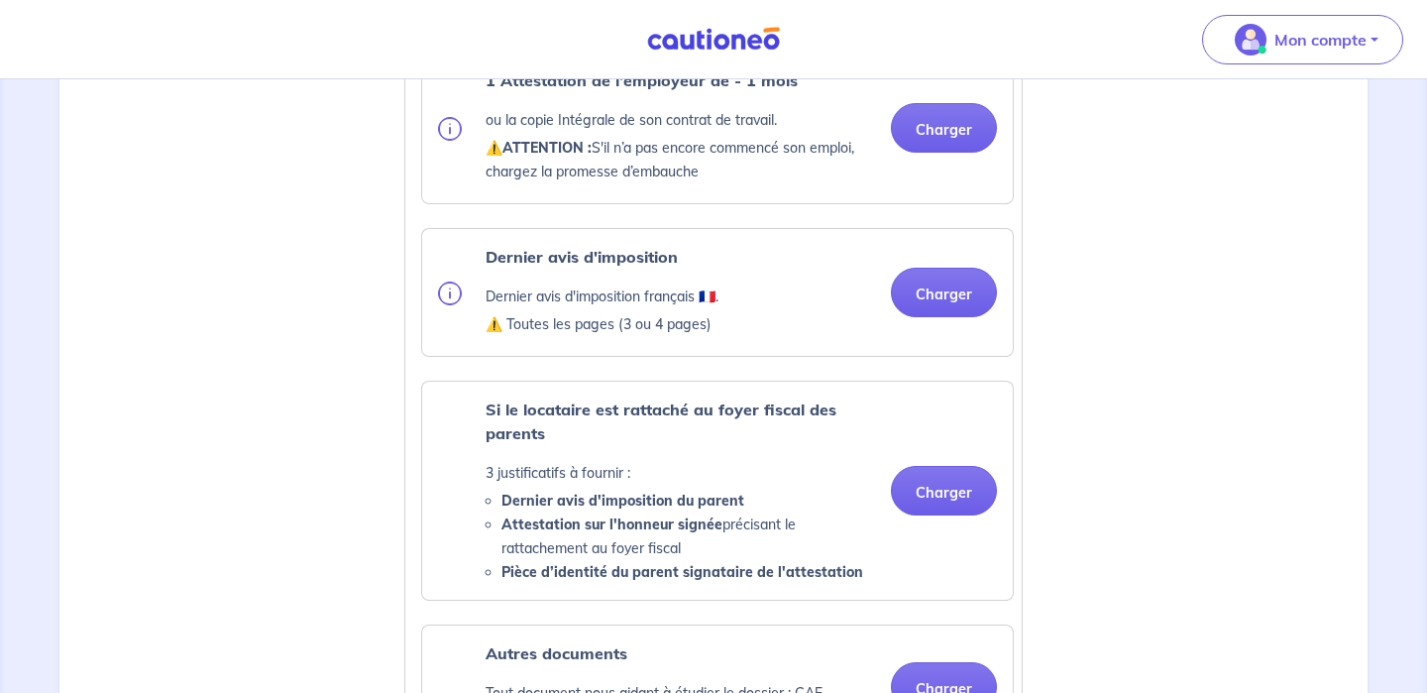
scroll to position [1296, 0]
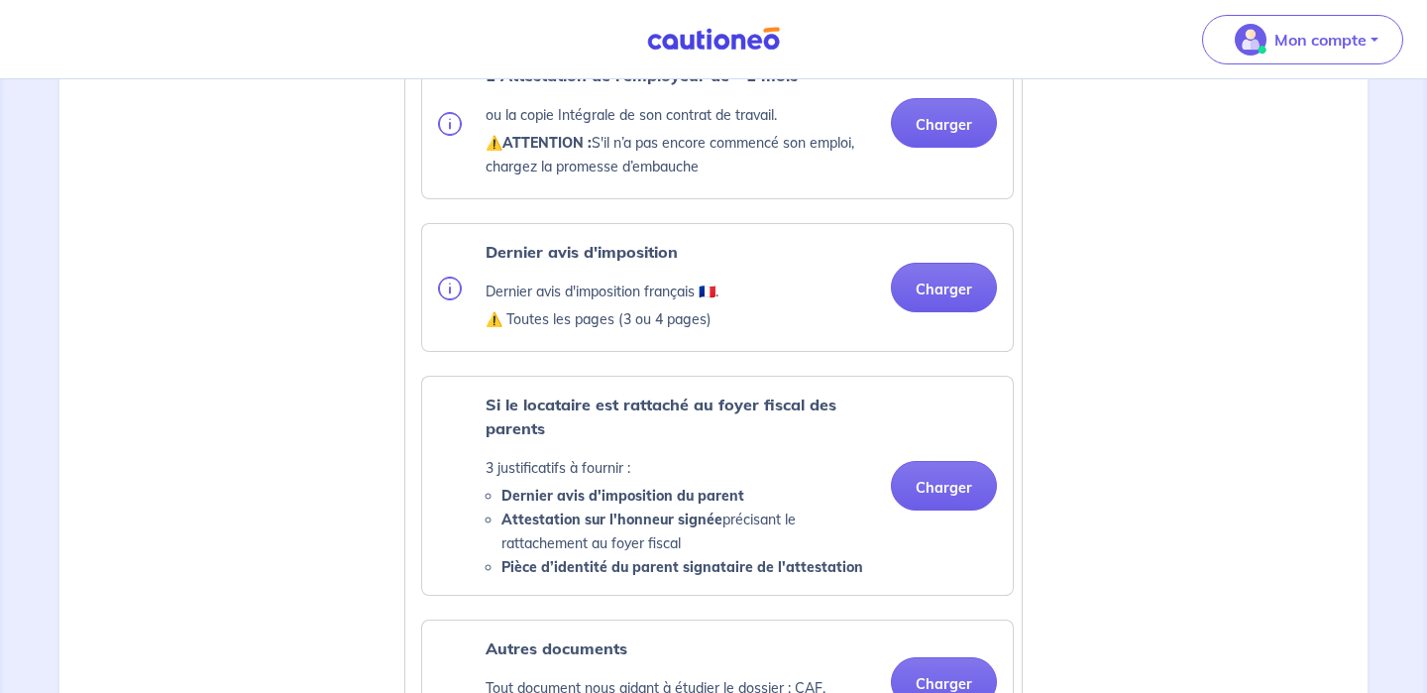
click at [453, 300] on img at bounding box center [450, 288] width 24 height 24
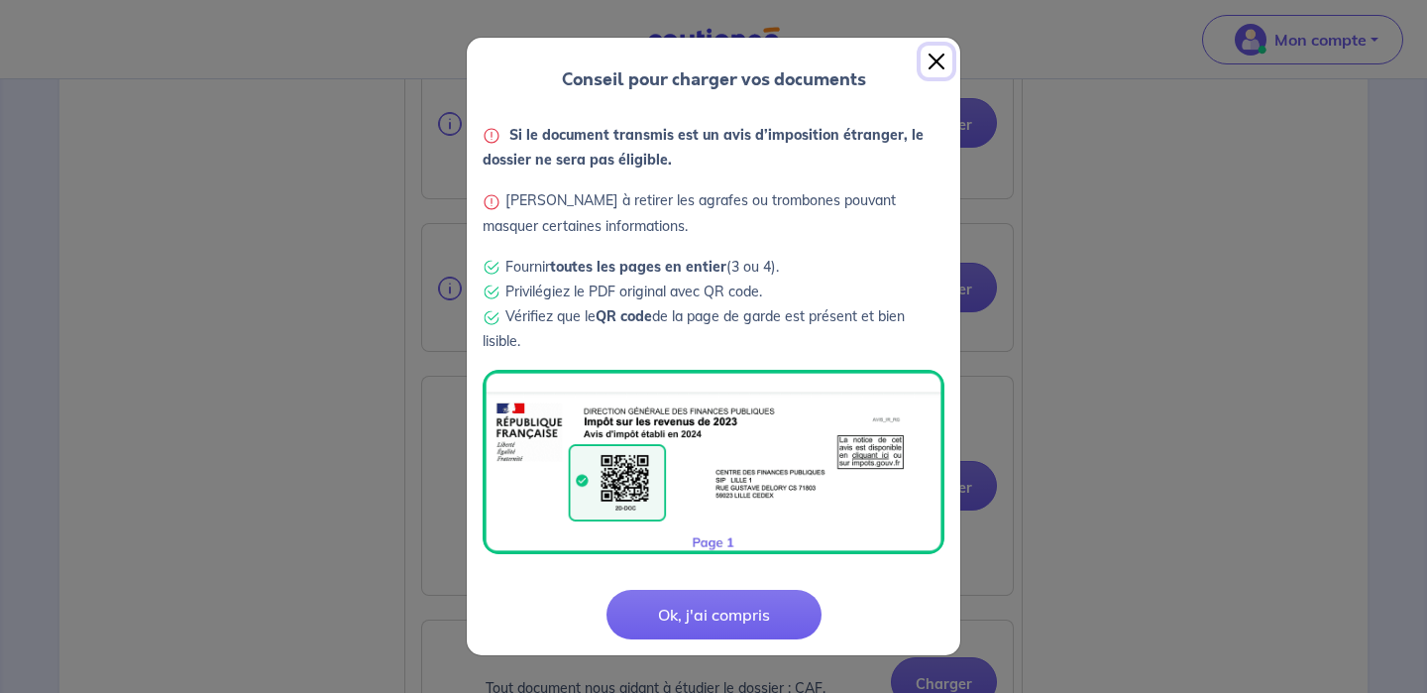
click at [937, 62] on button "Close" at bounding box center [937, 62] width 32 height 32
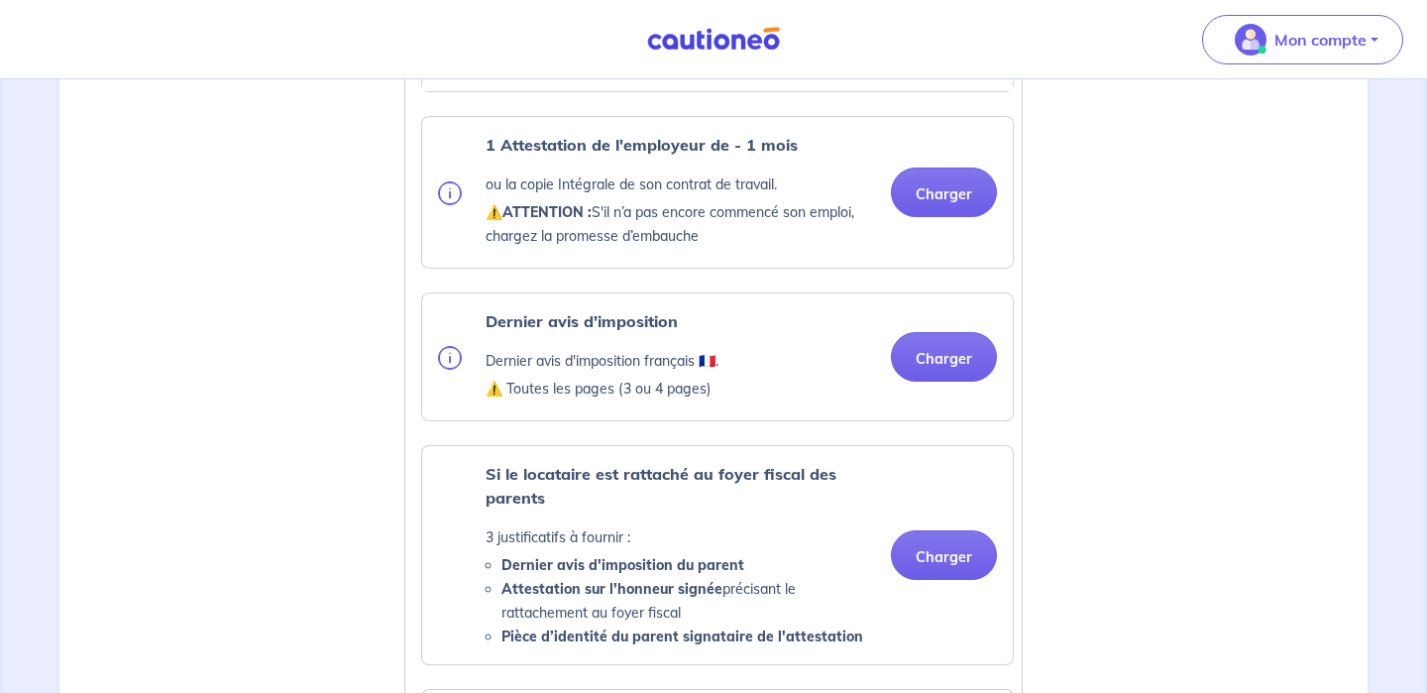
scroll to position [1222, 0]
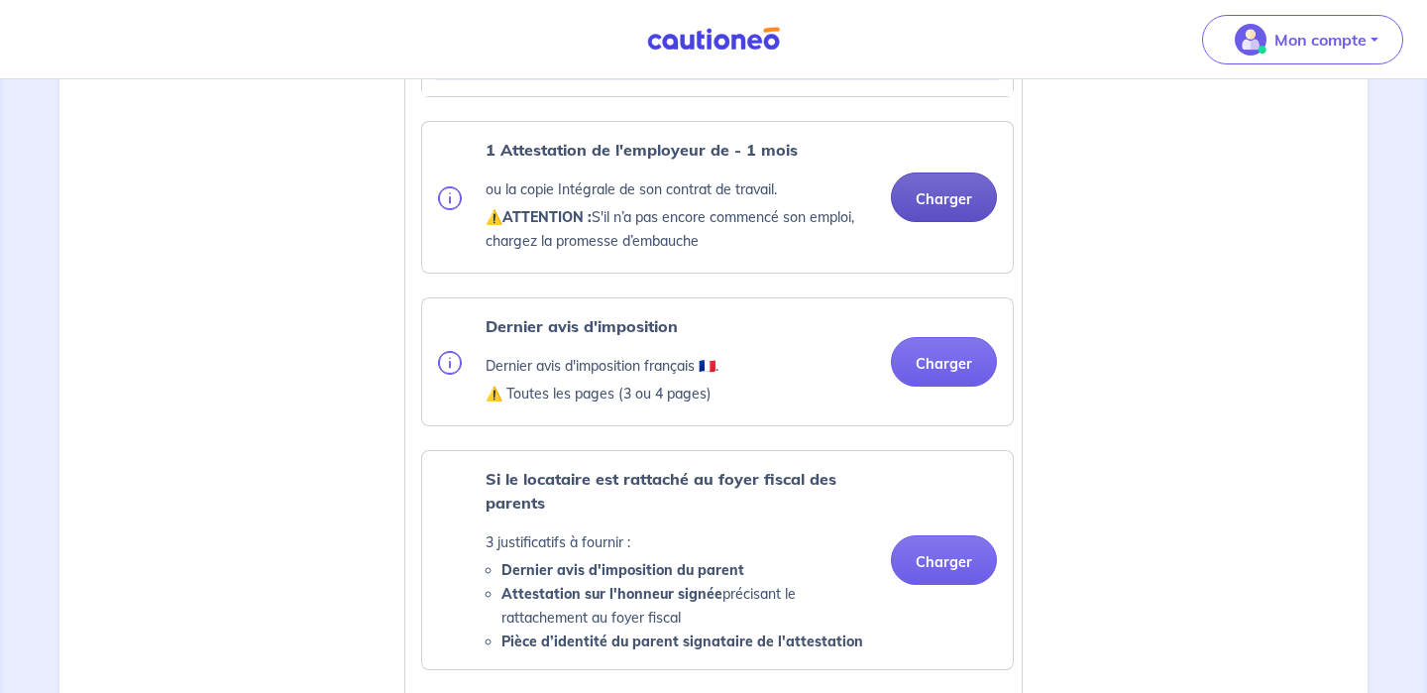
click at [912, 221] on button "Charger" at bounding box center [944, 197] width 106 height 50
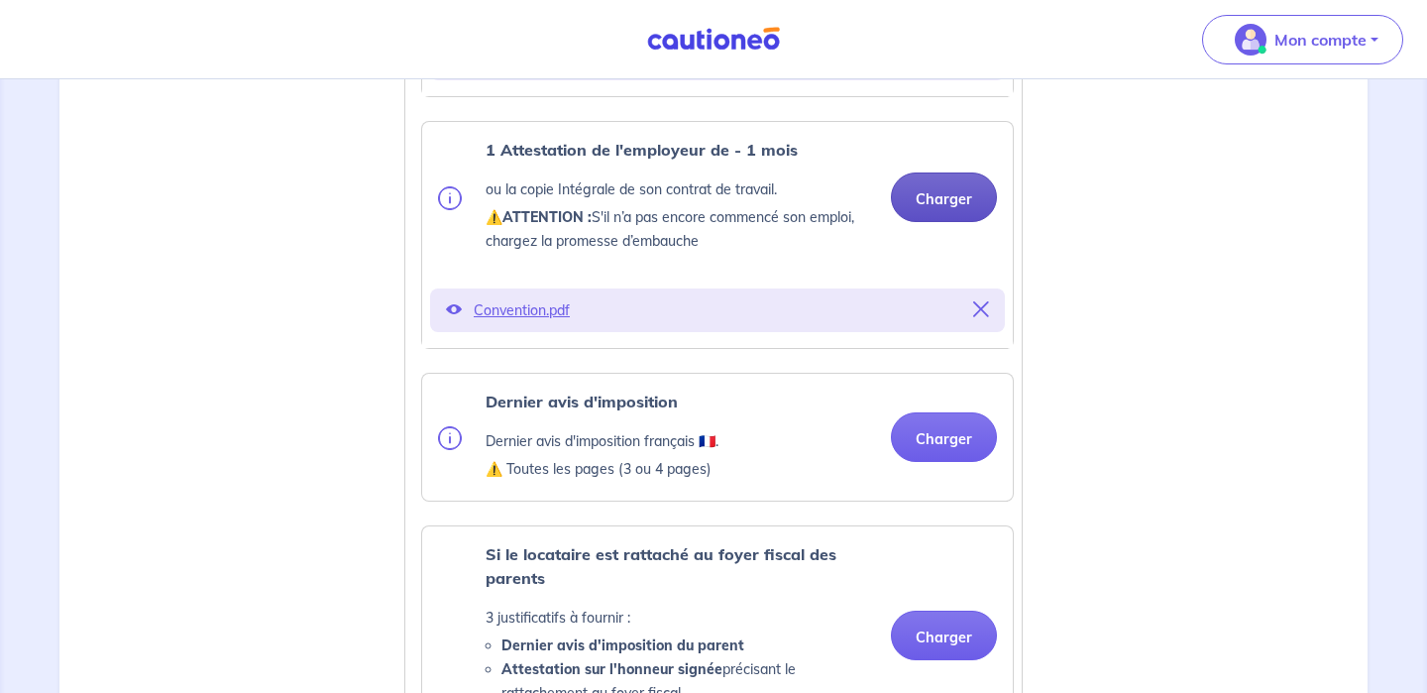
click at [943, 211] on button "Charger" at bounding box center [944, 197] width 106 height 50
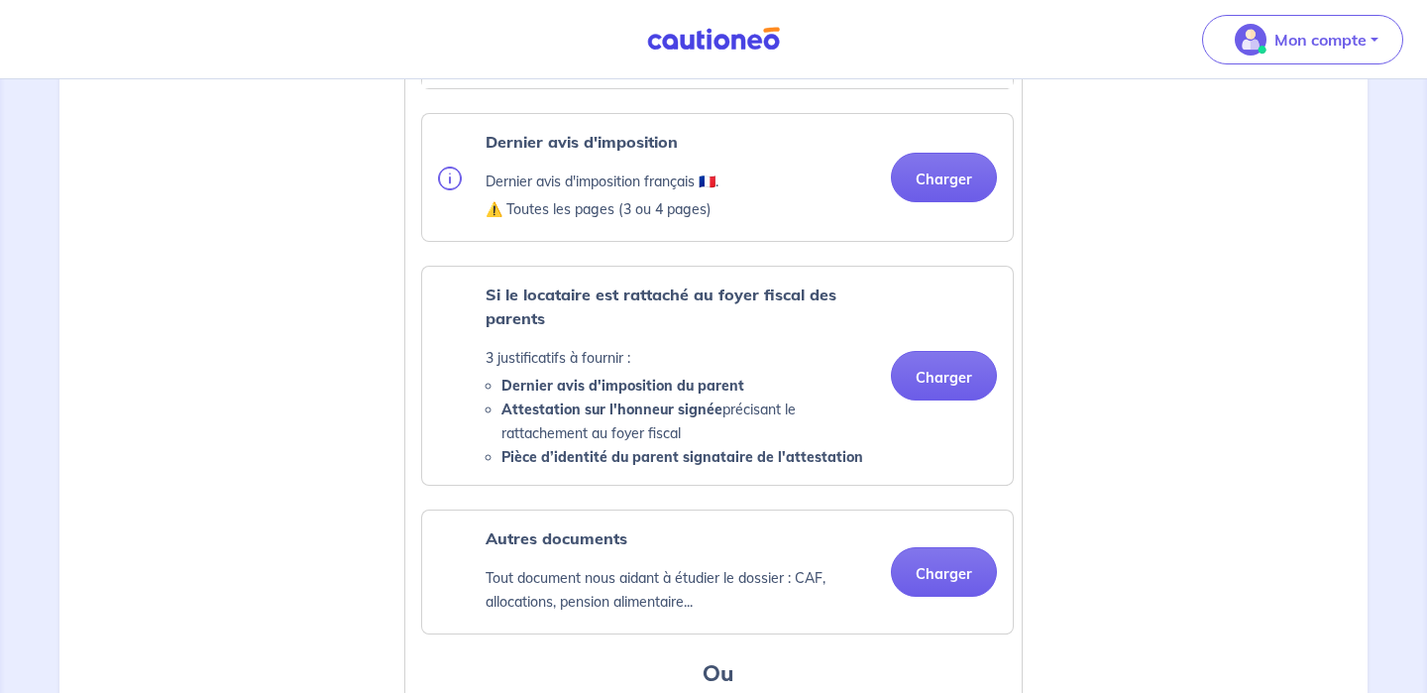
scroll to position [1535, 0]
